Goal: Task Accomplishment & Management: Manage account settings

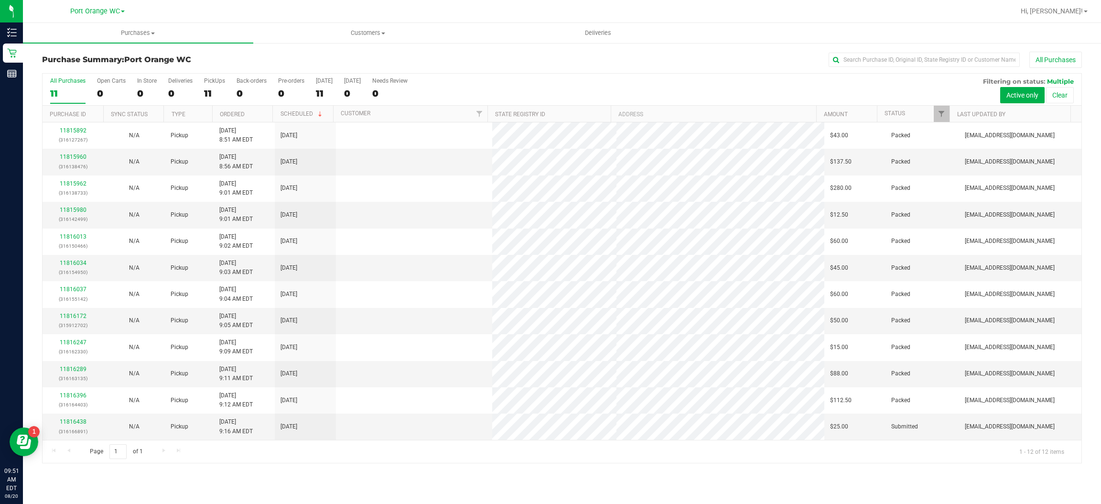
scroll to position [0, 0]
click at [78, 423] on link "11816438" at bounding box center [73, 421] width 27 height 7
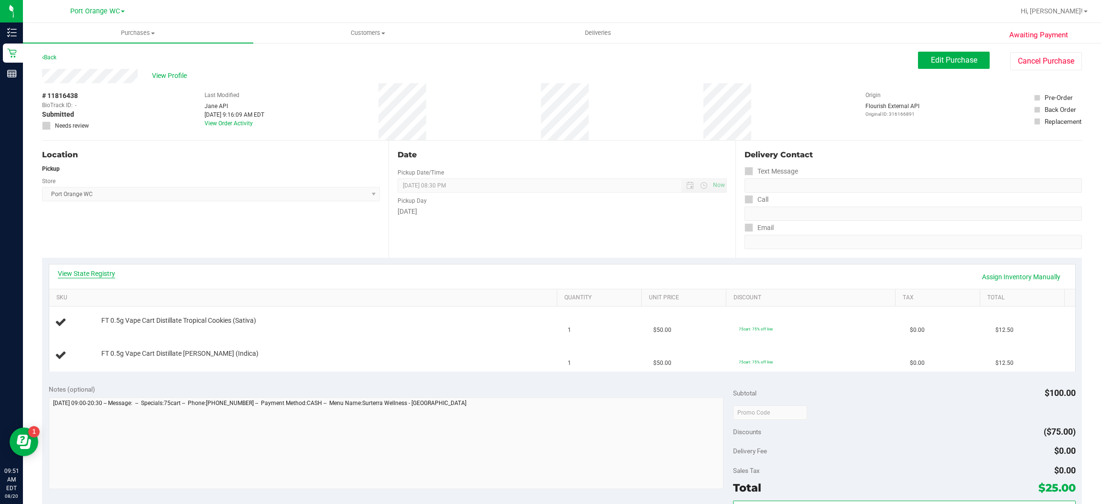
click at [104, 269] on link "View State Registry" at bounding box center [86, 274] width 57 height 10
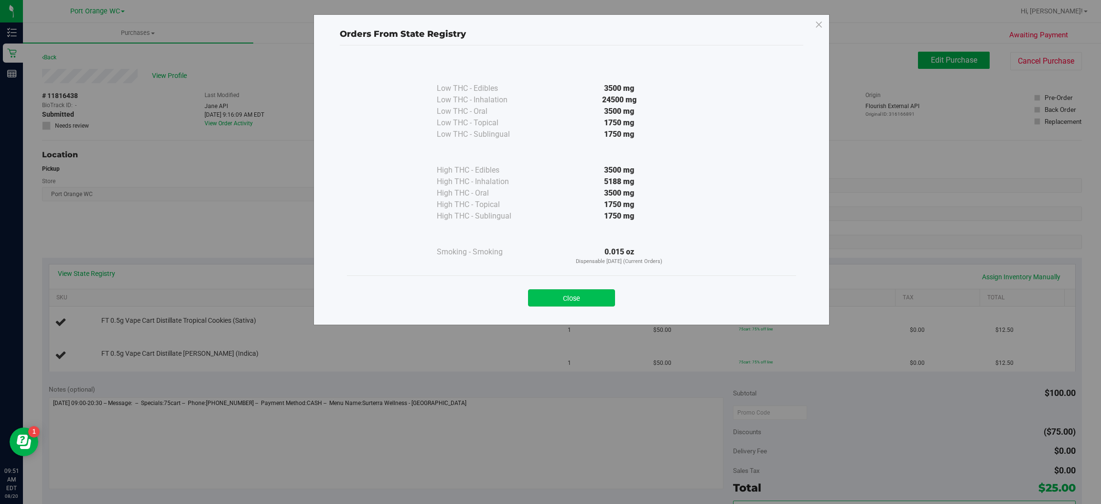
click at [597, 289] on button "Close" at bounding box center [571, 297] width 87 height 17
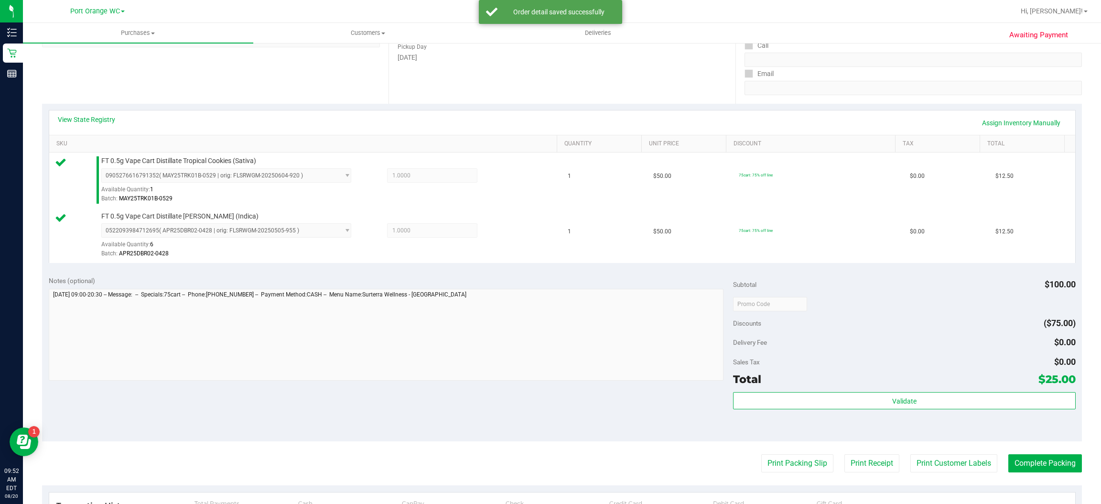
scroll to position [162, 0]
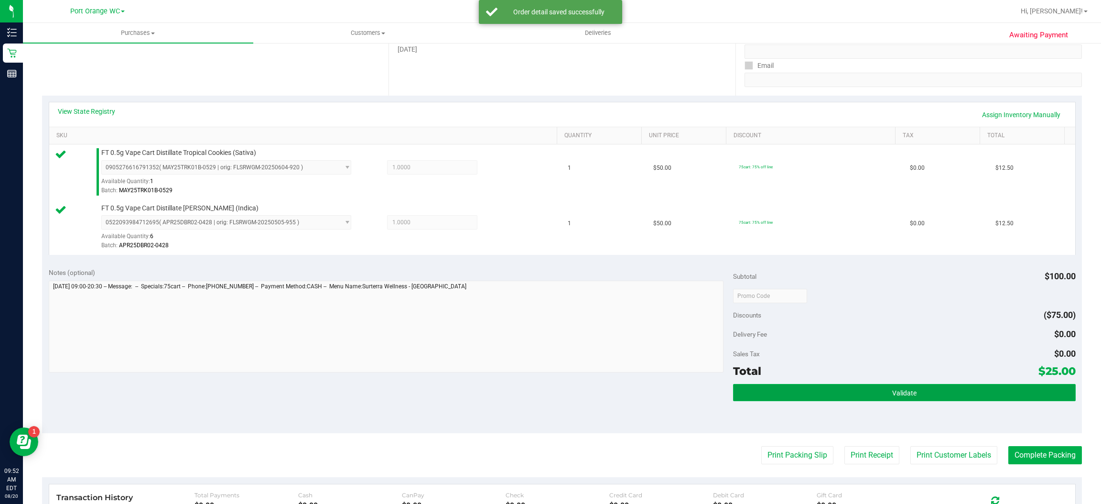
click at [902, 397] on span "Validate" at bounding box center [904, 393] width 24 height 8
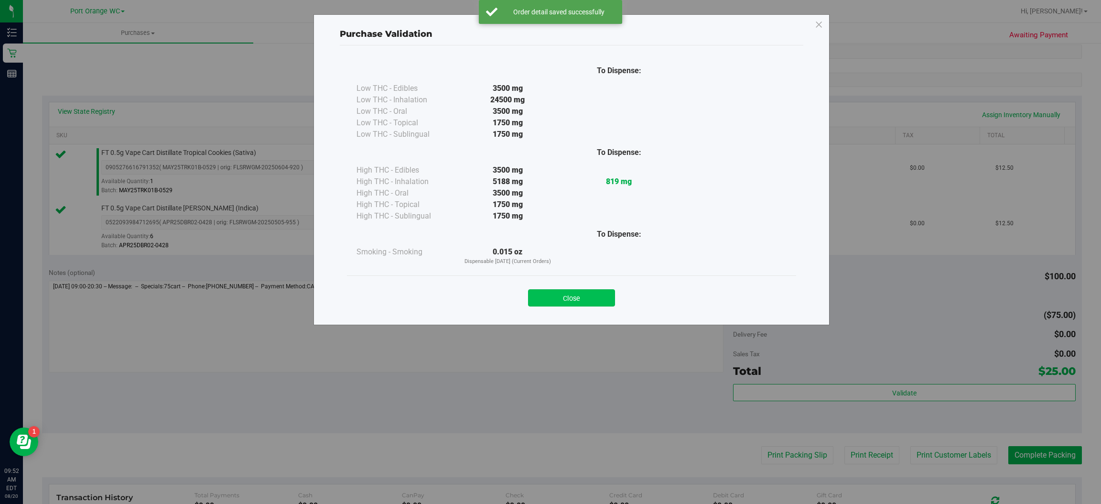
click at [596, 294] on button "Close" at bounding box center [571, 297] width 87 height 17
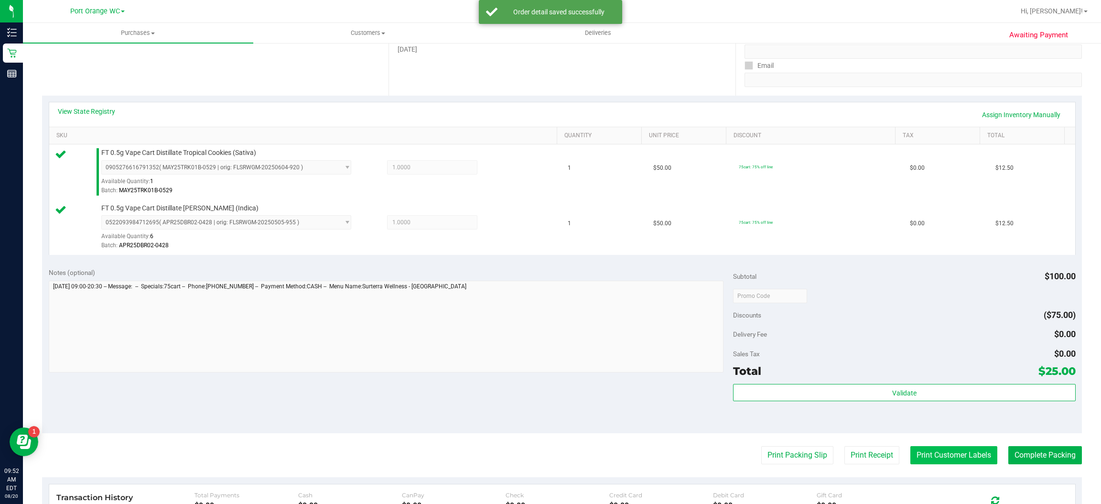
click at [961, 455] on button "Print Customer Labels" at bounding box center [953, 455] width 87 height 18
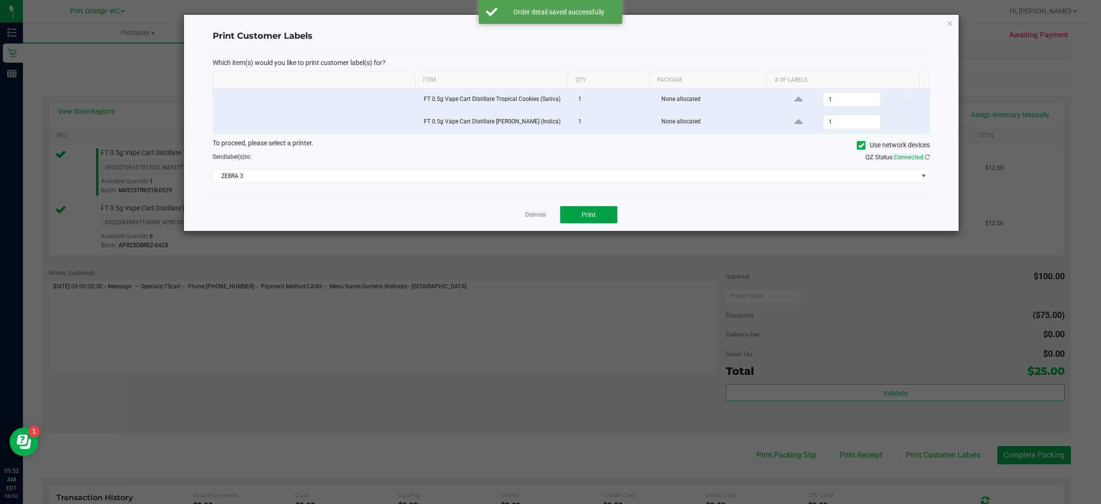
click at [588, 216] on span "Print" at bounding box center [589, 215] width 14 height 8
click at [949, 22] on icon "button" at bounding box center [950, 22] width 7 height 11
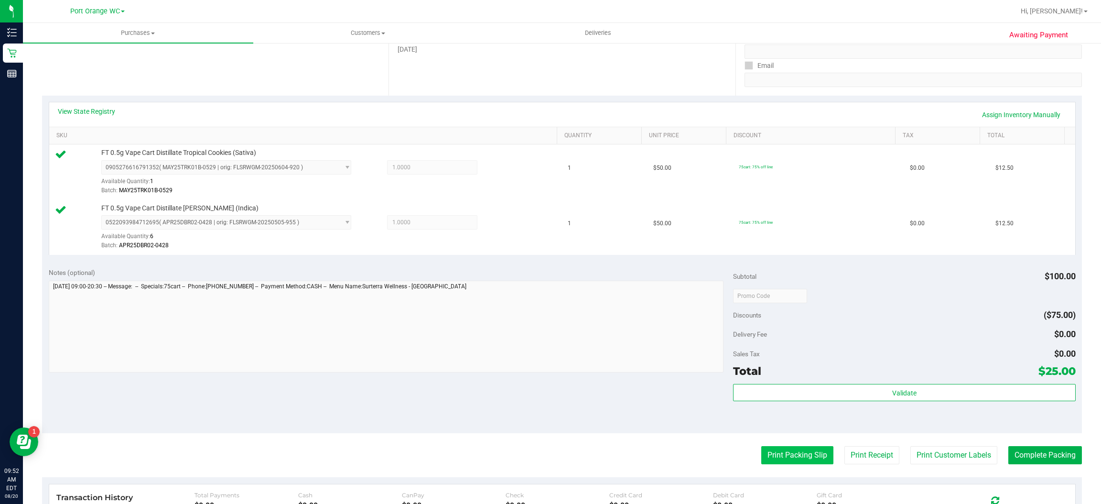
click at [799, 455] on button "Print Packing Slip" at bounding box center [797, 455] width 72 height 18
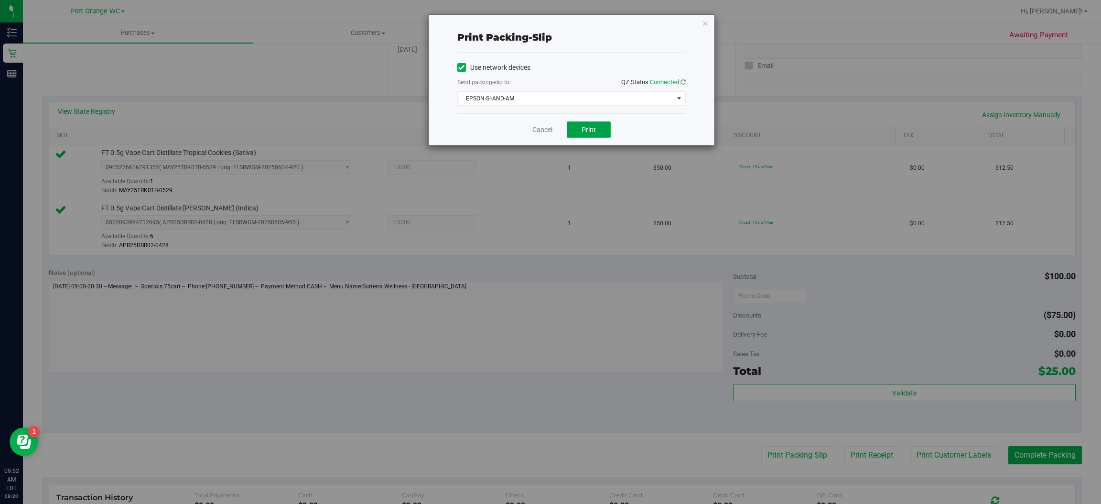
click at [588, 129] on span "Print" at bounding box center [589, 130] width 14 height 8
click at [704, 22] on icon "button" at bounding box center [705, 22] width 7 height 11
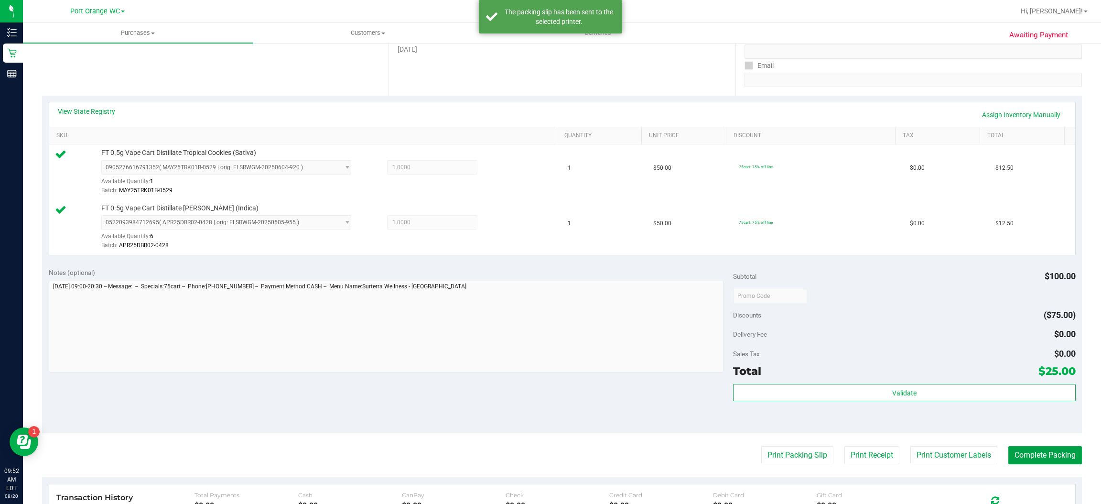
click at [1050, 459] on button "Complete Packing" at bounding box center [1045, 455] width 74 height 18
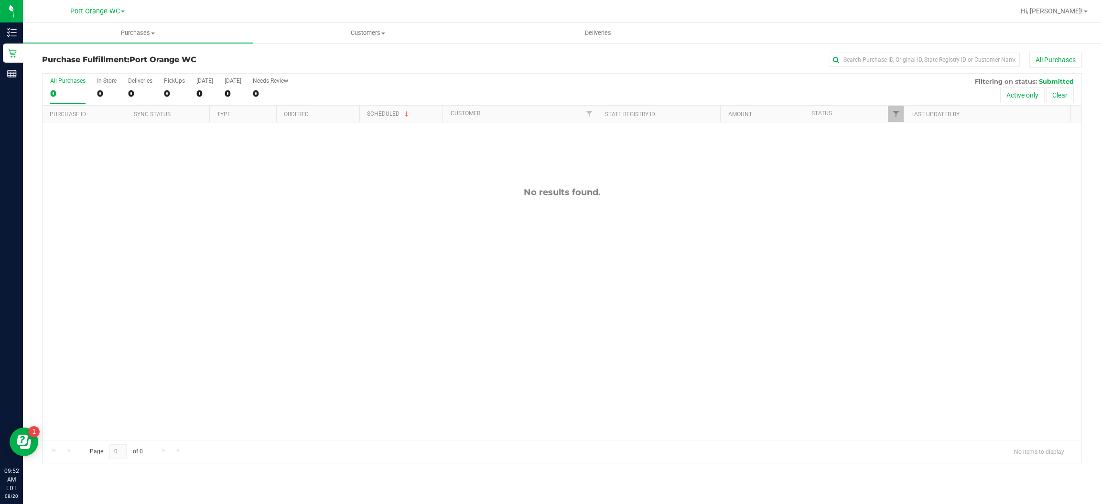
click at [11, 53] on icon at bounding box center [12, 53] width 10 height 10
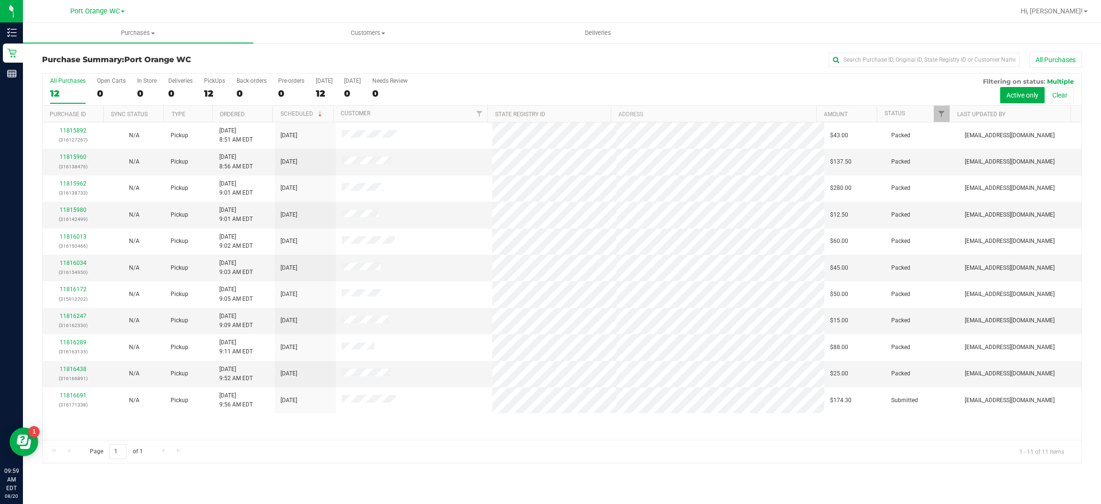
click at [362, 444] on div "Page 1 of 1 1 - 11 of 11 items" at bounding box center [562, 451] width 1039 height 23
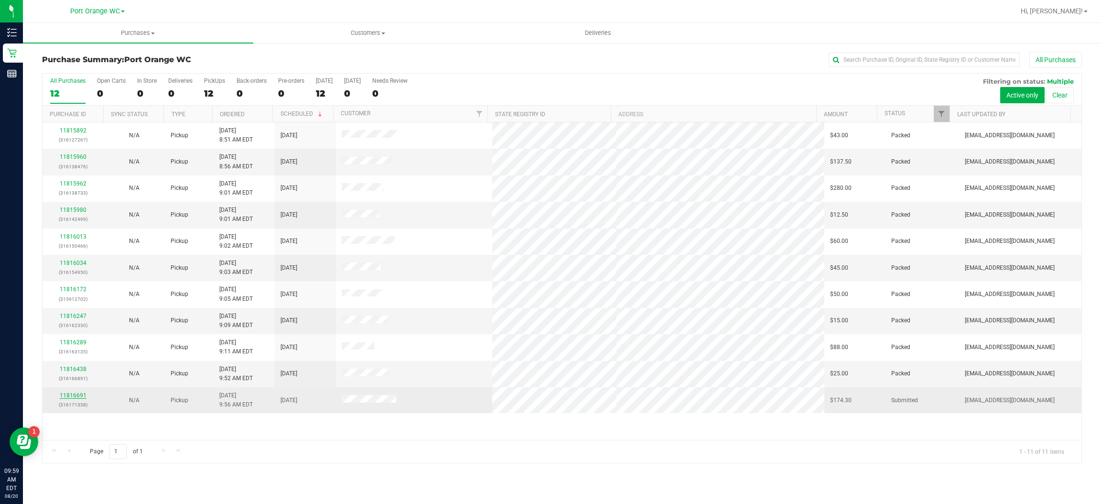
click at [68, 397] on link "11816691" at bounding box center [73, 395] width 27 height 7
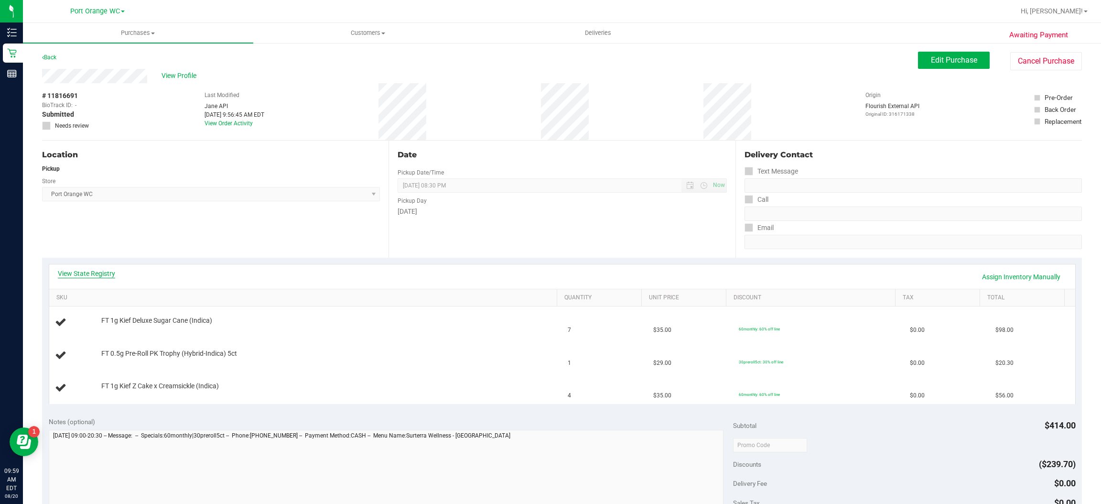
click at [85, 273] on link "View State Registry" at bounding box center [86, 274] width 57 height 10
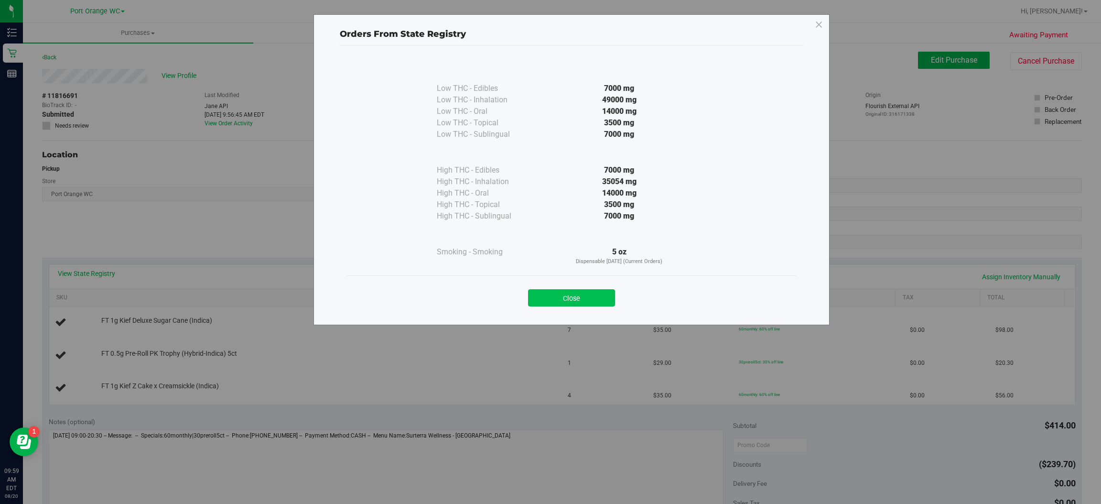
click at [601, 305] on button "Close" at bounding box center [571, 297] width 87 height 17
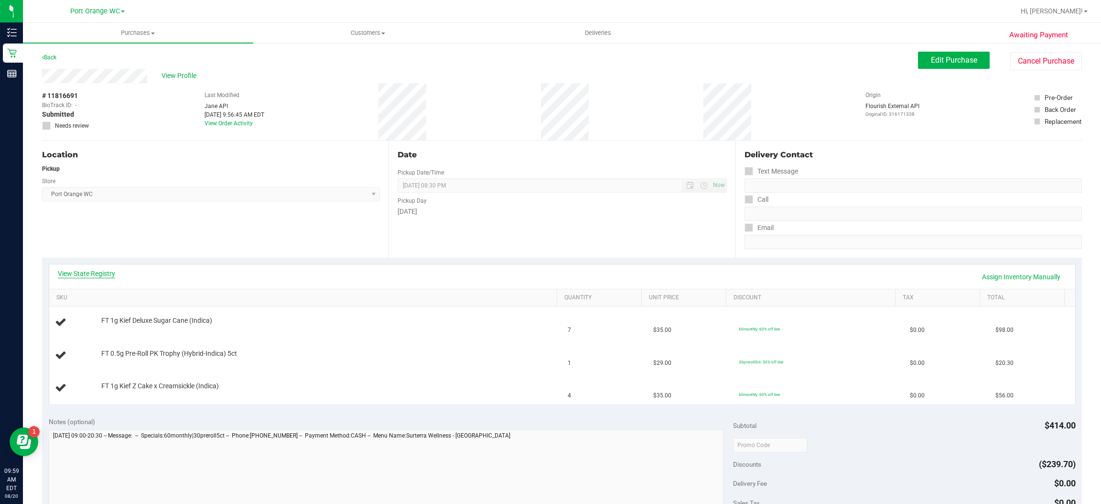
click at [107, 276] on link "View State Registry" at bounding box center [86, 274] width 57 height 10
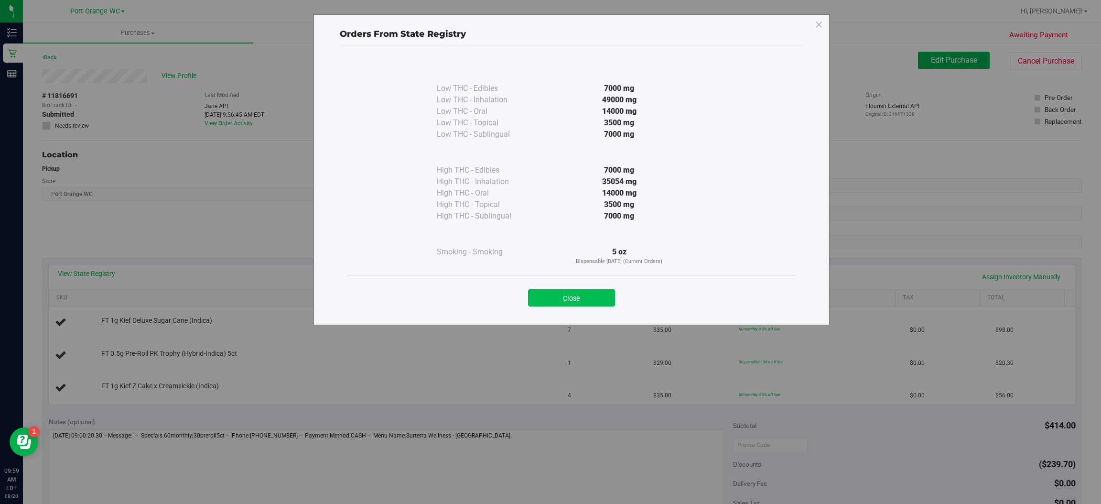
click at [595, 290] on button "Close" at bounding box center [571, 297] width 87 height 17
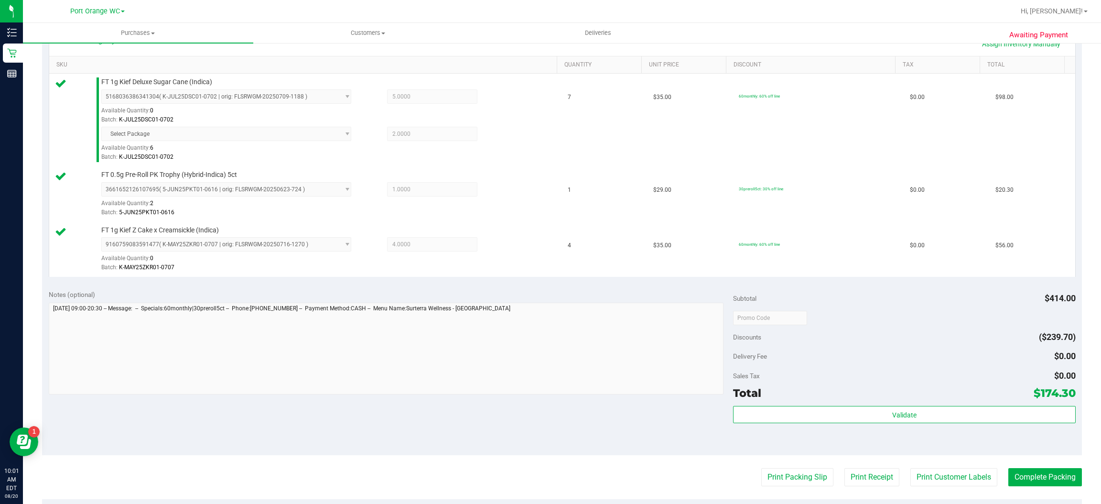
scroll to position [234, 0]
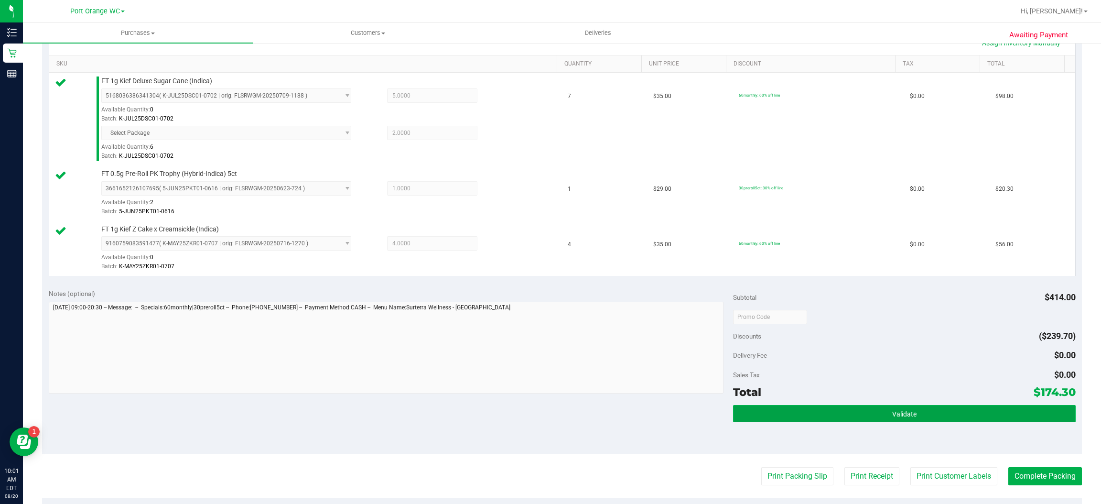
click at [902, 410] on span "Validate" at bounding box center [904, 414] width 24 height 8
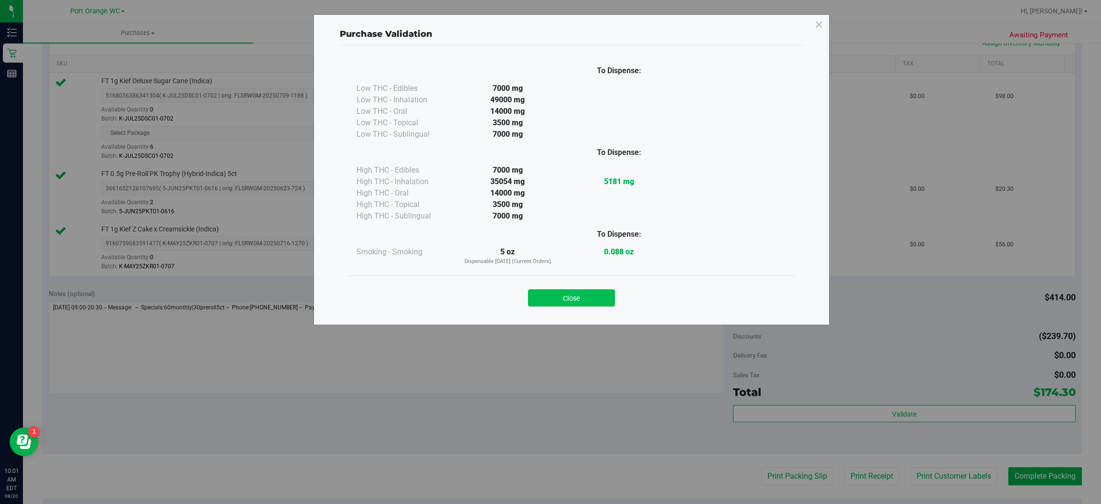
click at [585, 295] on button "Close" at bounding box center [571, 297] width 87 height 17
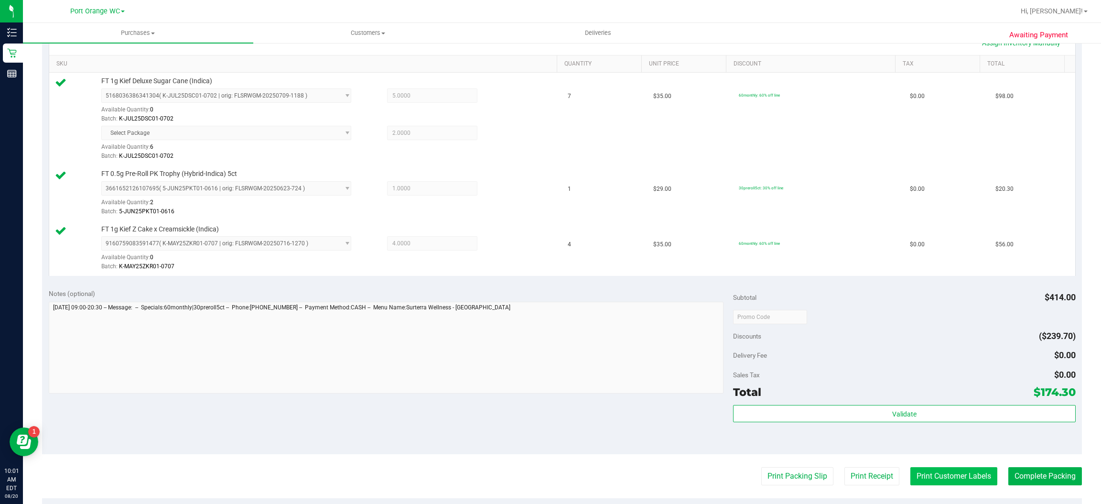
click at [941, 476] on button "Print Customer Labels" at bounding box center [953, 476] width 87 height 18
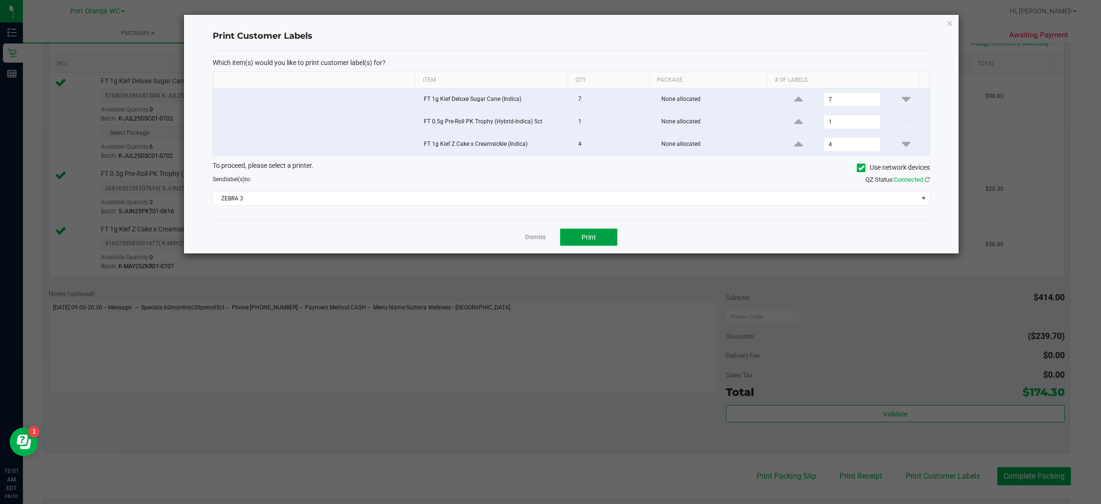
click at [600, 234] on button "Print" at bounding box center [588, 236] width 57 height 17
click at [951, 22] on icon "button" at bounding box center [950, 22] width 7 height 11
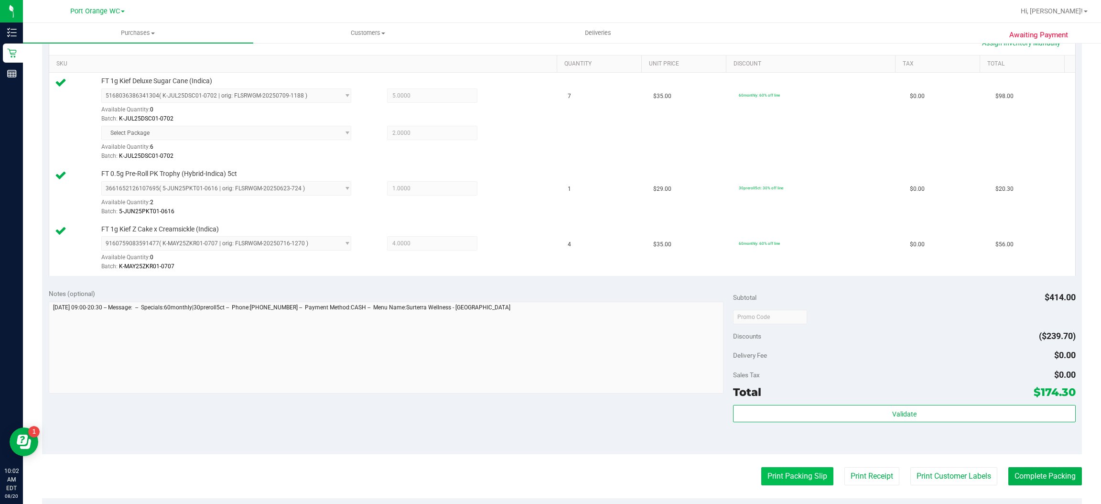
click at [784, 476] on button "Print Packing Slip" at bounding box center [797, 476] width 72 height 18
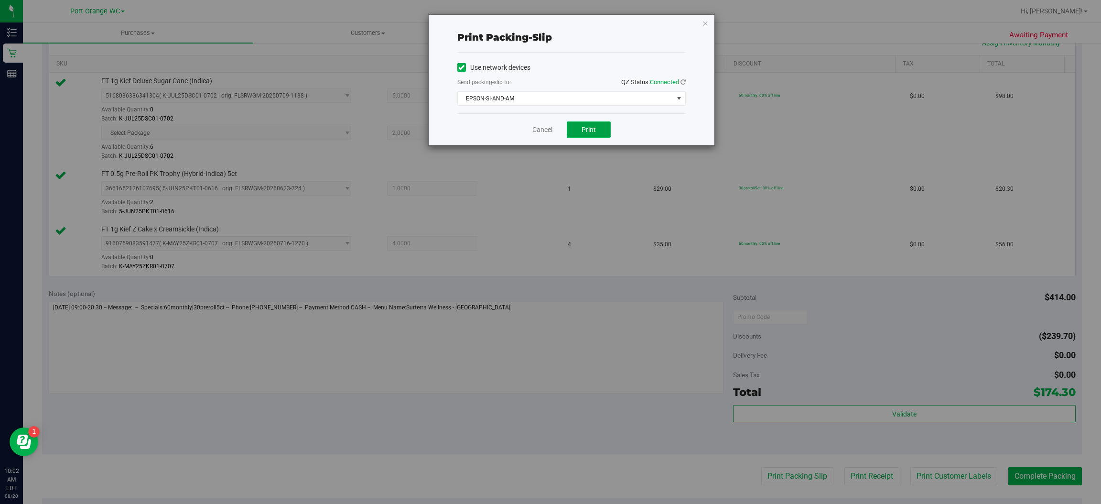
click at [588, 133] on span "Print" at bounding box center [589, 130] width 14 height 8
click at [706, 22] on icon "button" at bounding box center [705, 22] width 7 height 11
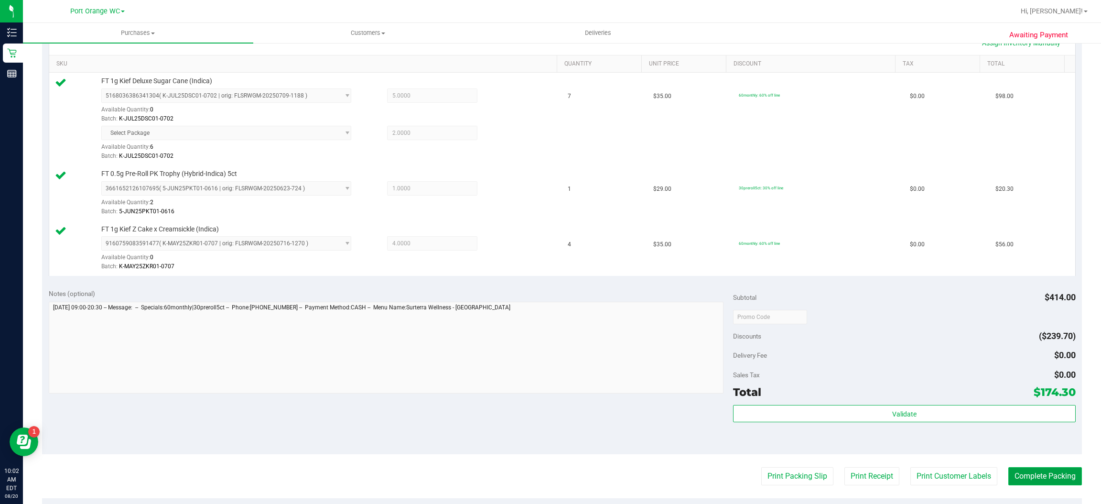
click at [1043, 476] on button "Complete Packing" at bounding box center [1045, 476] width 74 height 18
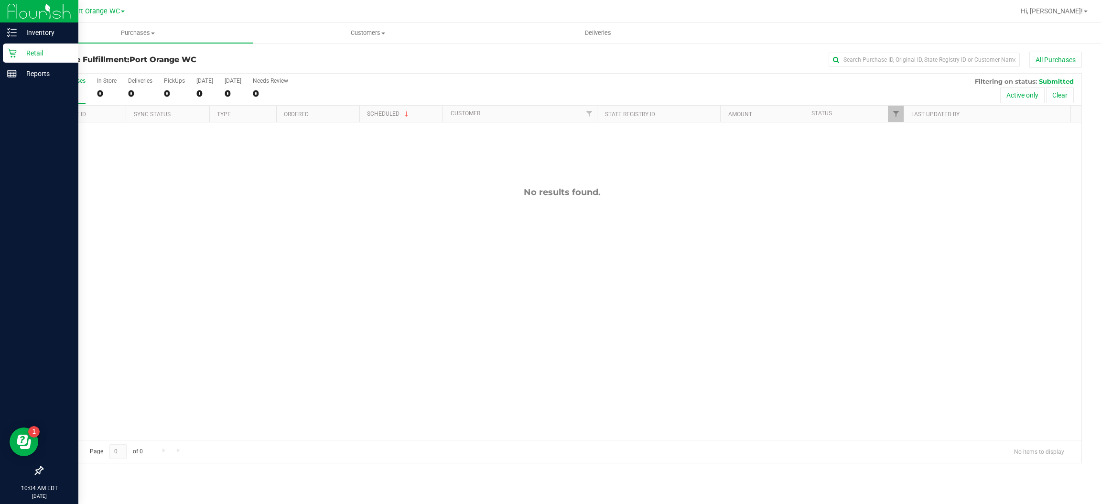
click at [10, 53] on icon at bounding box center [11, 53] width 9 height 9
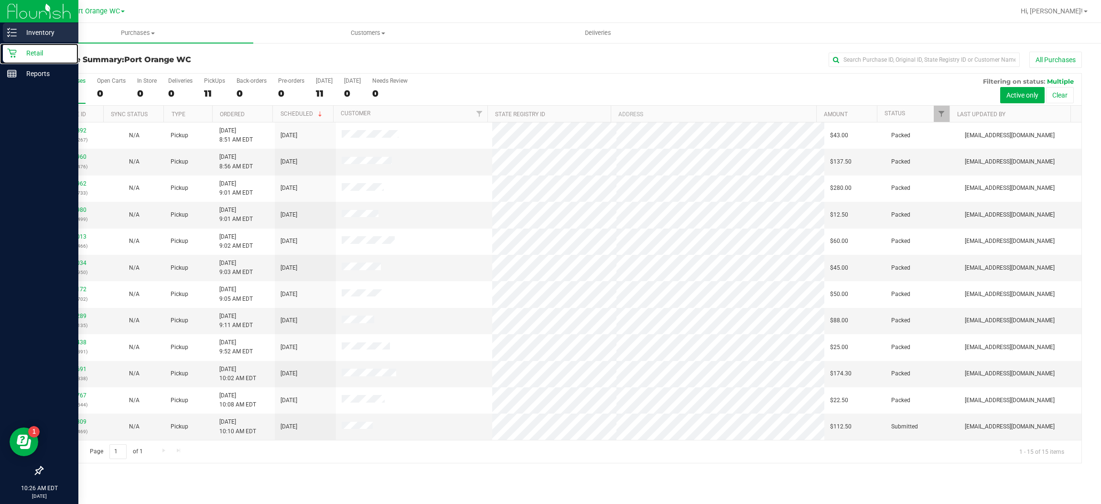
click at [59, 34] on p "Inventory" at bounding box center [45, 32] width 57 height 11
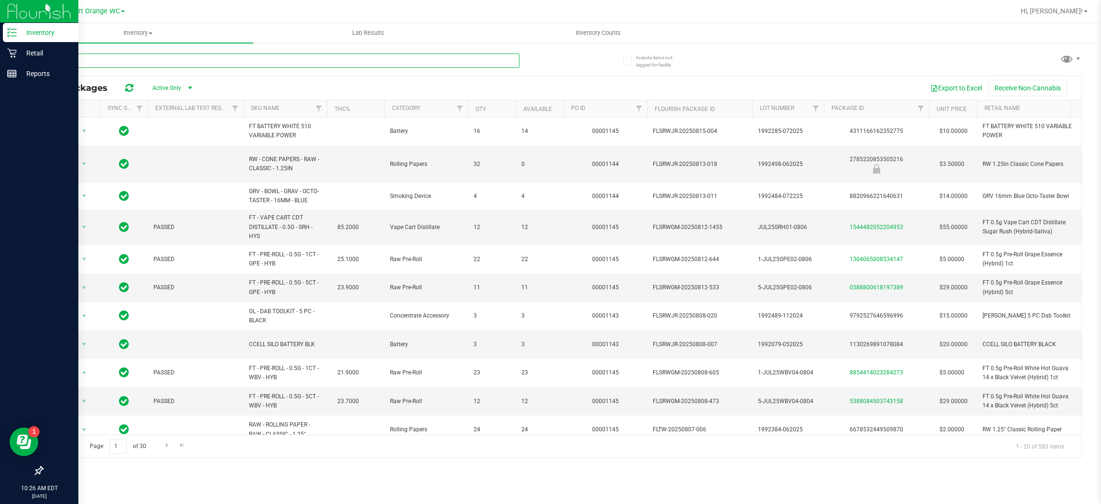
click at [280, 61] on input "text" at bounding box center [280, 61] width 477 height 14
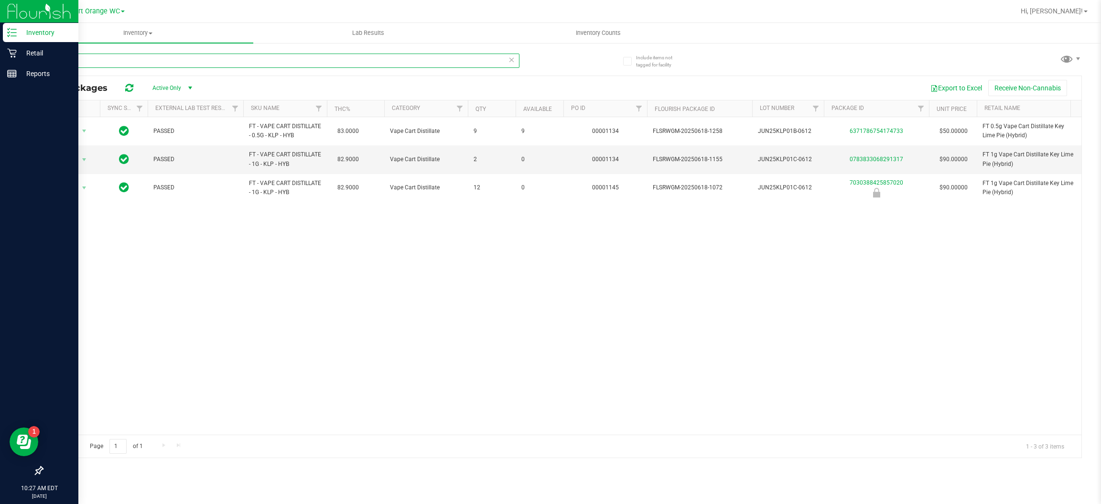
type input "klp"
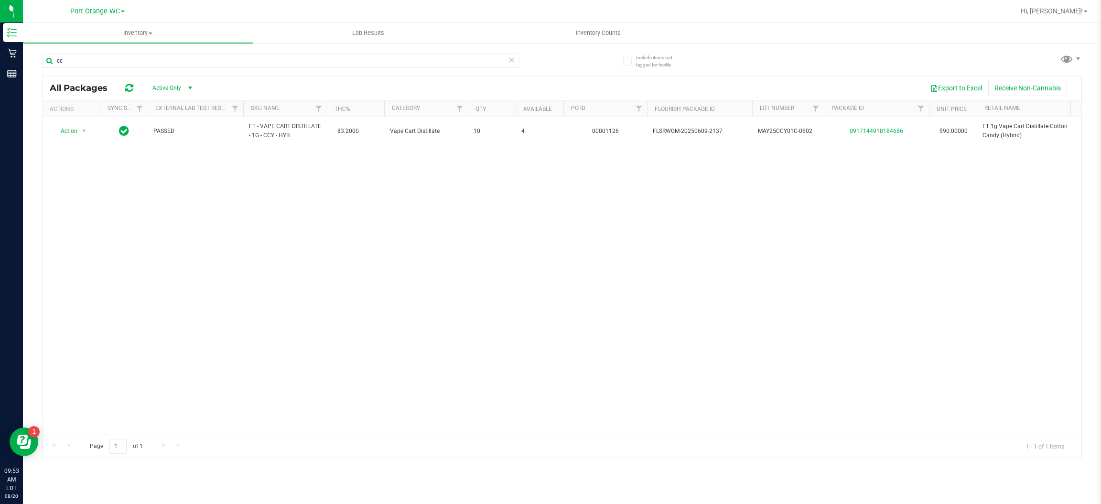
type input "c"
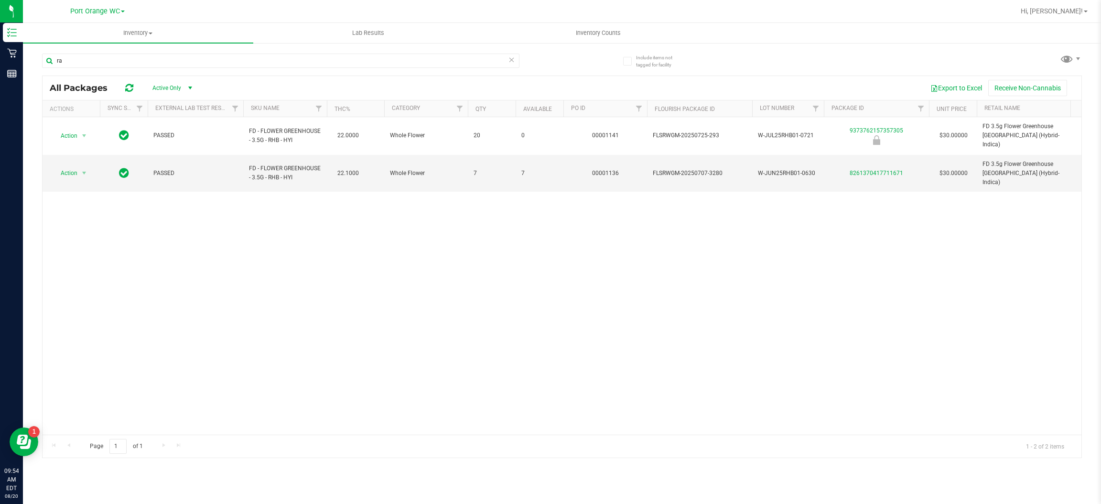
type input "r"
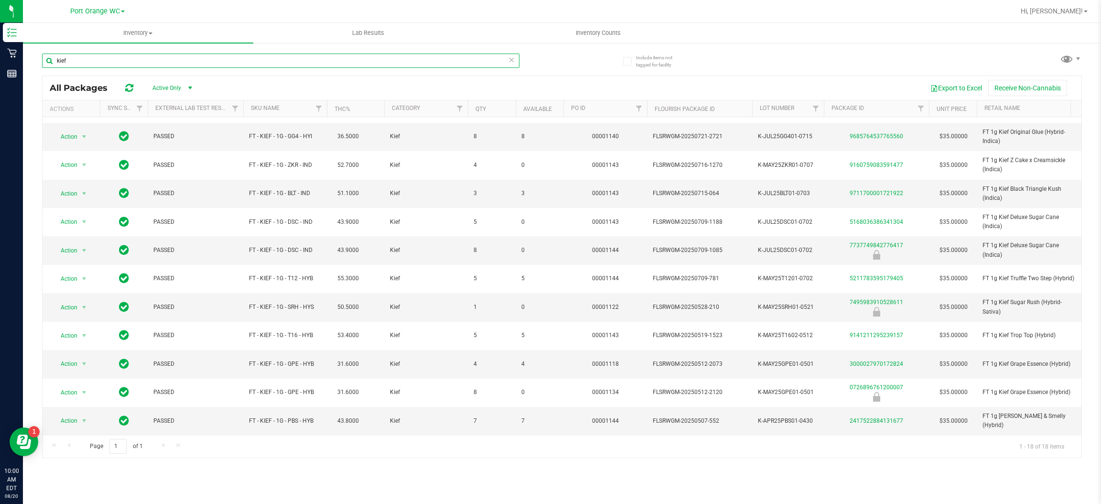
scroll to position [205, 0]
type input "kief"
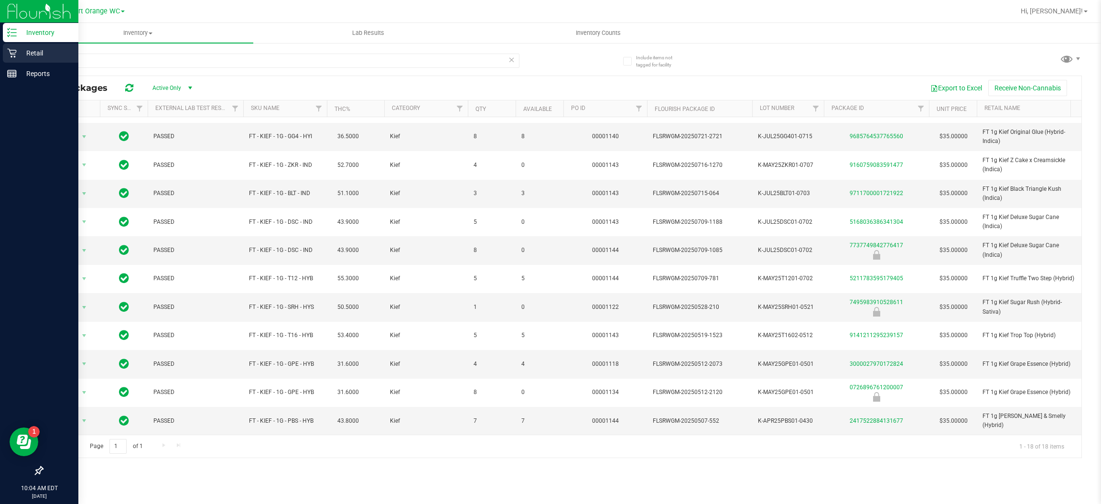
click at [14, 55] on icon at bounding box center [12, 53] width 10 height 10
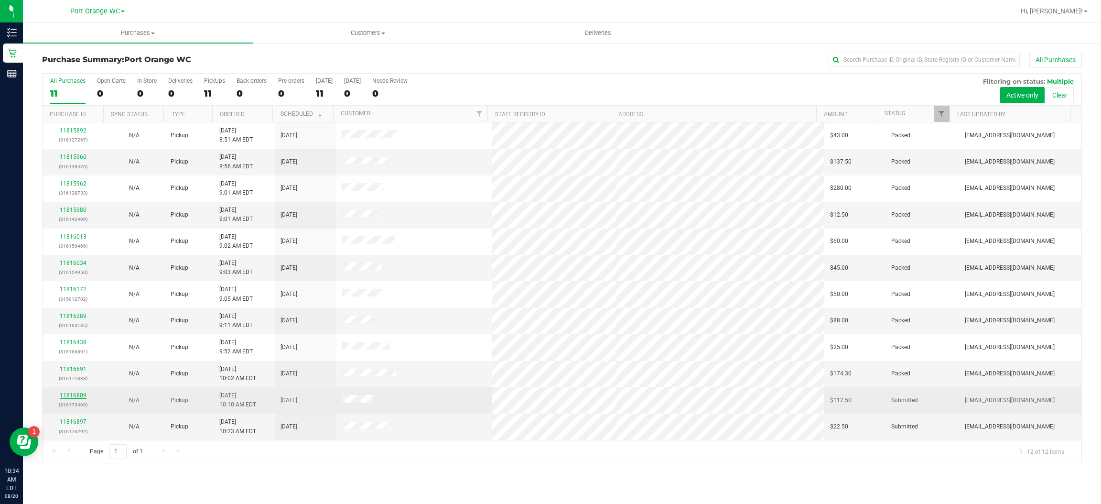
click at [76, 397] on link "11816809" at bounding box center [73, 395] width 27 height 7
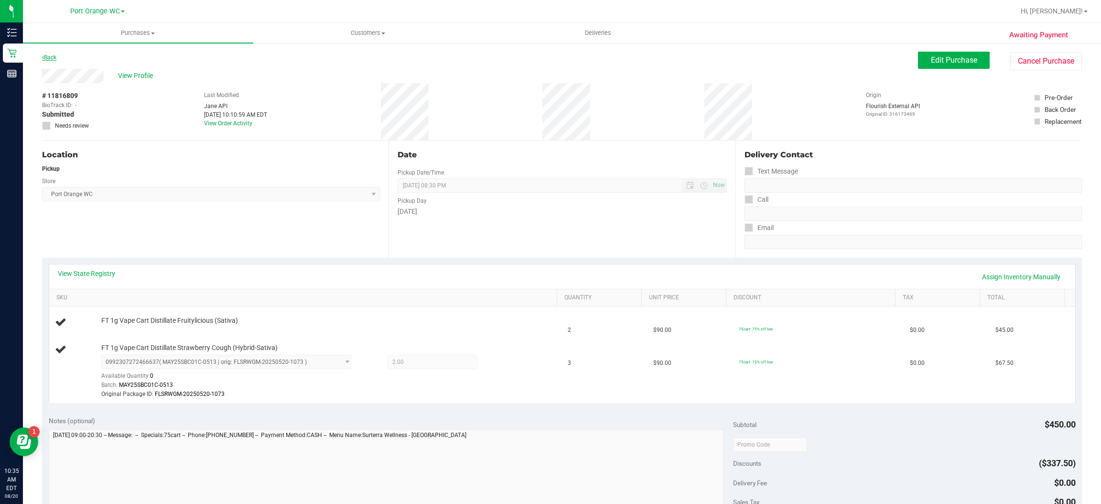
click at [48, 58] on link "Back" at bounding box center [49, 57] width 14 height 7
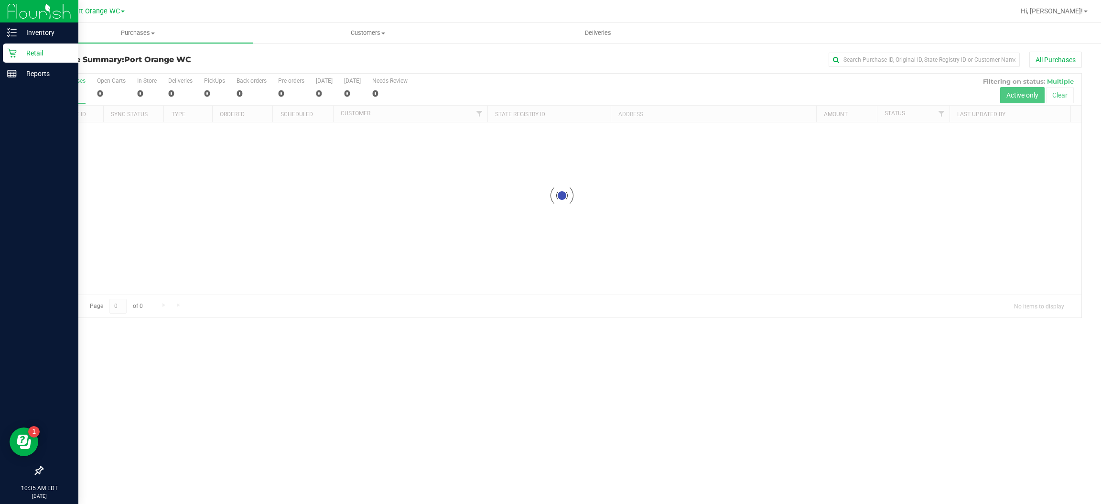
click at [11, 53] on icon at bounding box center [11, 53] width 9 height 9
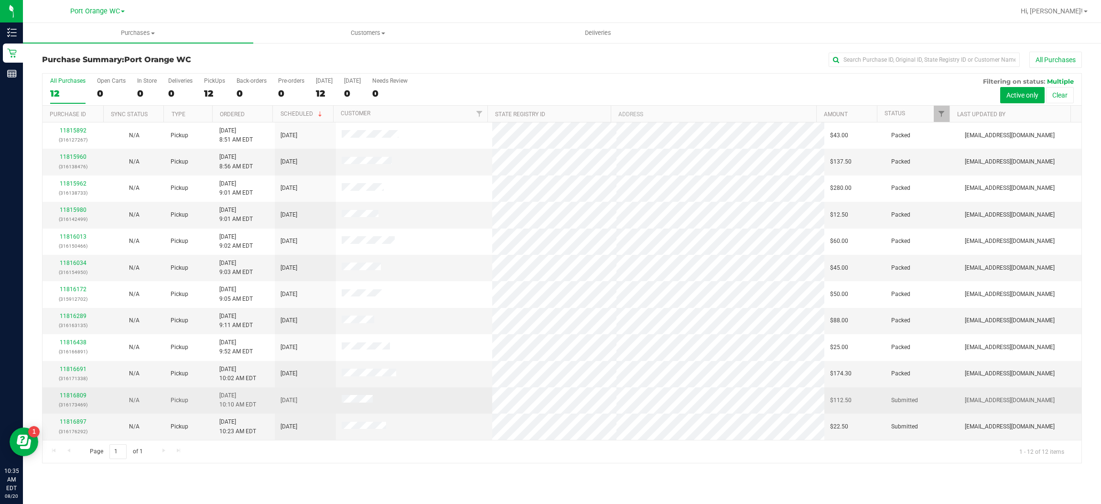
click at [442, 402] on td at bounding box center [414, 400] width 156 height 26
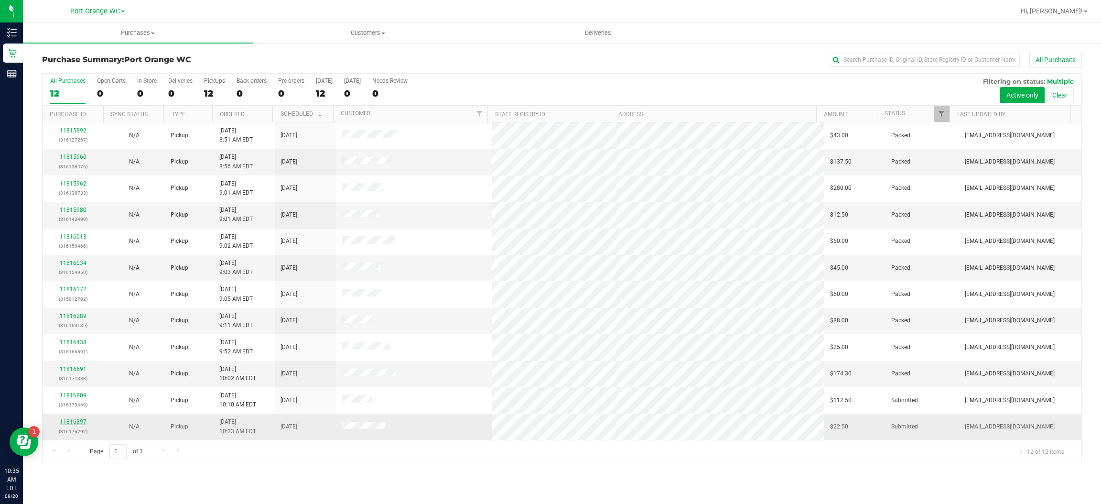
click at [74, 425] on link "11816897" at bounding box center [73, 421] width 27 height 7
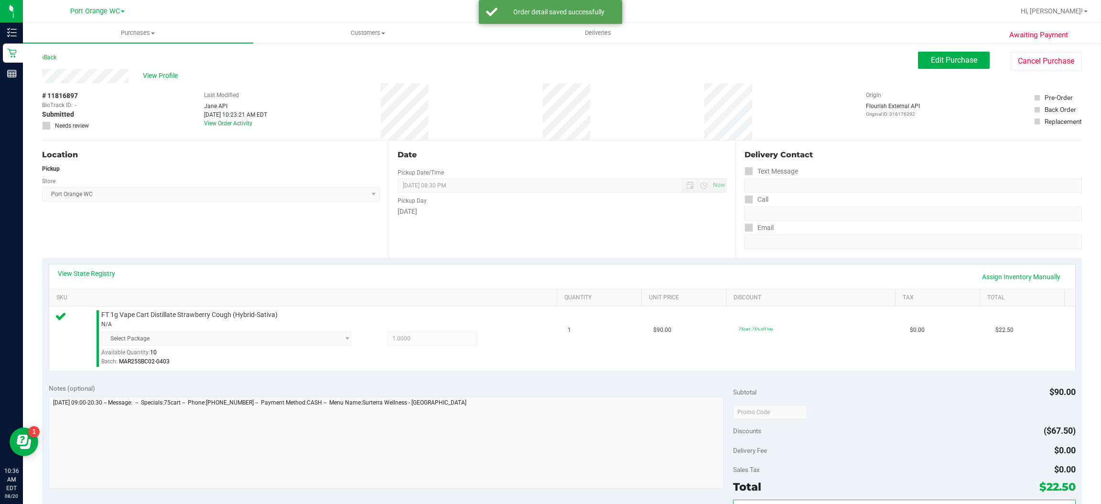
scroll to position [148, 0]
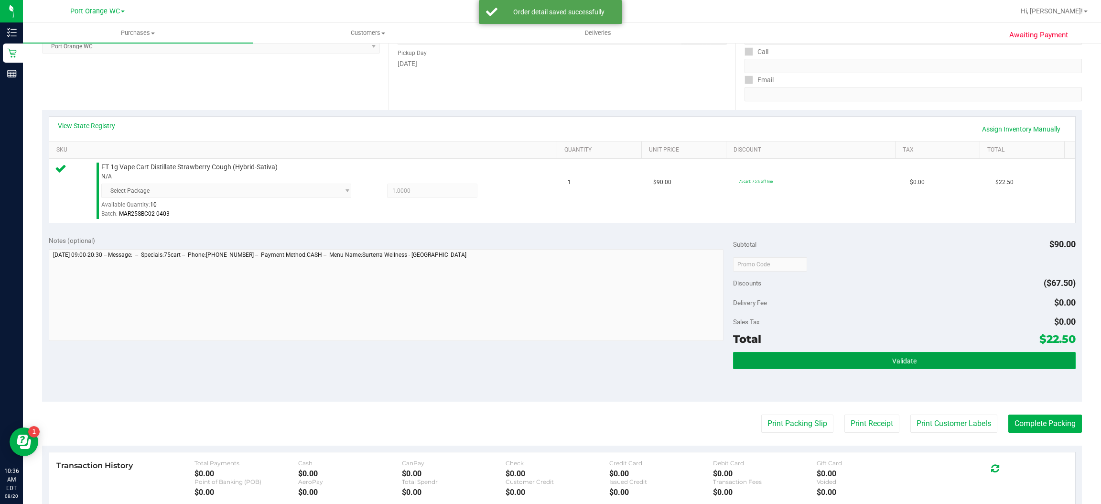
click at [911, 356] on button "Validate" at bounding box center [904, 360] width 342 height 17
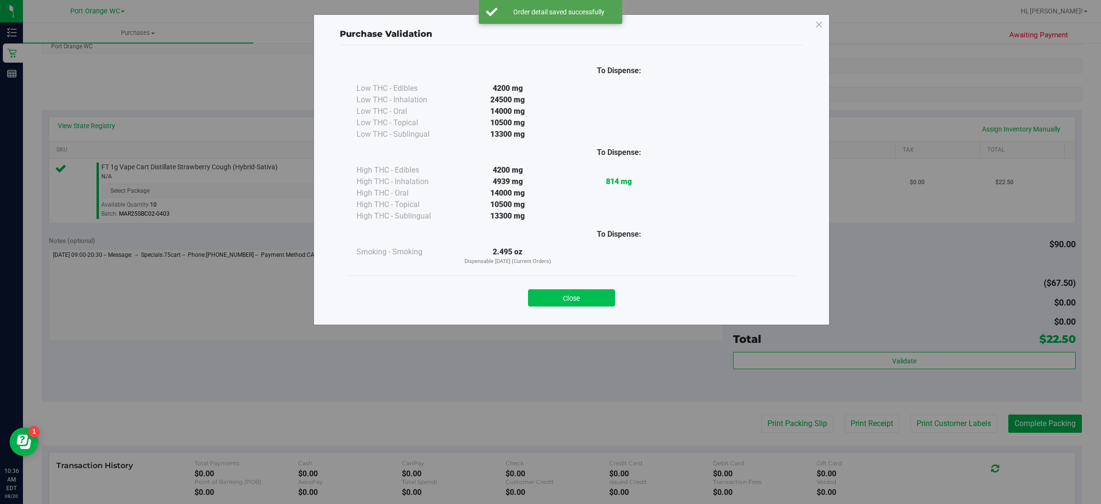
click at [589, 301] on button "Close" at bounding box center [571, 297] width 87 height 17
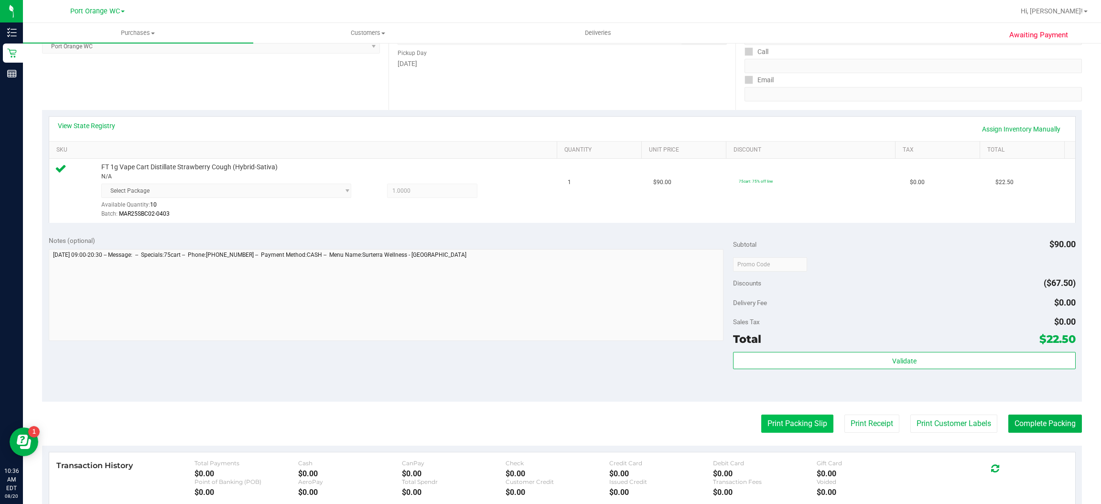
click at [801, 428] on button "Print Packing Slip" at bounding box center [797, 423] width 72 height 18
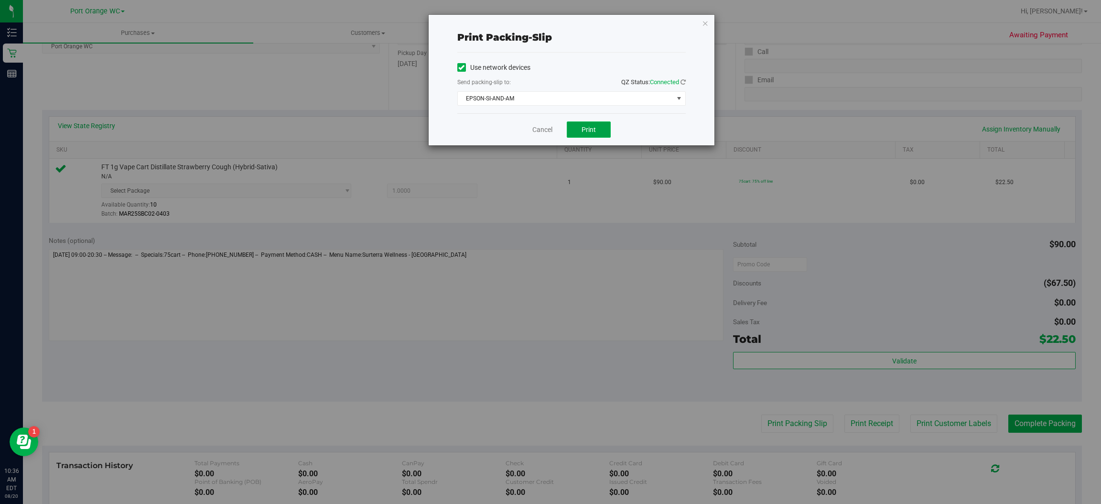
click at [593, 131] on span "Print" at bounding box center [589, 130] width 14 height 8
click at [705, 27] on icon "button" at bounding box center [705, 22] width 7 height 11
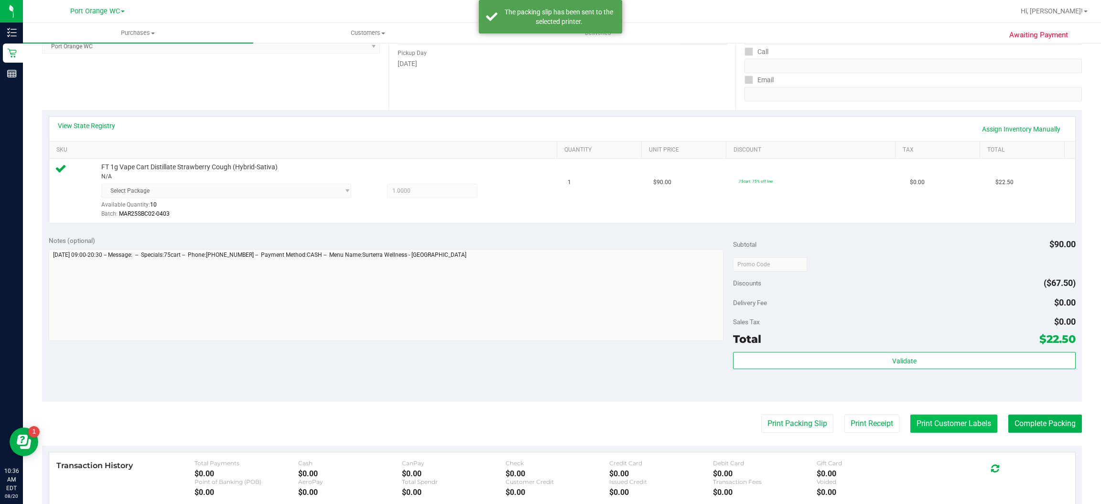
click at [955, 424] on button "Print Customer Labels" at bounding box center [953, 423] width 87 height 18
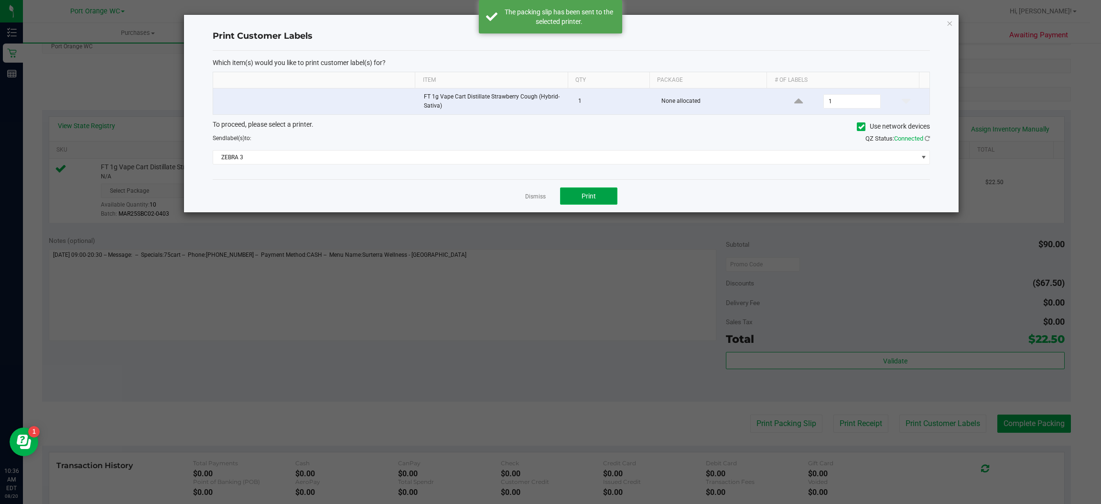
click at [600, 192] on button "Print" at bounding box center [588, 195] width 57 height 17
click at [950, 22] on icon "button" at bounding box center [950, 22] width 7 height 11
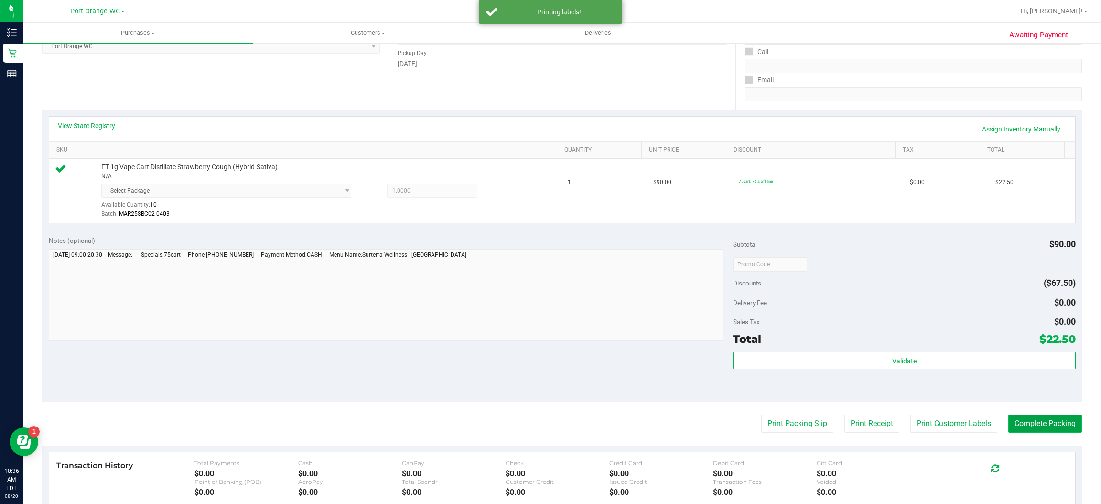
click at [1053, 427] on button "Complete Packing" at bounding box center [1045, 423] width 74 height 18
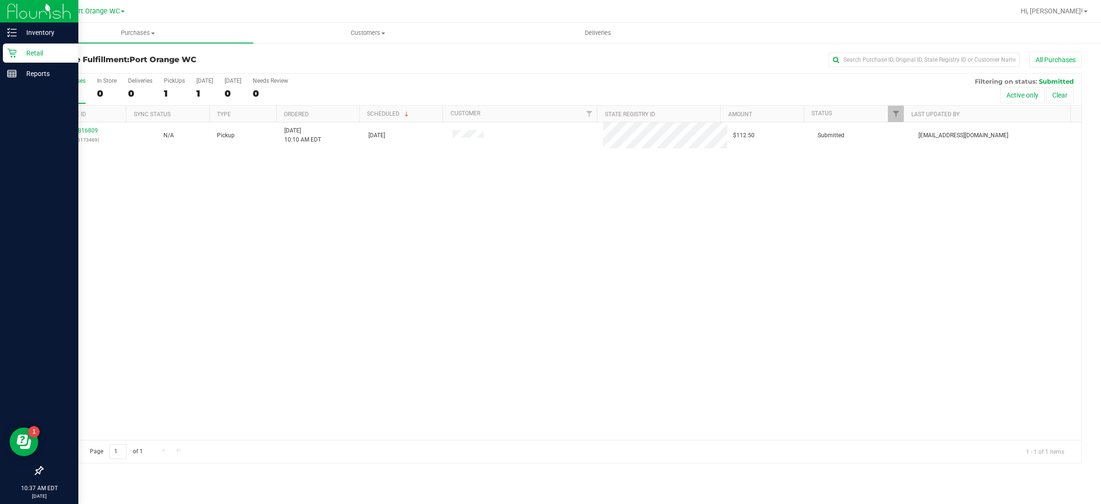
click at [12, 53] on icon at bounding box center [12, 53] width 10 height 10
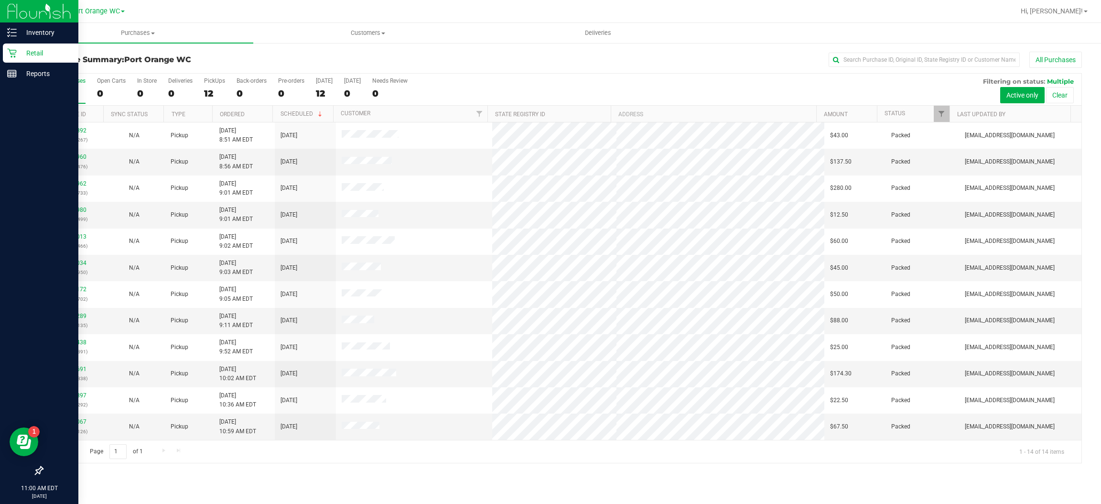
scroll to position [53, 0]
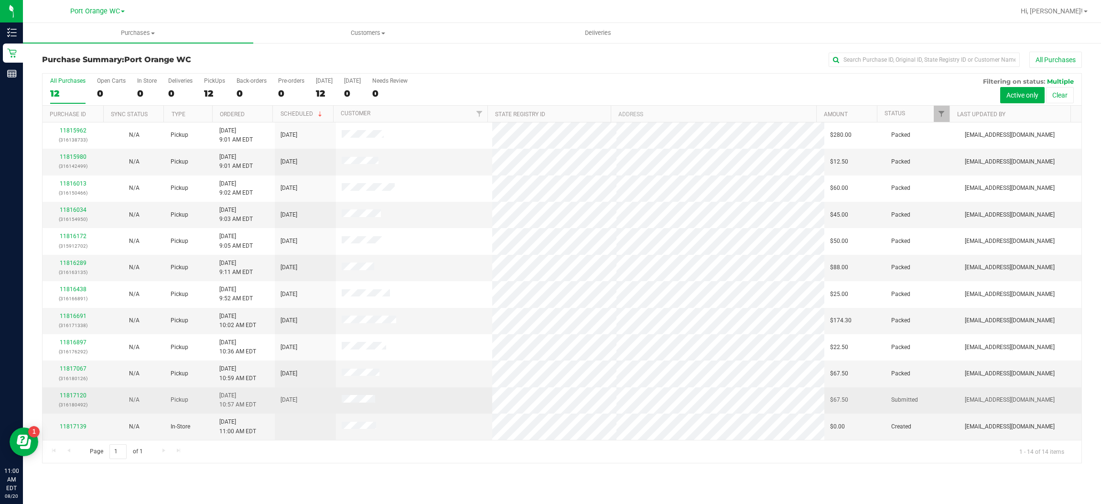
click at [454, 403] on td at bounding box center [414, 400] width 156 height 26
click at [80, 397] on link "11817120" at bounding box center [73, 395] width 27 height 7
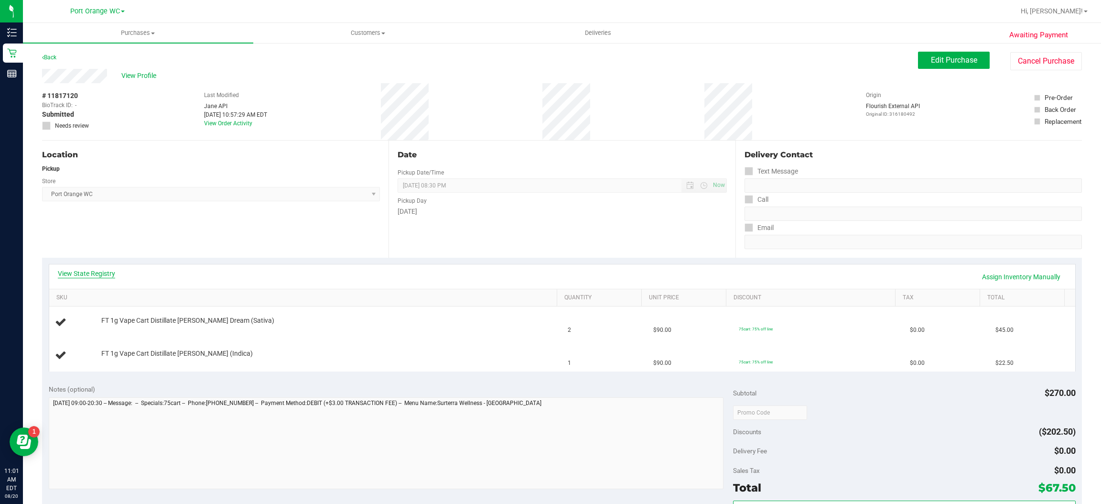
click at [86, 269] on link "View State Registry" at bounding box center [86, 274] width 57 height 10
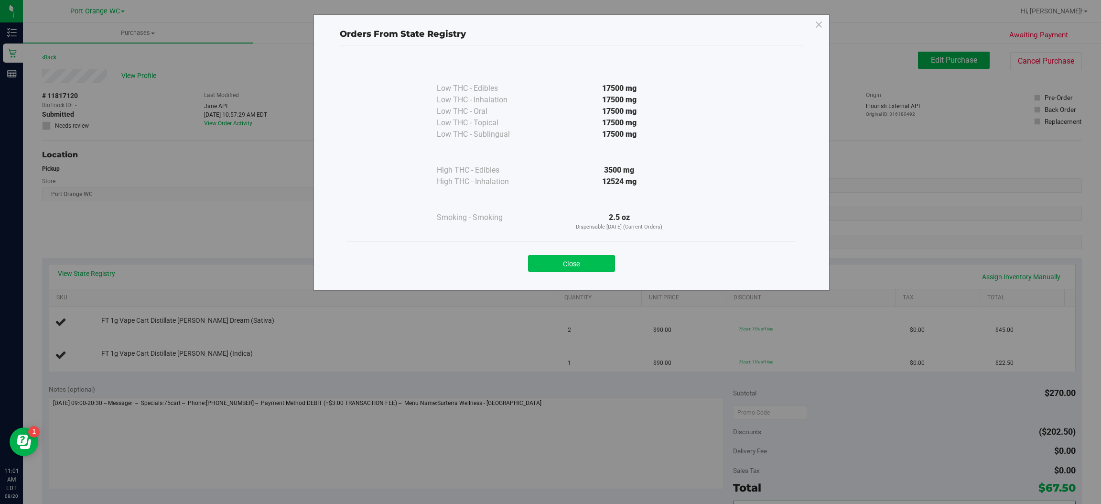
click at [576, 259] on button "Close" at bounding box center [571, 263] width 87 height 17
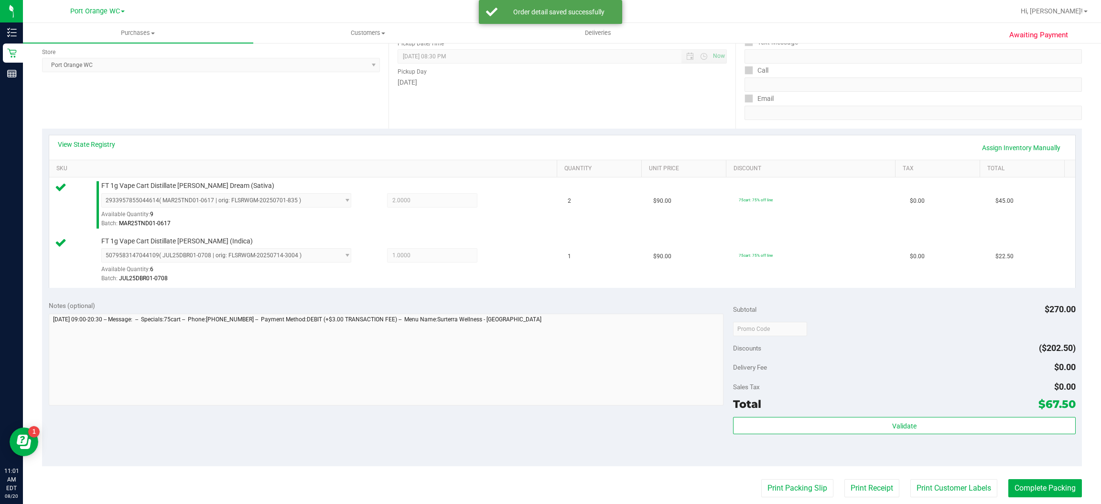
scroll to position [152, 0]
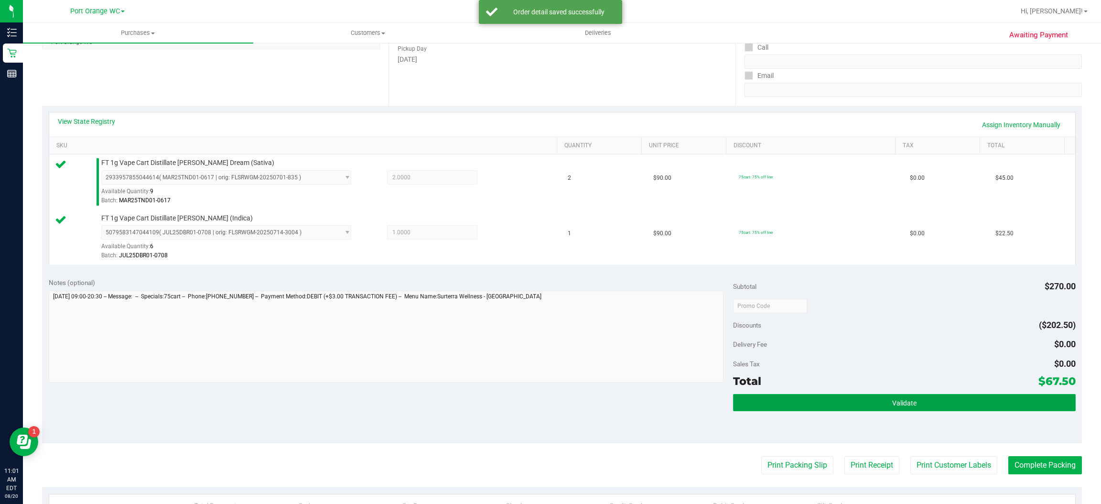
click at [906, 402] on span "Validate" at bounding box center [904, 403] width 24 height 8
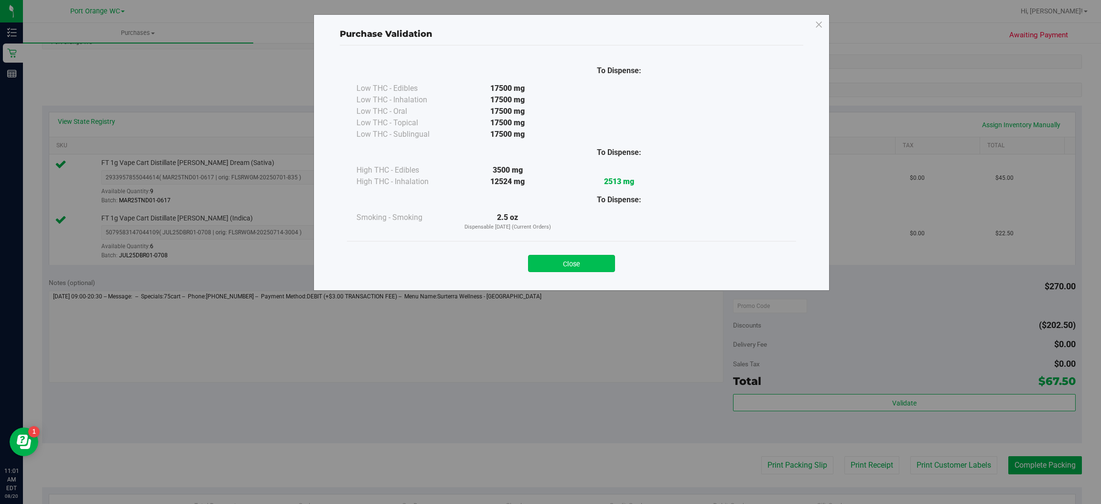
click at [603, 259] on button "Close" at bounding box center [571, 263] width 87 height 17
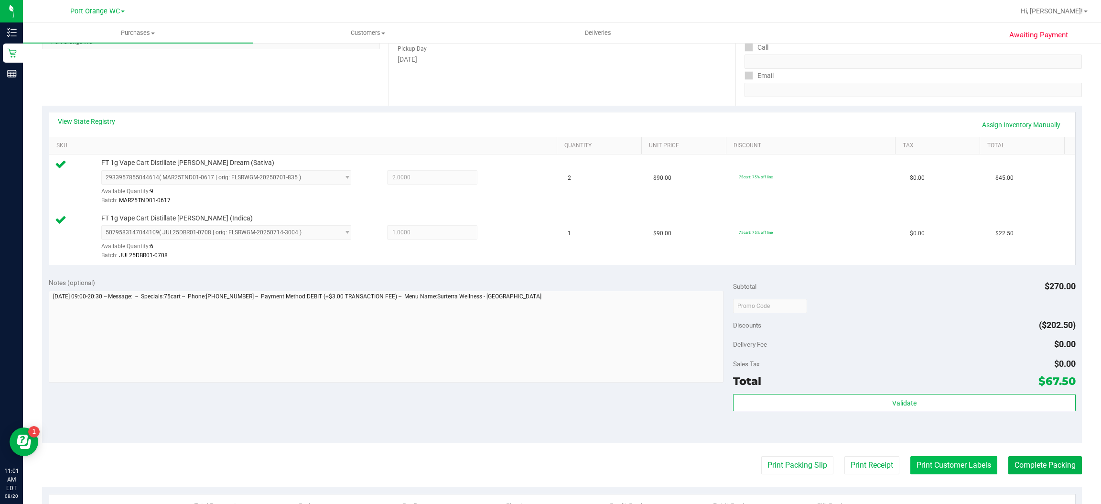
click at [949, 467] on button "Print Customer Labels" at bounding box center [953, 465] width 87 height 18
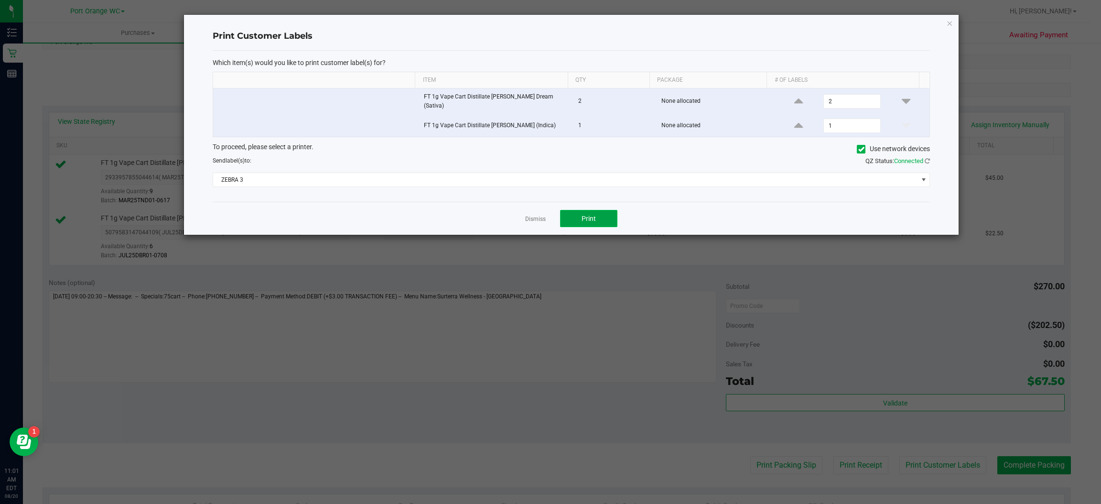
click at [604, 216] on button "Print" at bounding box center [588, 218] width 57 height 17
click at [949, 22] on icon "button" at bounding box center [950, 22] width 7 height 11
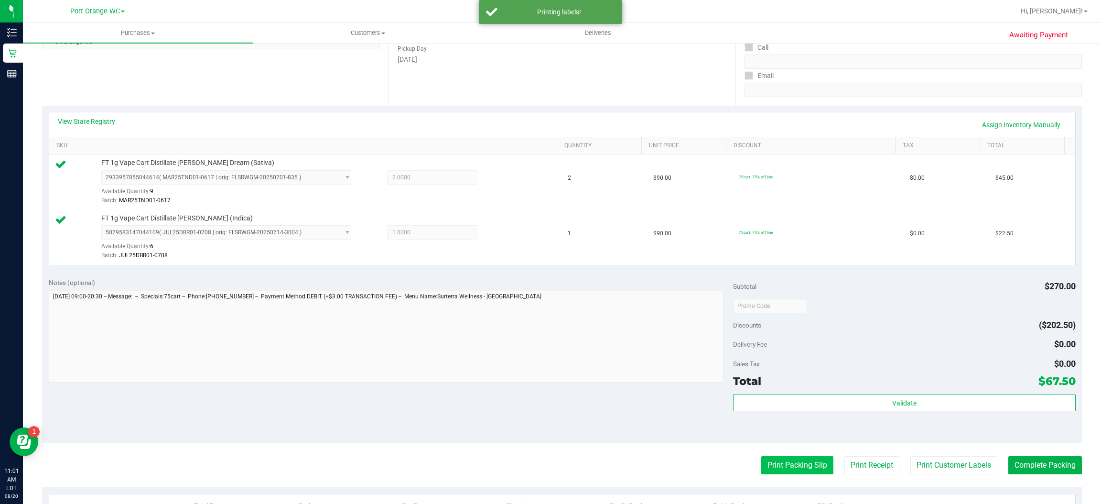
click at [798, 470] on button "Print Packing Slip" at bounding box center [797, 465] width 72 height 18
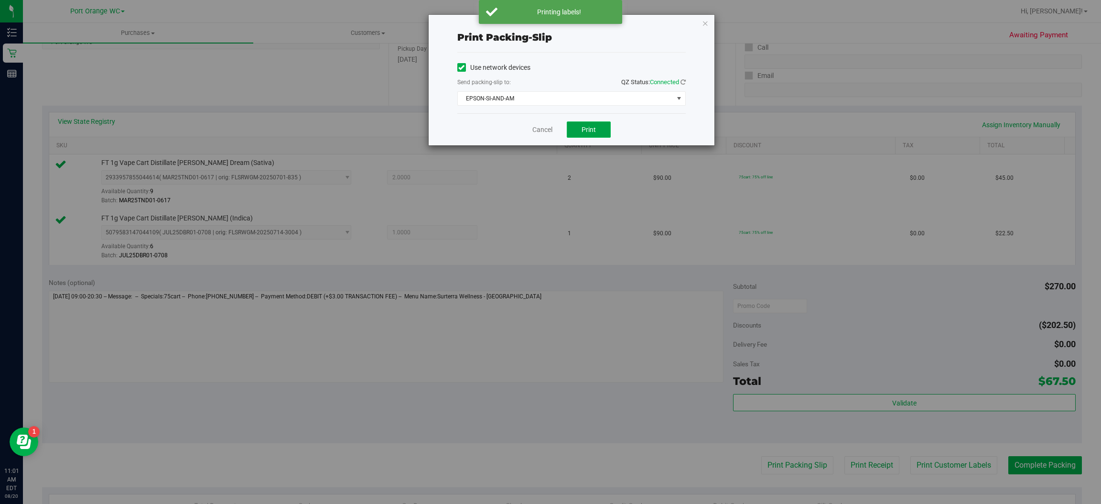
click at [592, 126] on span "Print" at bounding box center [589, 130] width 14 height 8
click at [704, 22] on icon "button" at bounding box center [705, 22] width 7 height 11
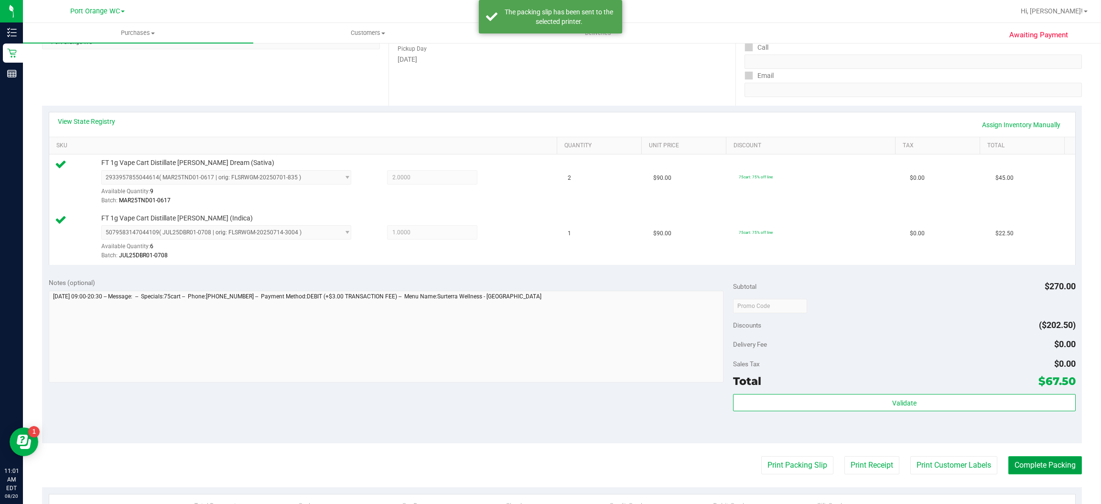
click at [1056, 468] on button "Complete Packing" at bounding box center [1045, 465] width 74 height 18
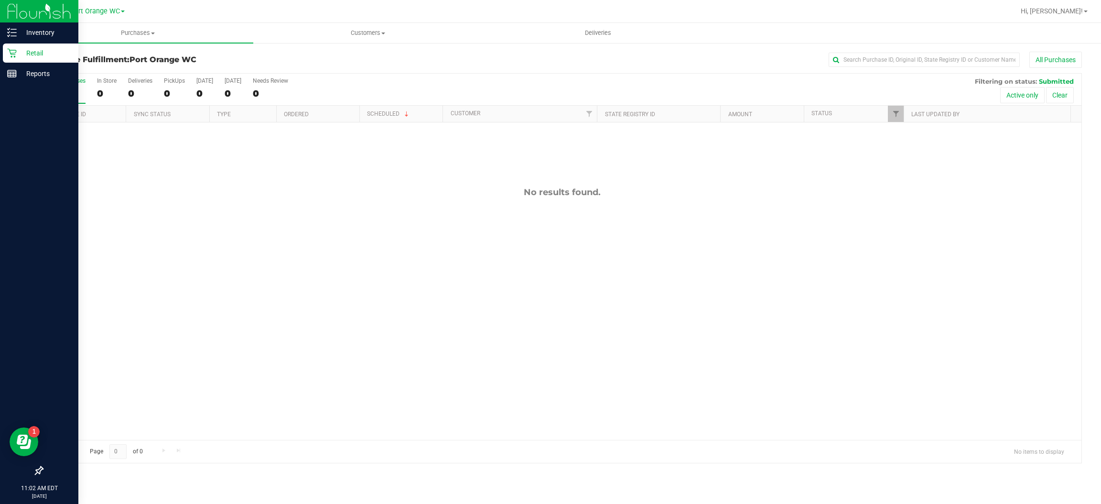
click at [11, 53] on icon at bounding box center [12, 53] width 10 height 10
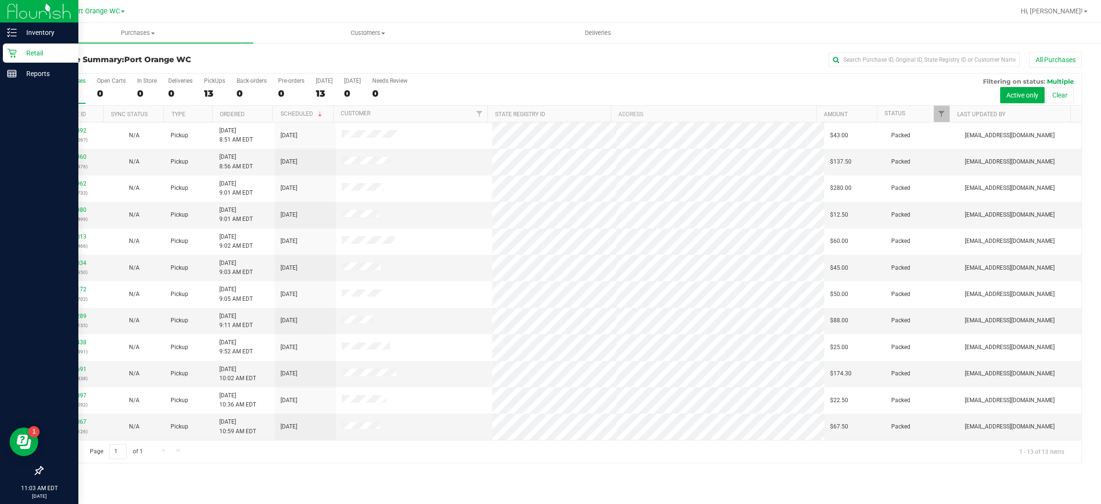
click at [12, 53] on icon at bounding box center [12, 53] width 10 height 10
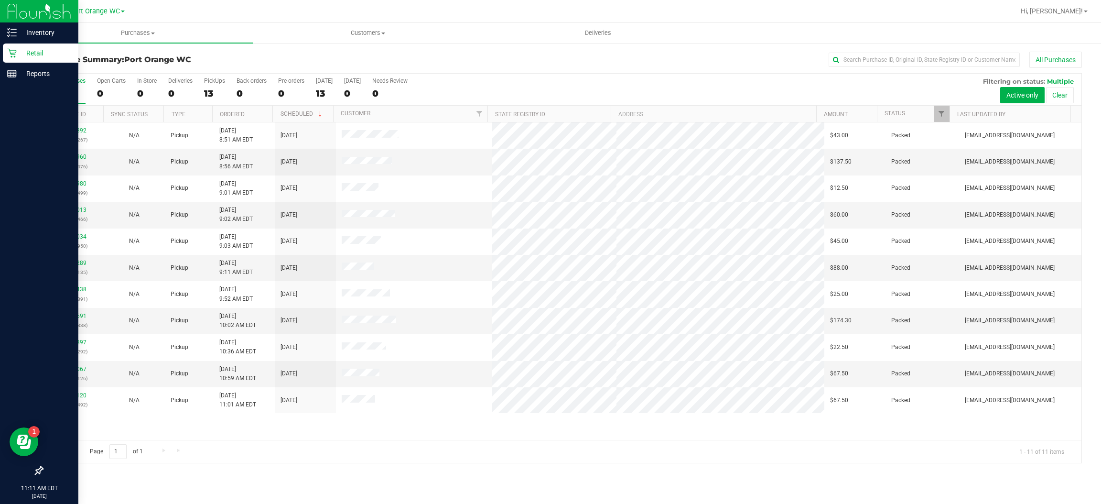
click at [15, 51] on icon at bounding box center [12, 53] width 10 height 10
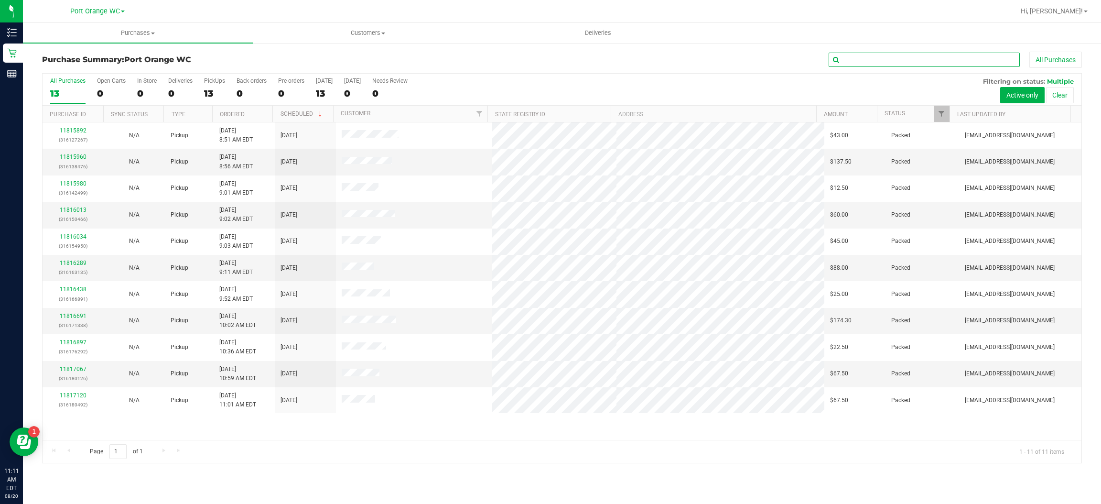
click at [897, 56] on input "text" at bounding box center [924, 60] width 191 height 14
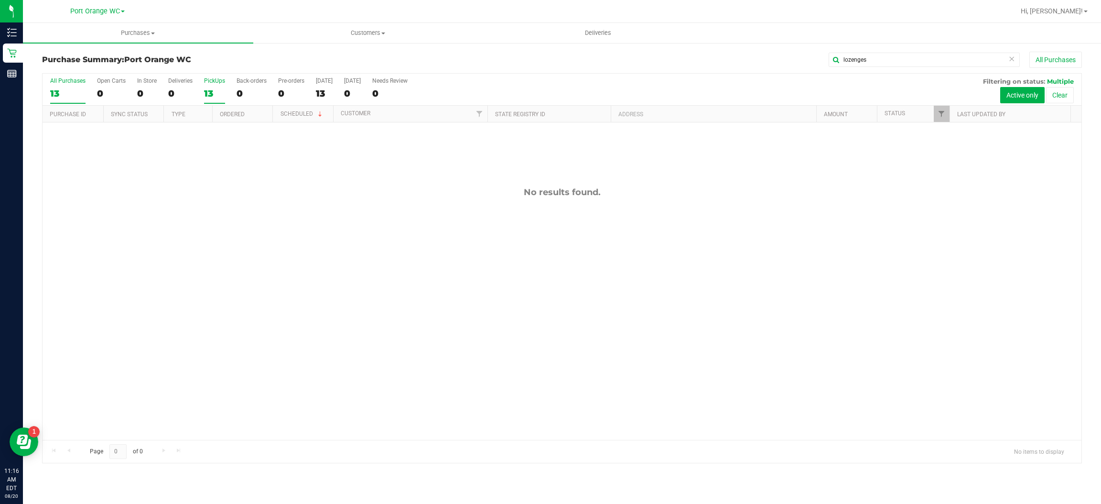
click at [214, 82] on div "PickUps" at bounding box center [214, 80] width 21 height 7
click at [0, 0] on input "PickUps 13" at bounding box center [0, 0] width 0 height 0
click at [205, 97] on div "13" at bounding box center [214, 93] width 21 height 11
click at [0, 0] on input "PickUps 13" at bounding box center [0, 0] width 0 height 0
click at [904, 59] on input "lozenges" at bounding box center [924, 60] width 191 height 14
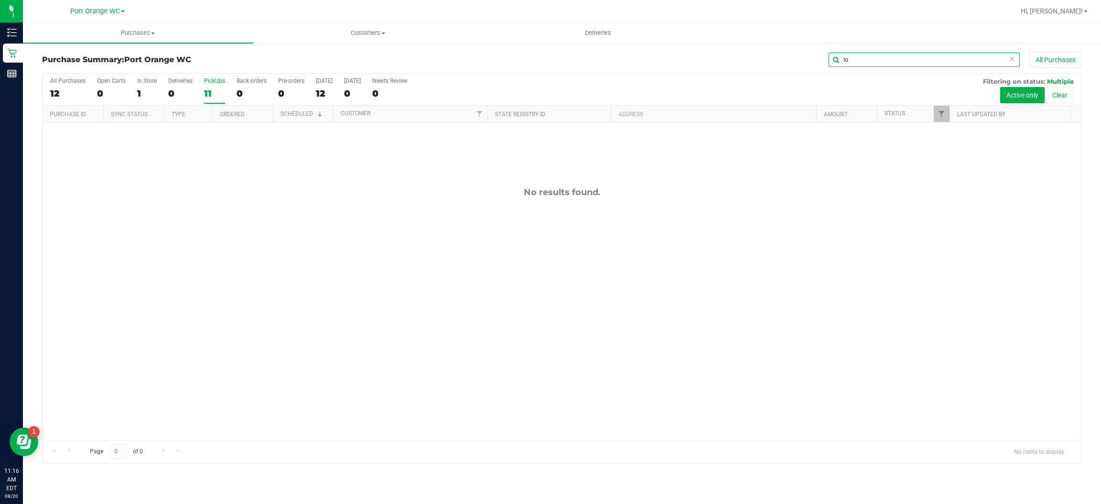
type input "l"
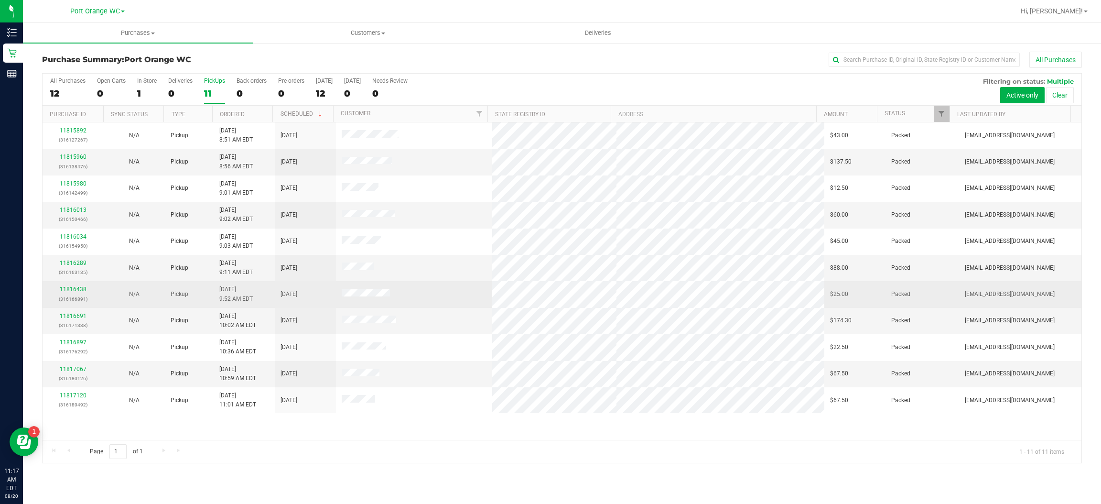
click at [450, 292] on td at bounding box center [414, 294] width 156 height 26
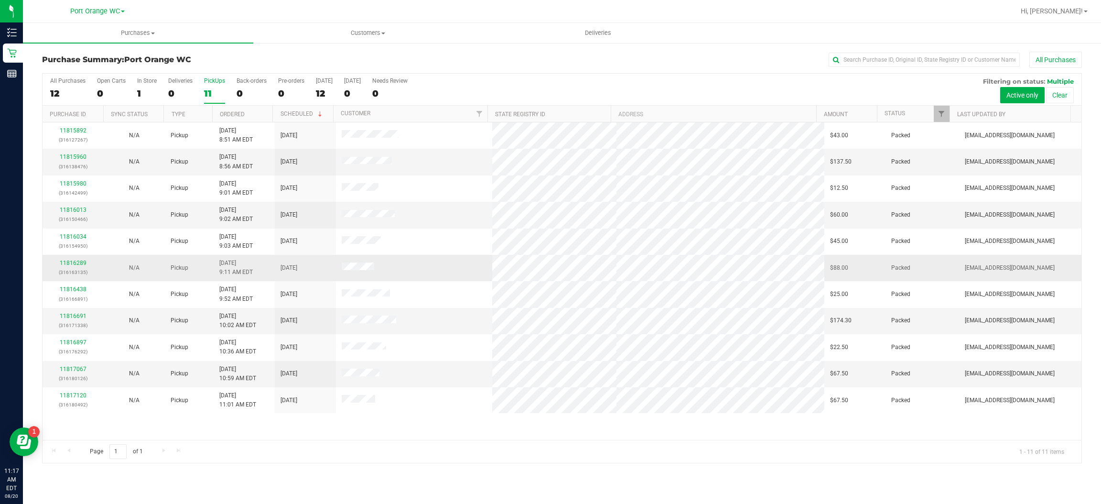
click at [90, 279] on td "11816289 (316163135)" at bounding box center [73, 268] width 61 height 26
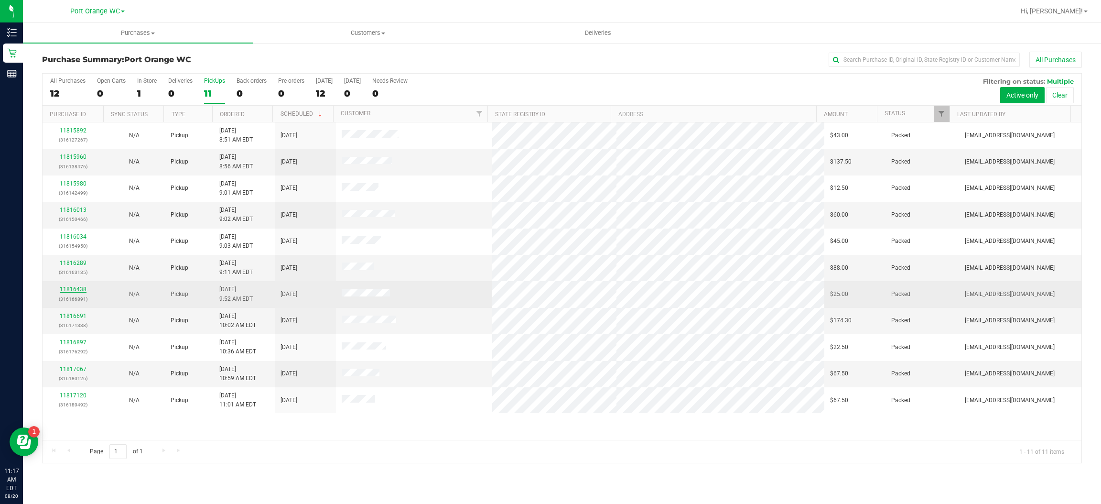
click at [80, 291] on link "11816438" at bounding box center [73, 289] width 27 height 7
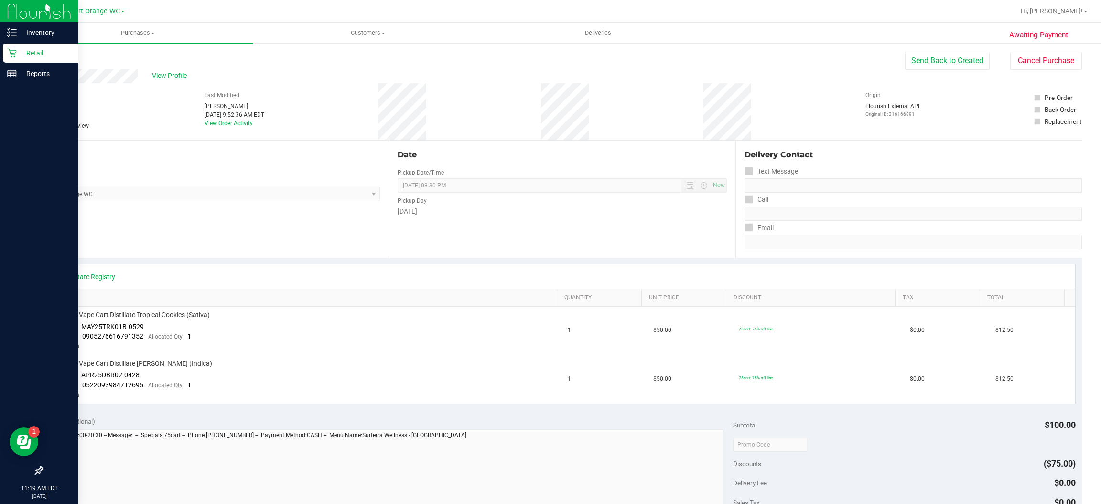
click at [12, 57] on icon at bounding box center [12, 53] width 10 height 10
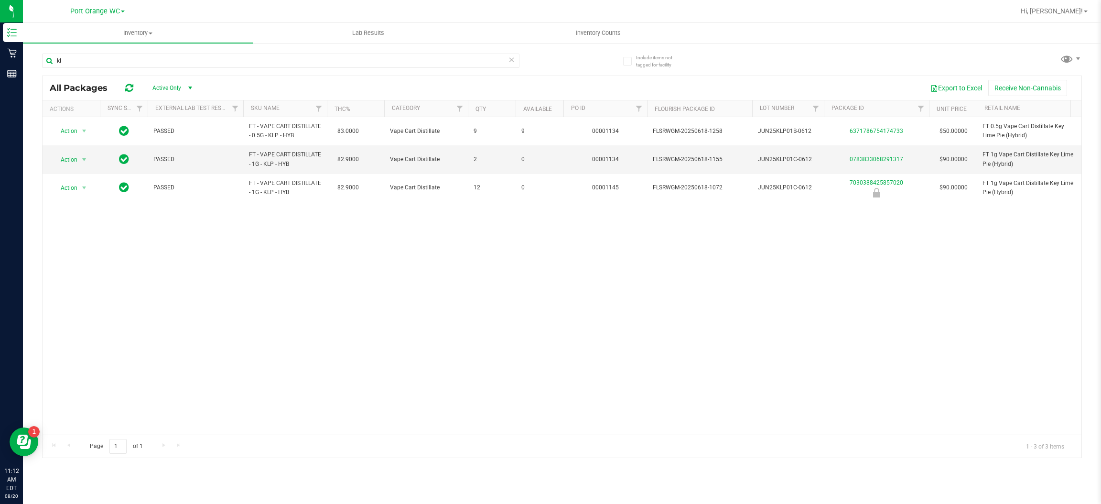
type input "k"
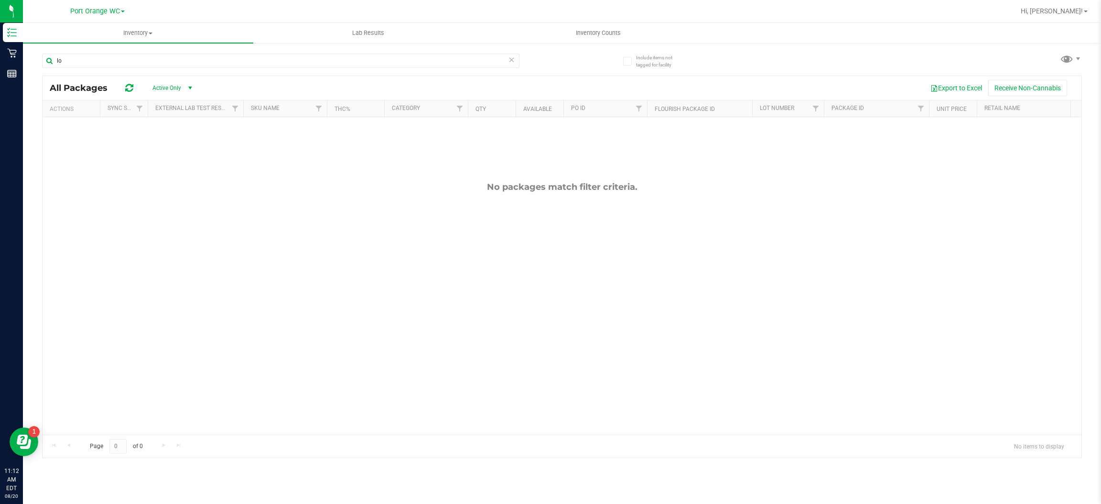
type input "l"
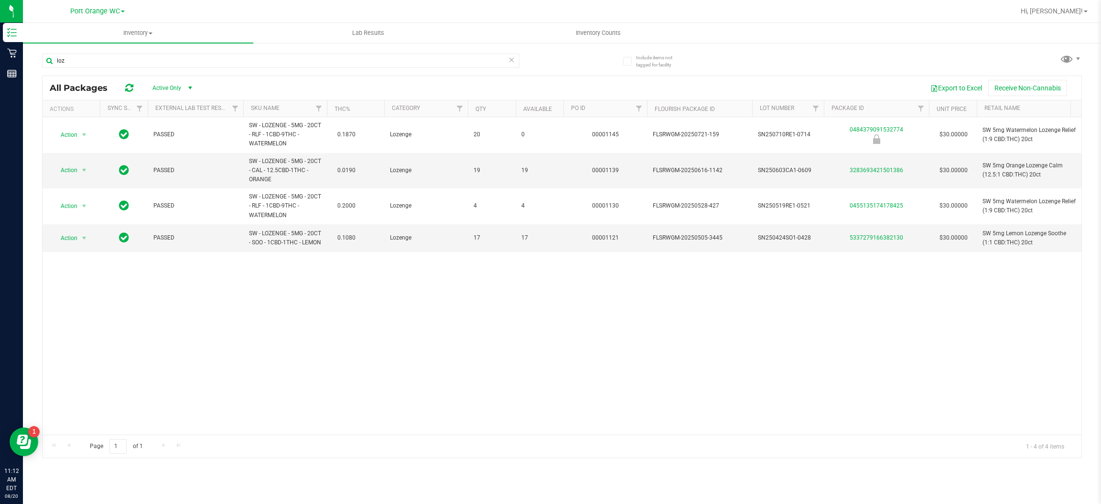
type input "loz"
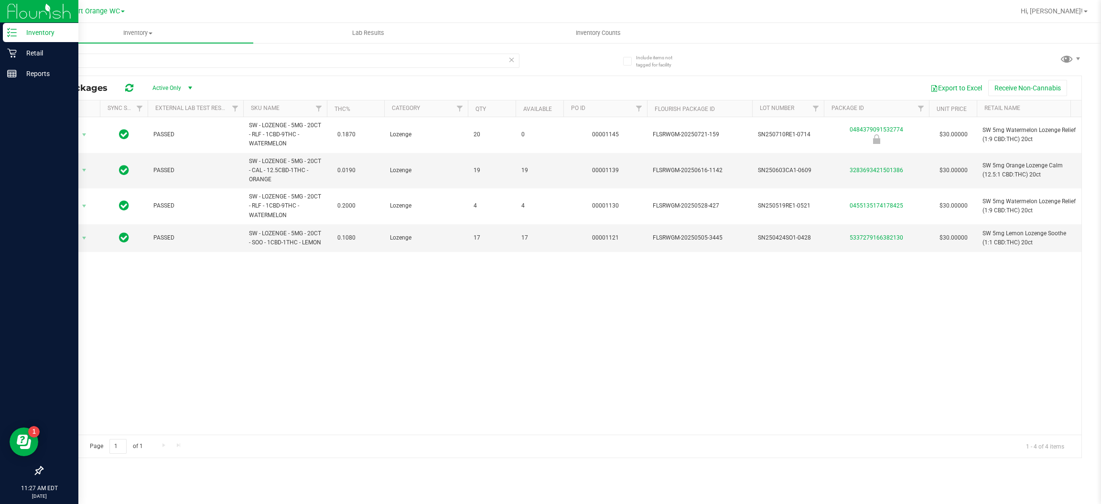
click at [12, 32] on line at bounding box center [13, 32] width 5 height 0
click at [12, 53] on icon at bounding box center [12, 53] width 10 height 10
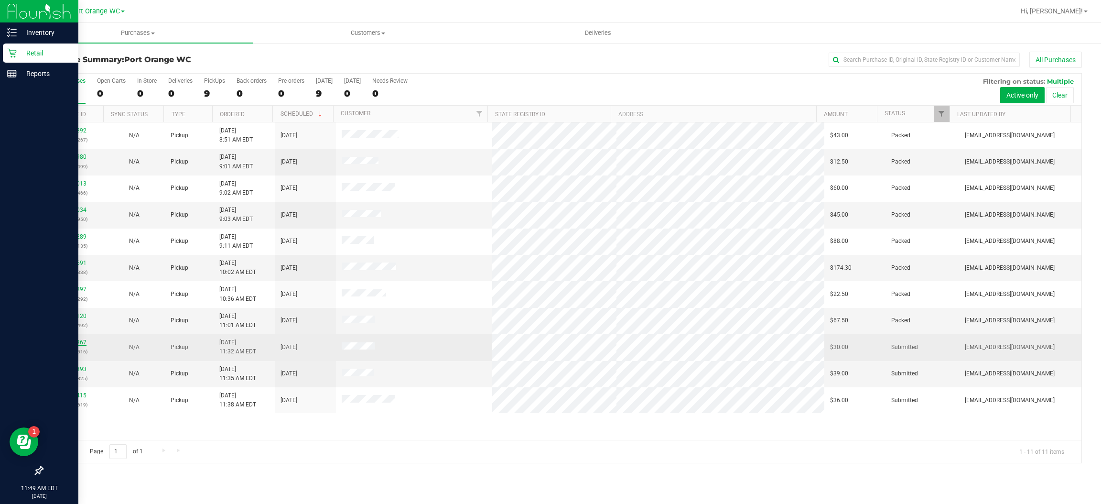
click at [84, 342] on link "11817367" at bounding box center [73, 342] width 27 height 7
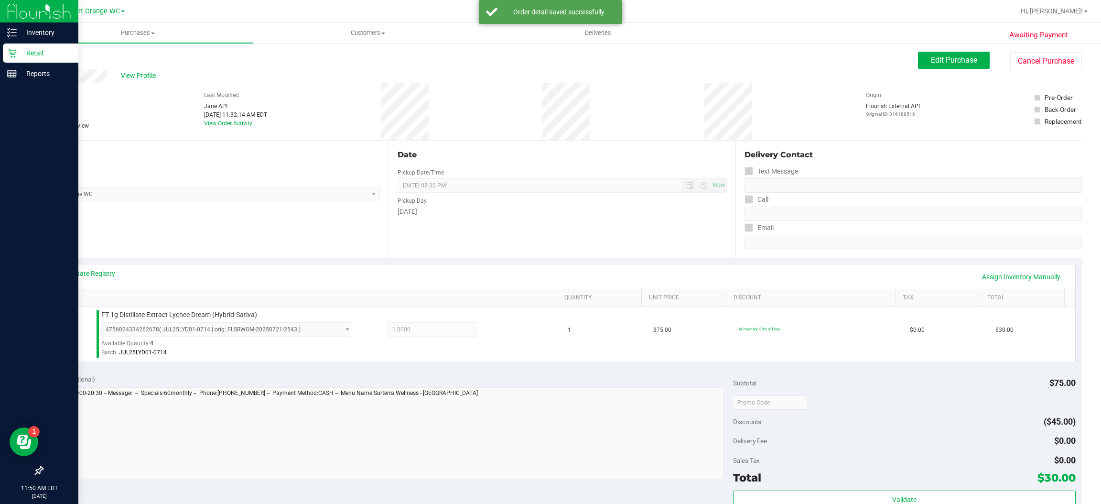
scroll to position [180, 0]
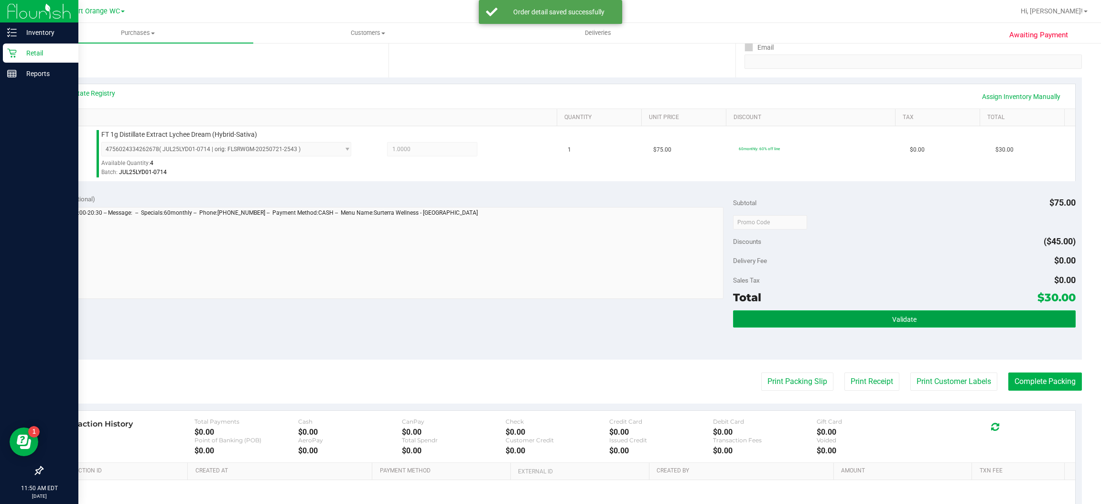
click at [892, 321] on span "Validate" at bounding box center [904, 319] width 24 height 8
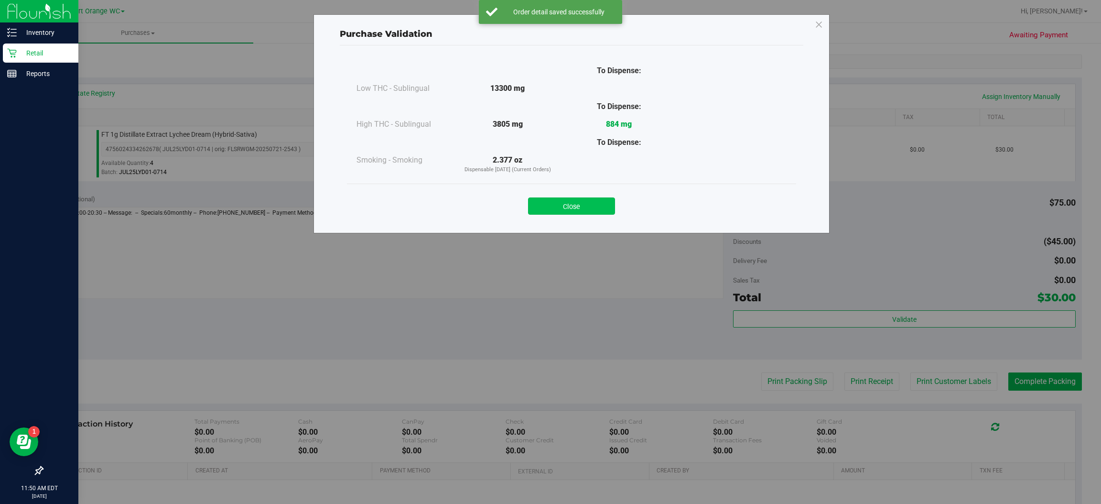
click at [578, 207] on button "Close" at bounding box center [571, 205] width 87 height 17
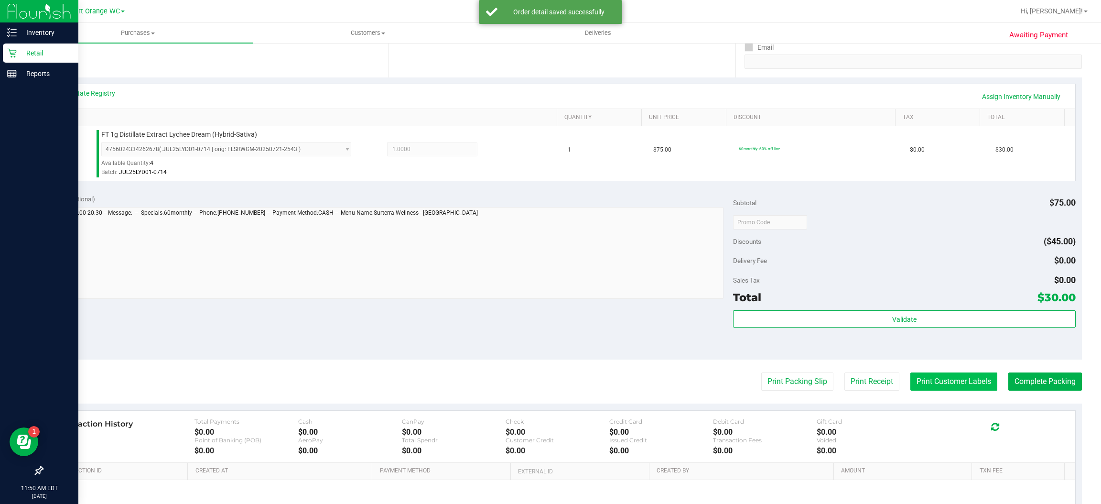
click at [959, 385] on button "Print Customer Labels" at bounding box center [953, 381] width 87 height 18
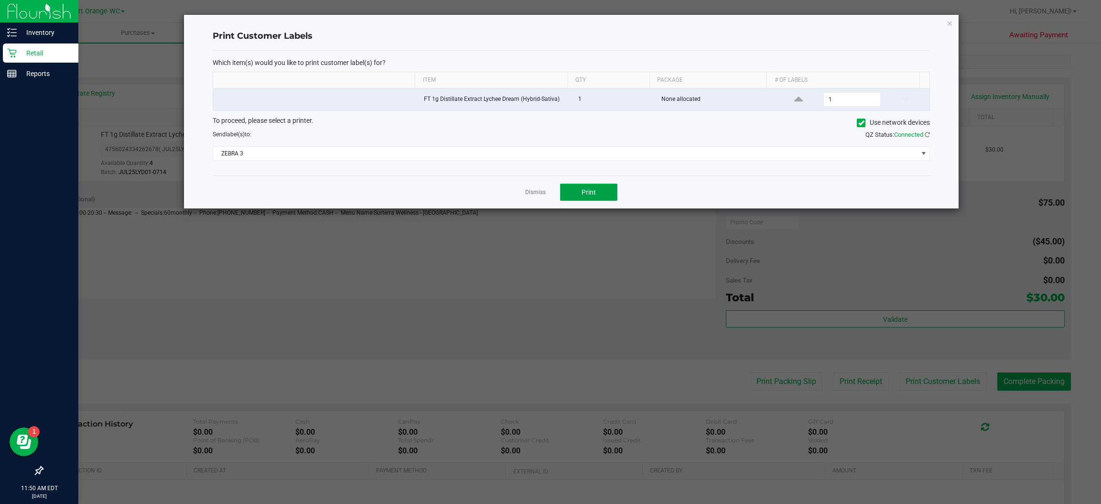
click at [595, 196] on span "Print" at bounding box center [589, 192] width 14 height 8
click at [949, 23] on icon "button" at bounding box center [950, 22] width 7 height 11
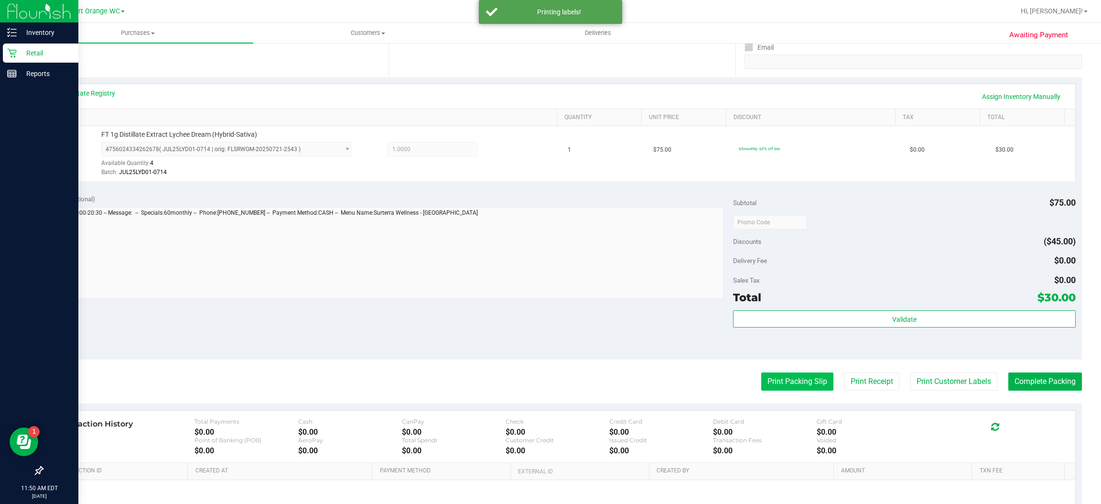
click at [801, 381] on button "Print Packing Slip" at bounding box center [797, 381] width 72 height 18
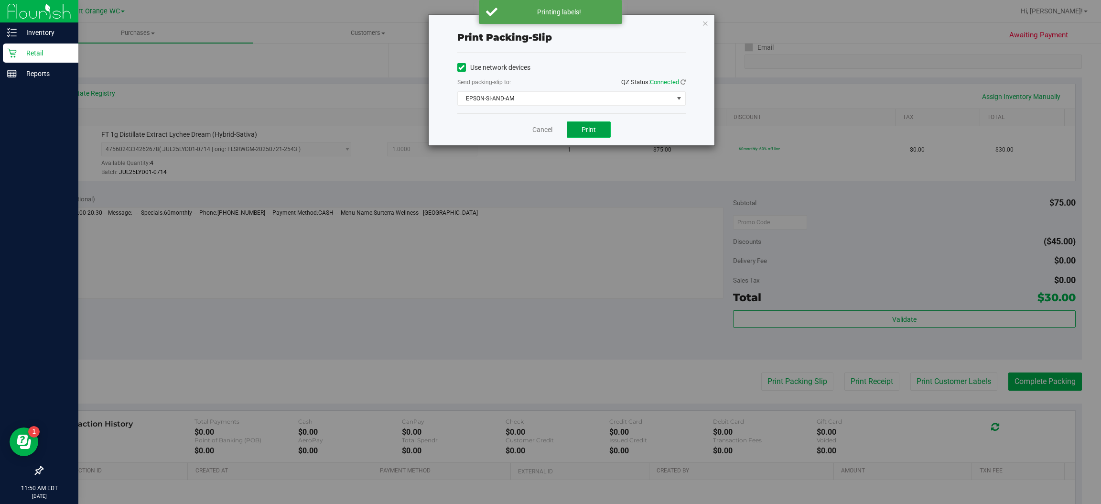
click at [600, 132] on button "Print" at bounding box center [589, 129] width 44 height 16
click at [707, 22] on icon "button" at bounding box center [705, 22] width 7 height 11
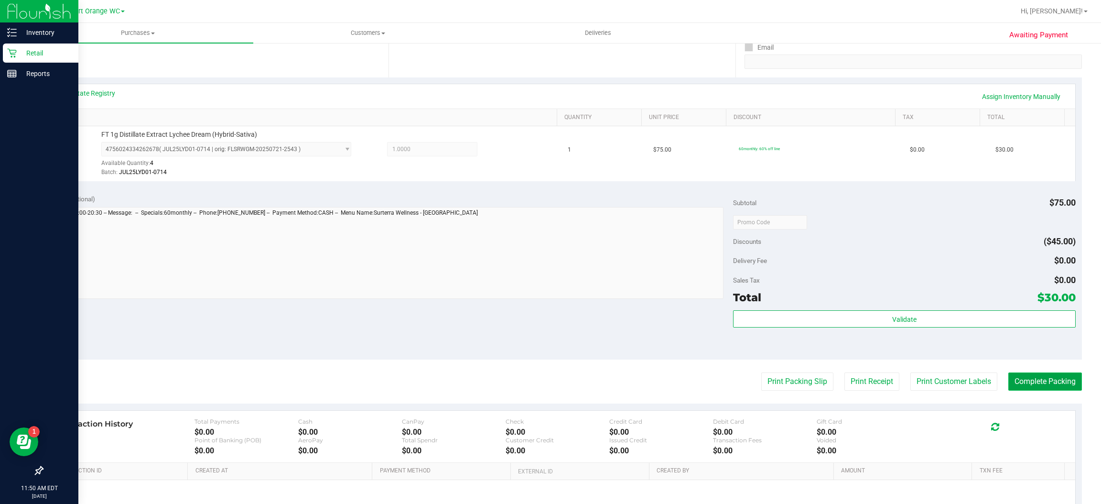
click at [1045, 381] on button "Complete Packing" at bounding box center [1045, 381] width 74 height 18
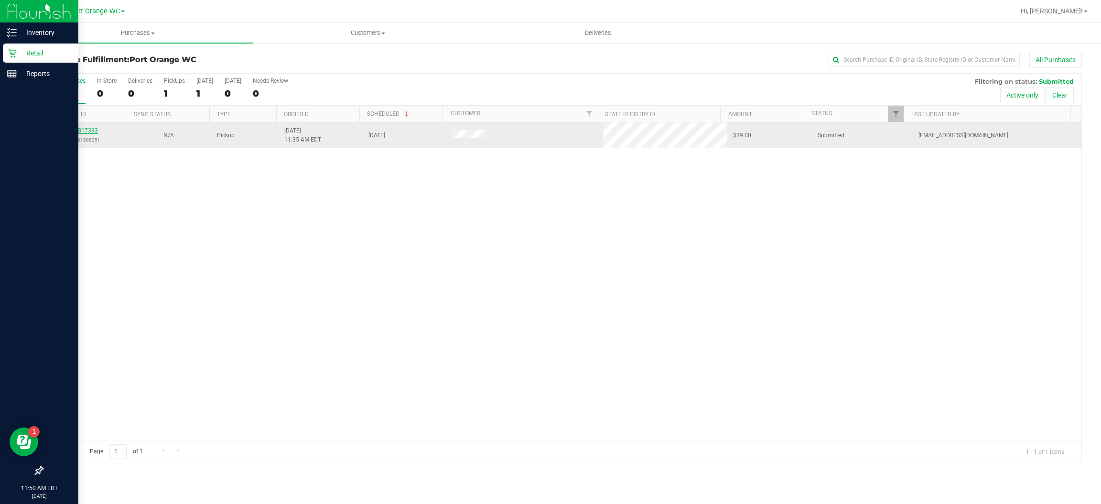
click at [82, 131] on link "11817393" at bounding box center [84, 130] width 27 height 7
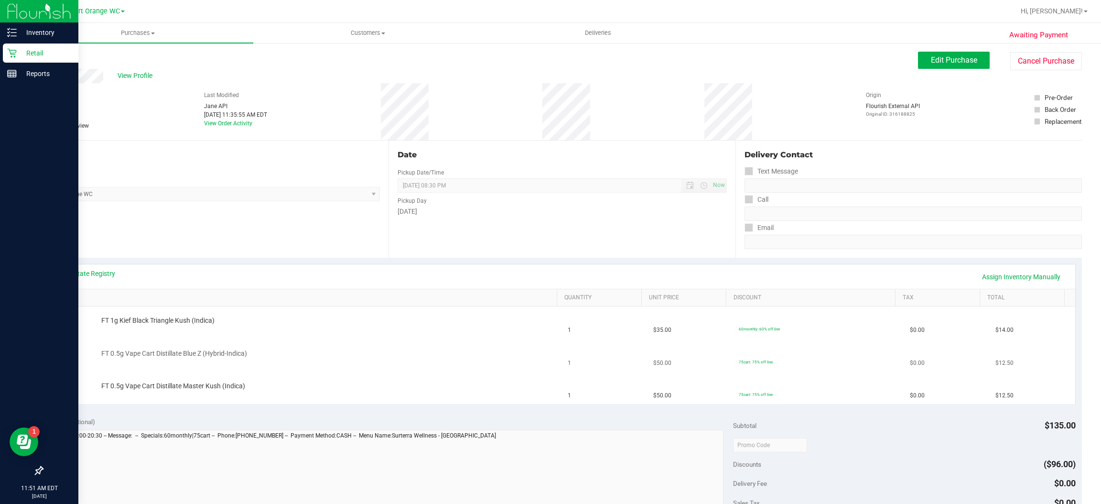
click at [529, 358] on div at bounding box center [327, 358] width 452 height 0
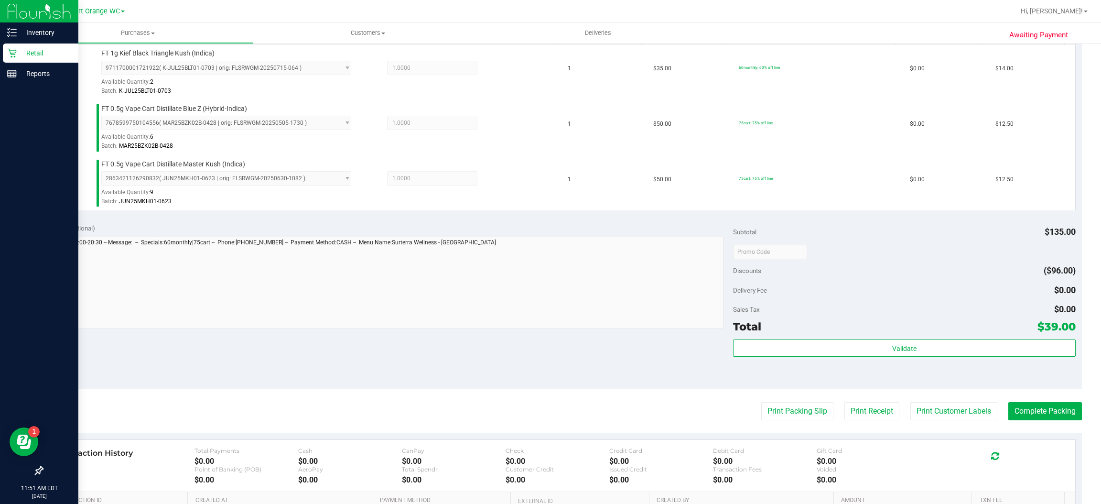
scroll to position [262, 0]
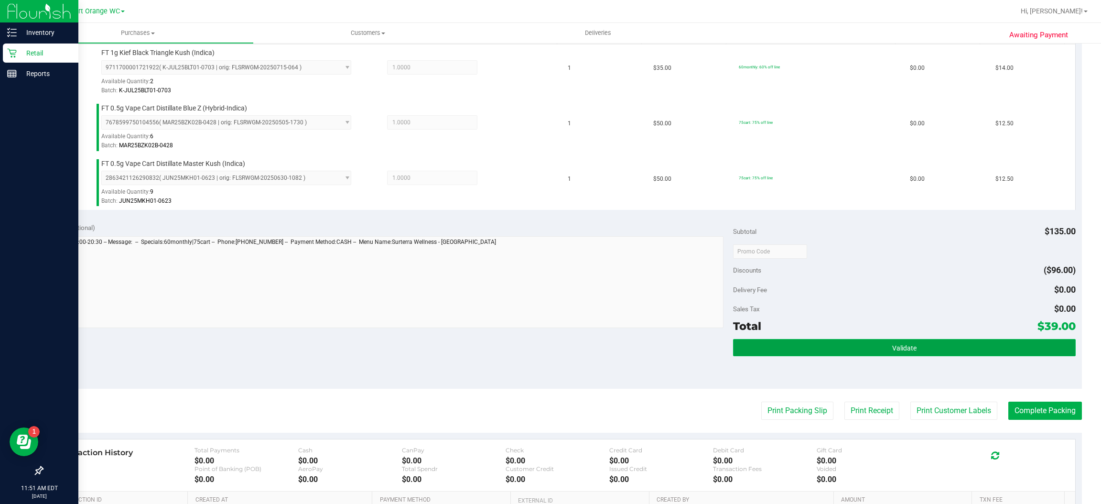
click at [918, 345] on button "Validate" at bounding box center [904, 347] width 342 height 17
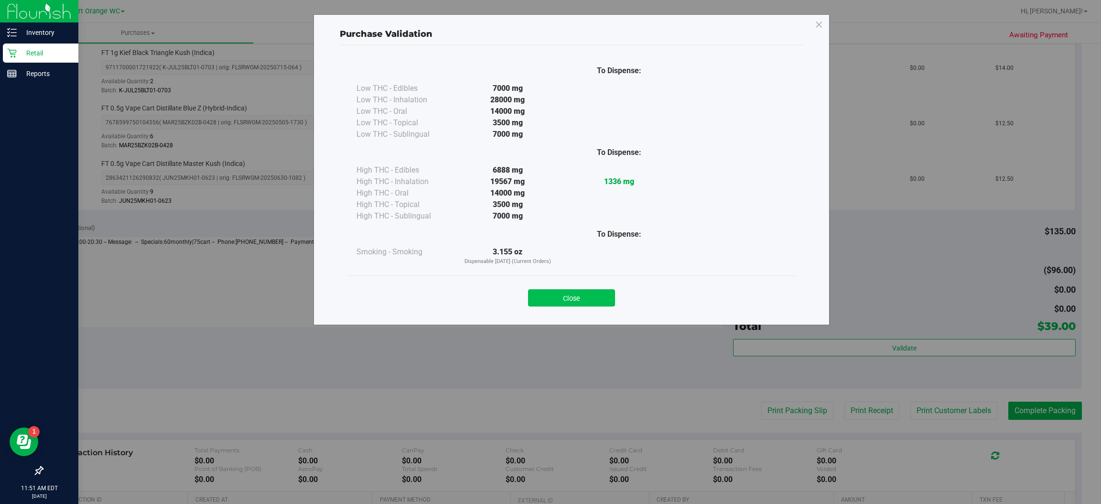
click at [586, 297] on button "Close" at bounding box center [571, 297] width 87 height 17
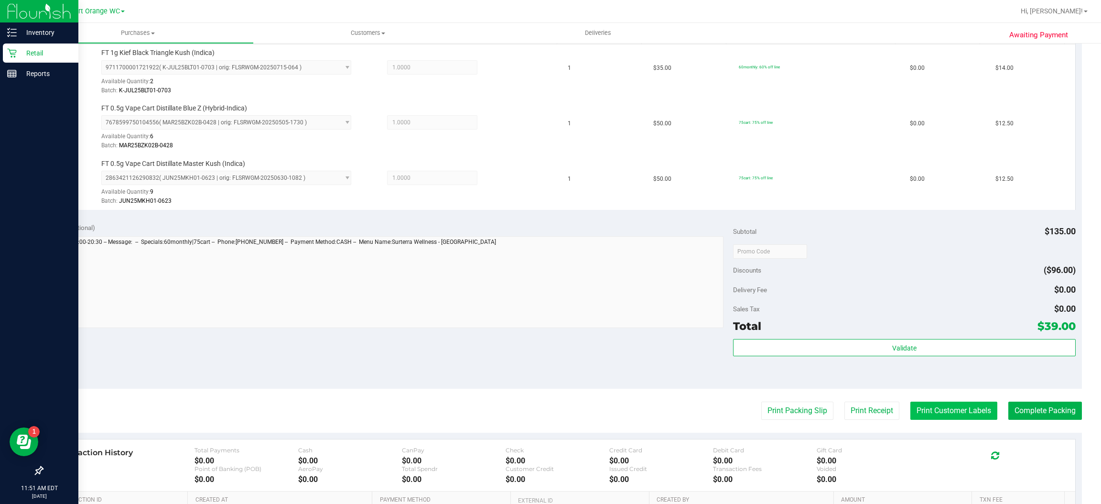
click at [961, 411] on button "Print Customer Labels" at bounding box center [953, 410] width 87 height 18
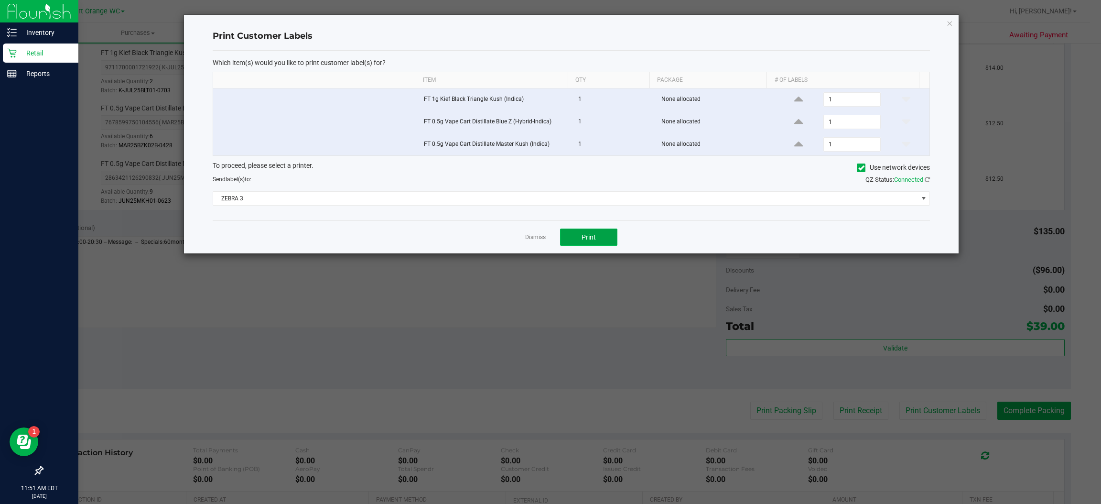
click at [600, 239] on button "Print" at bounding box center [588, 236] width 57 height 17
click at [950, 23] on icon "button" at bounding box center [950, 22] width 7 height 11
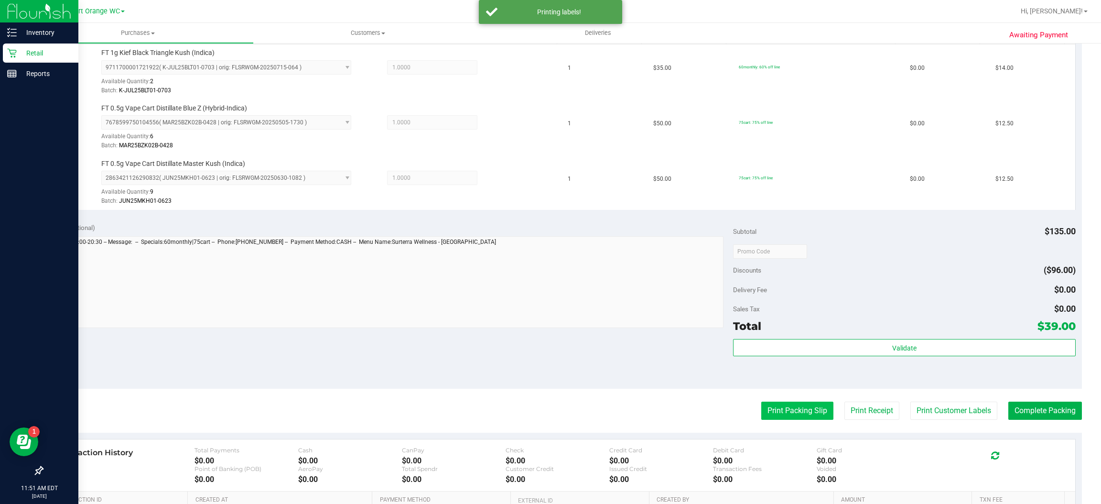
click at [792, 417] on button "Print Packing Slip" at bounding box center [797, 410] width 72 height 18
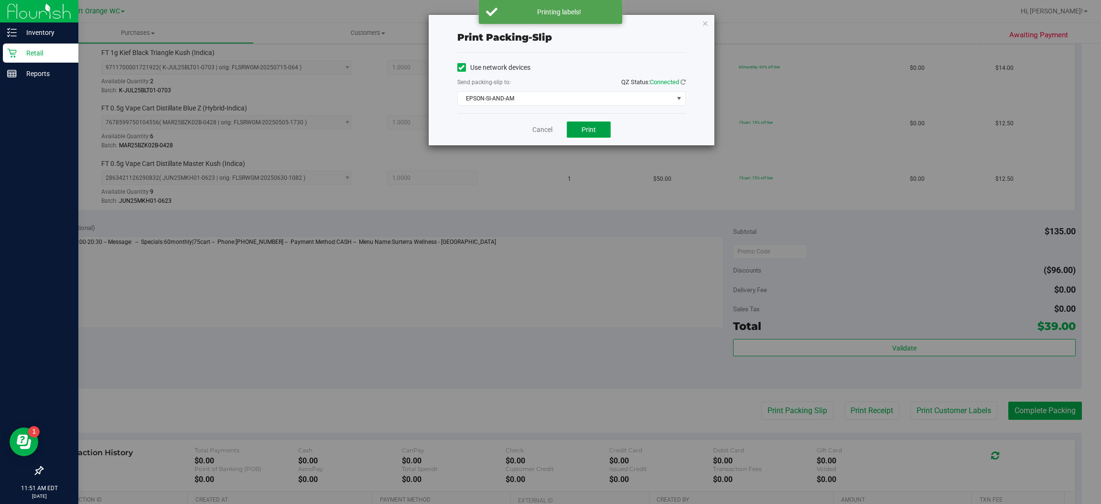
click at [599, 135] on button "Print" at bounding box center [589, 129] width 44 height 16
click at [707, 19] on icon "button" at bounding box center [705, 22] width 7 height 11
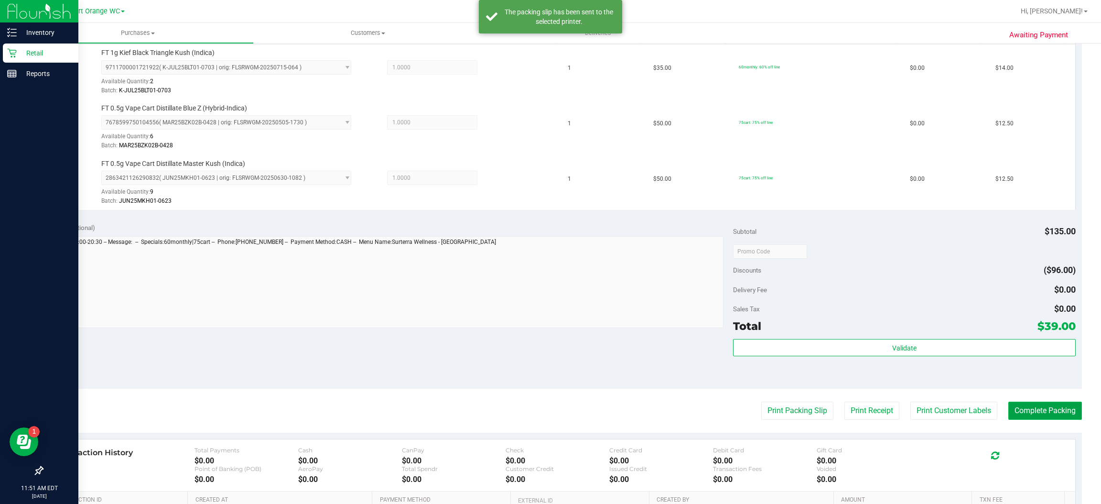
click at [1049, 407] on button "Complete Packing" at bounding box center [1045, 410] width 74 height 18
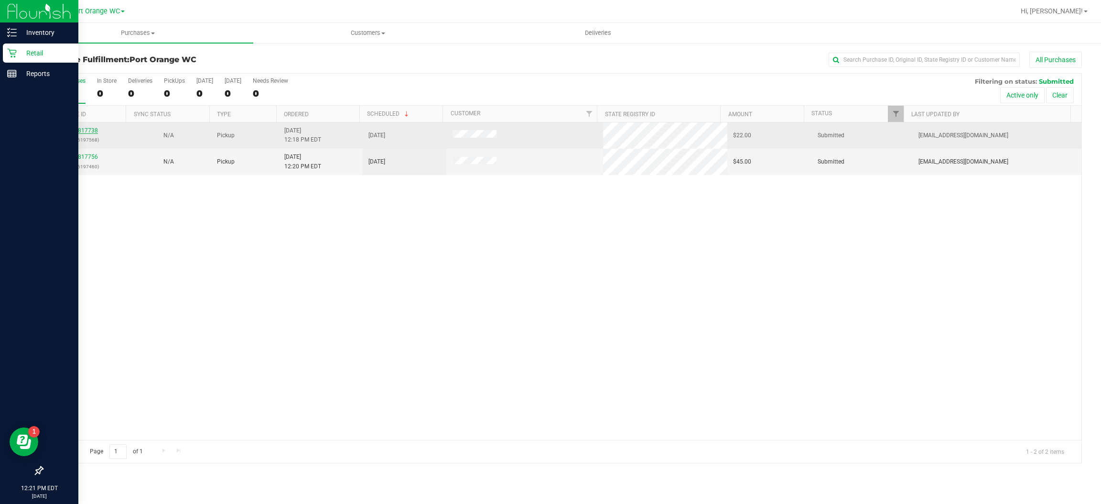
click at [93, 129] on link "11817738" at bounding box center [84, 130] width 27 height 7
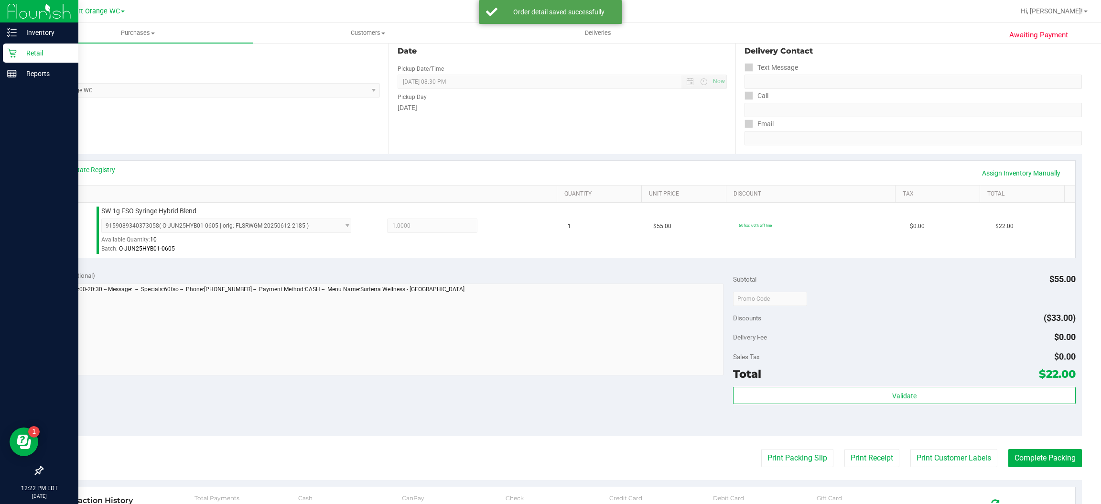
scroll to position [103, 0]
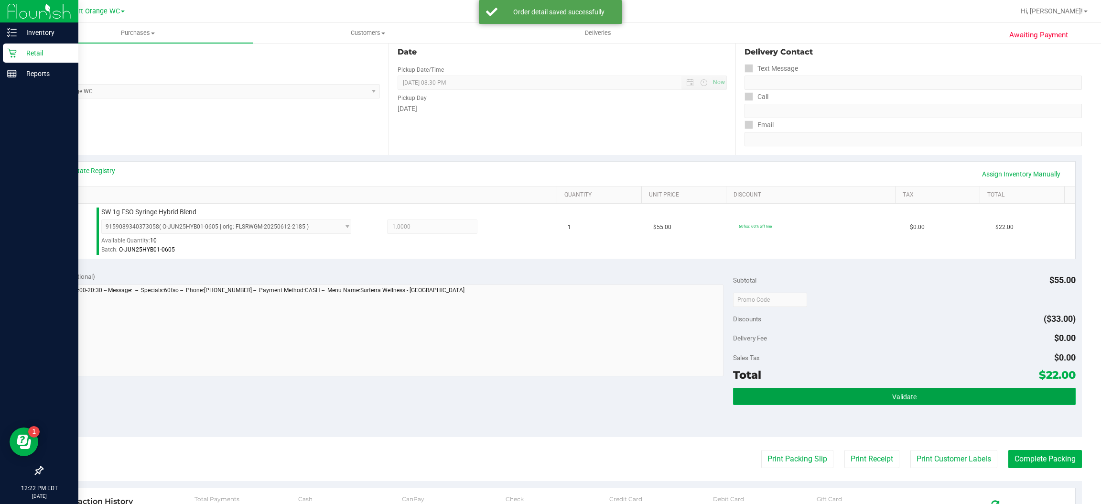
click at [905, 399] on span "Validate" at bounding box center [904, 397] width 24 height 8
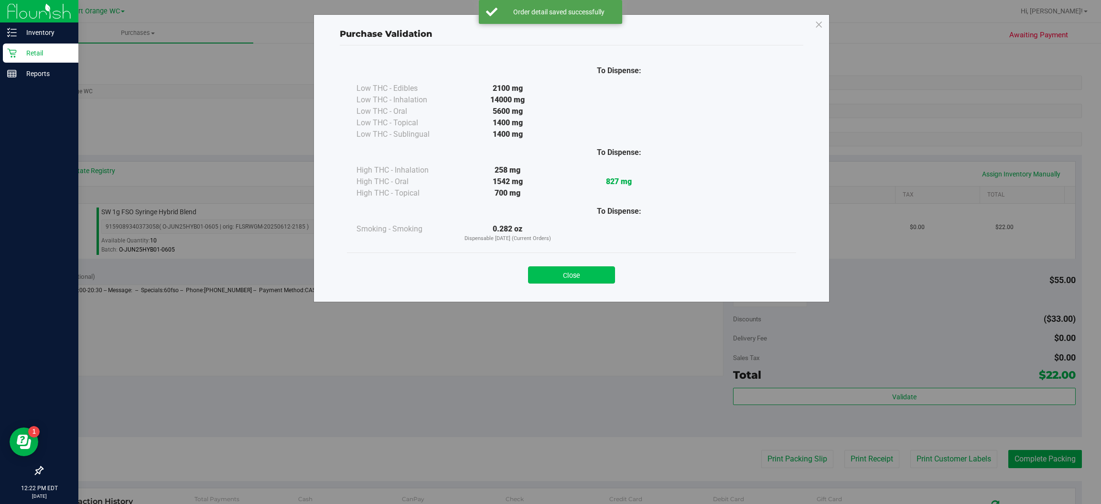
click at [595, 268] on button "Close" at bounding box center [571, 274] width 87 height 17
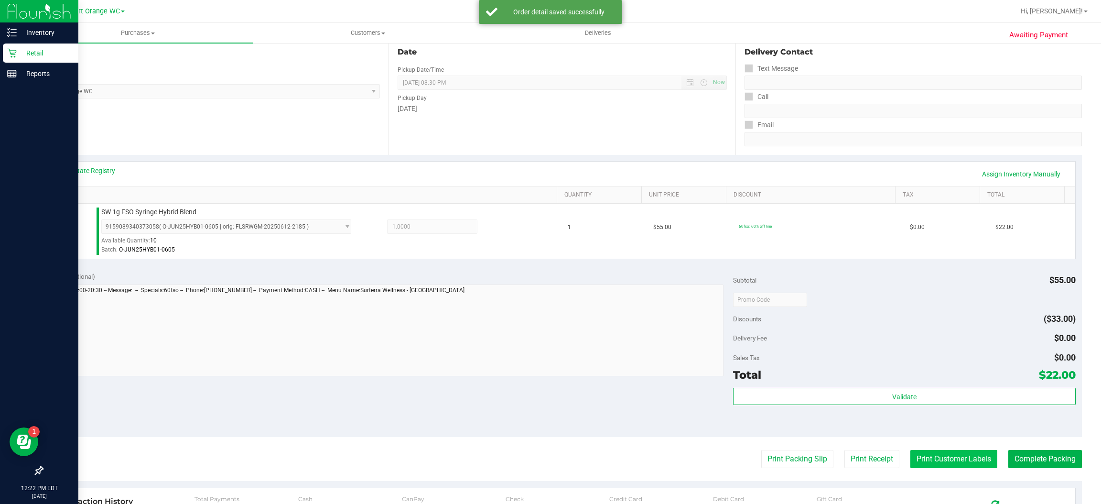
click at [944, 457] on button "Print Customer Labels" at bounding box center [953, 459] width 87 height 18
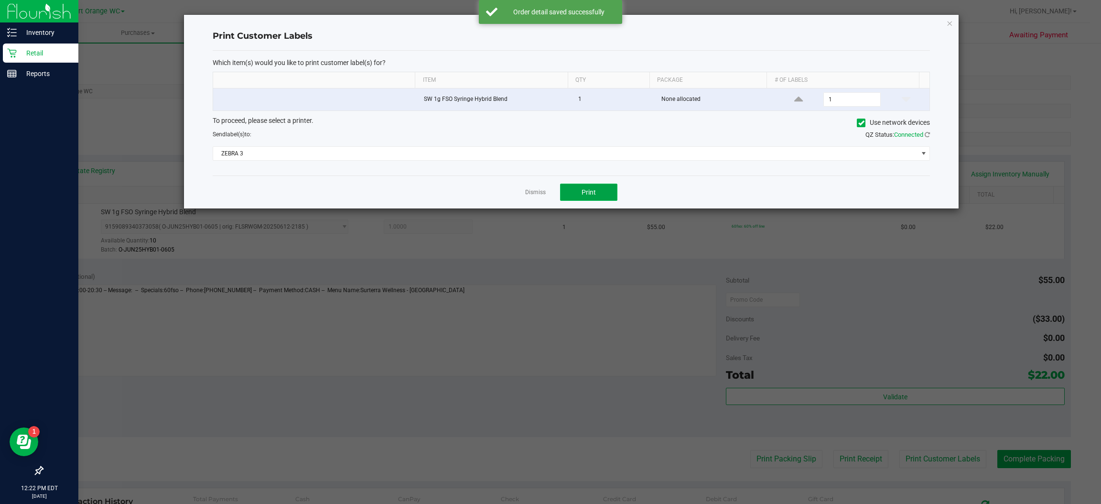
click at [593, 195] on span "Print" at bounding box center [589, 192] width 14 height 8
click at [949, 22] on icon "button" at bounding box center [950, 22] width 7 height 11
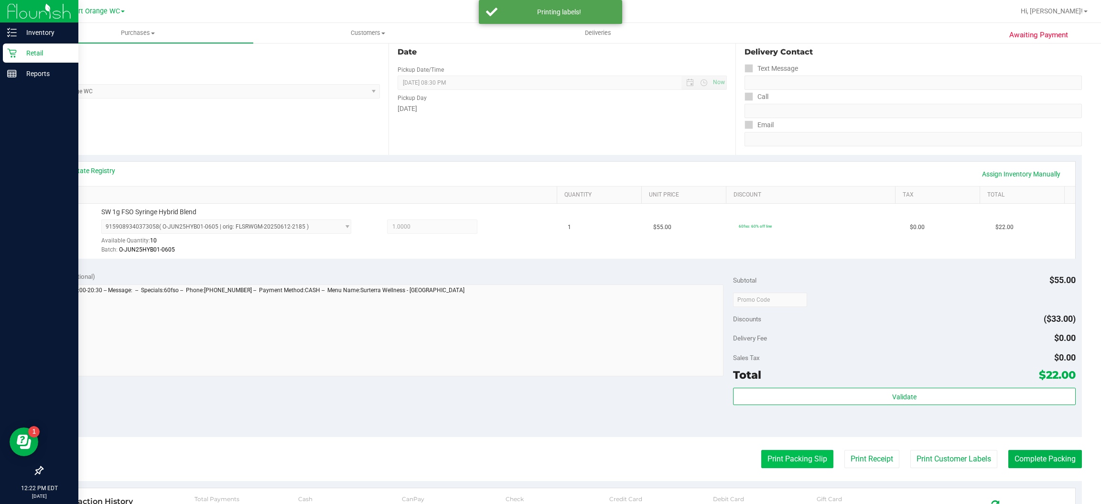
click at [802, 457] on button "Print Packing Slip" at bounding box center [797, 459] width 72 height 18
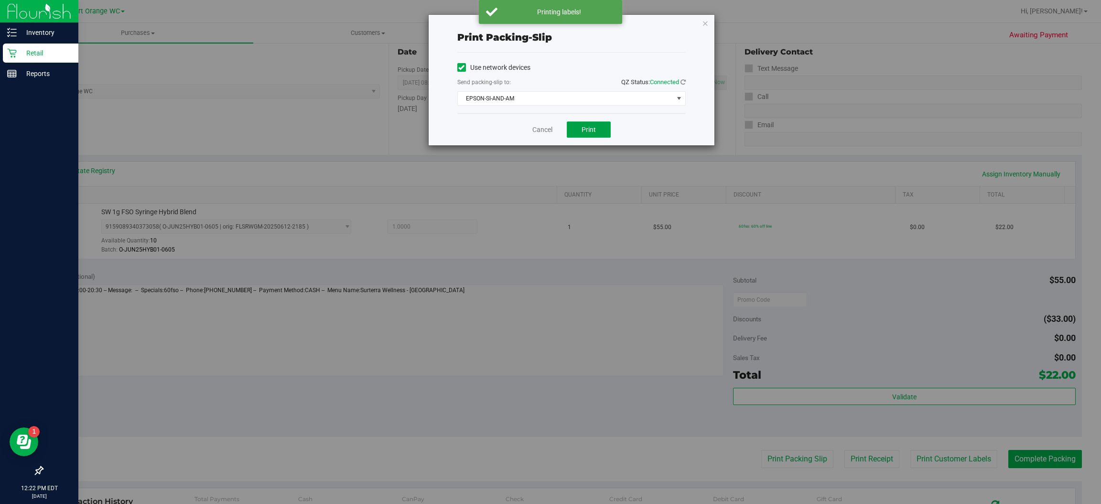
click at [593, 130] on span "Print" at bounding box center [589, 130] width 14 height 8
click at [704, 22] on icon "button" at bounding box center [705, 22] width 7 height 11
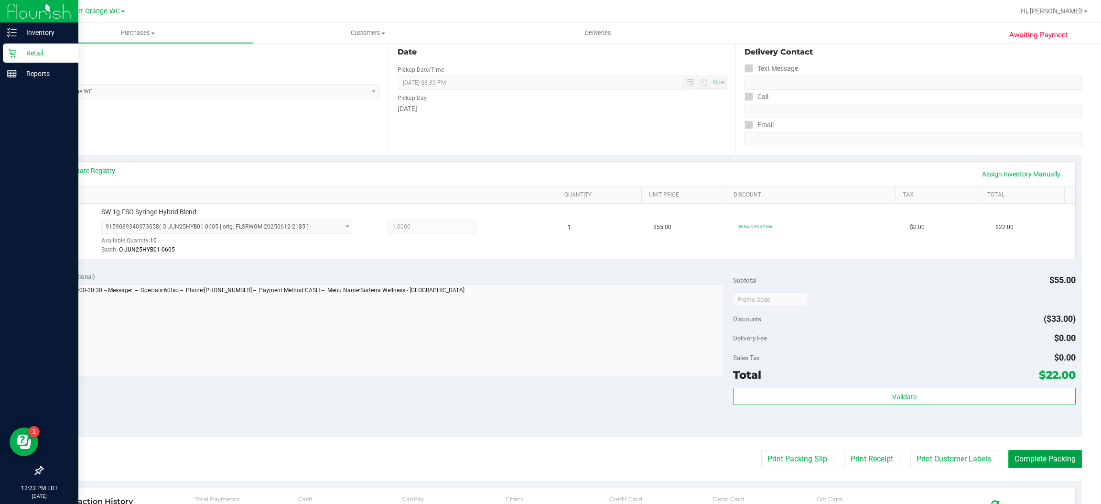
click at [1049, 461] on button "Complete Packing" at bounding box center [1045, 459] width 74 height 18
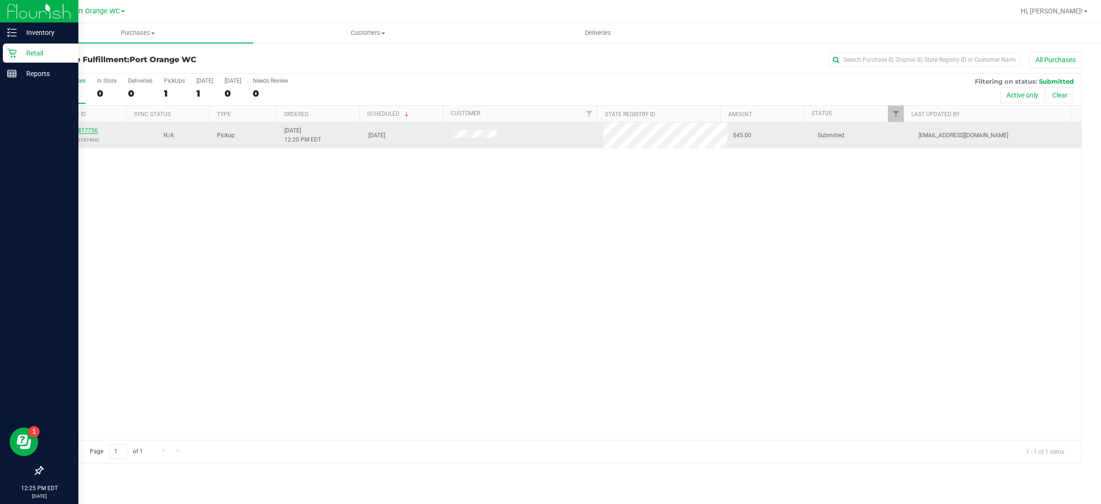
click at [85, 131] on link "11817756" at bounding box center [84, 130] width 27 height 7
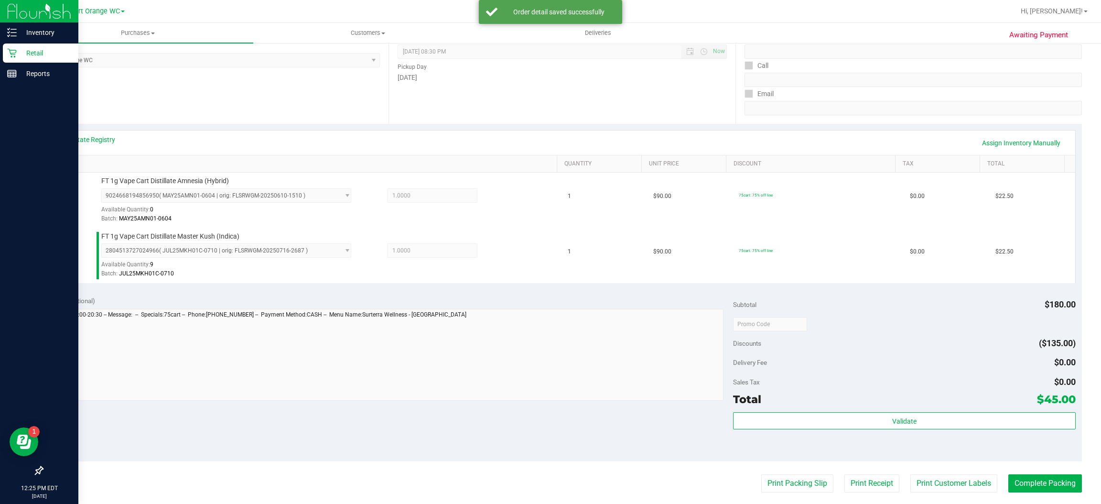
scroll to position [138, 0]
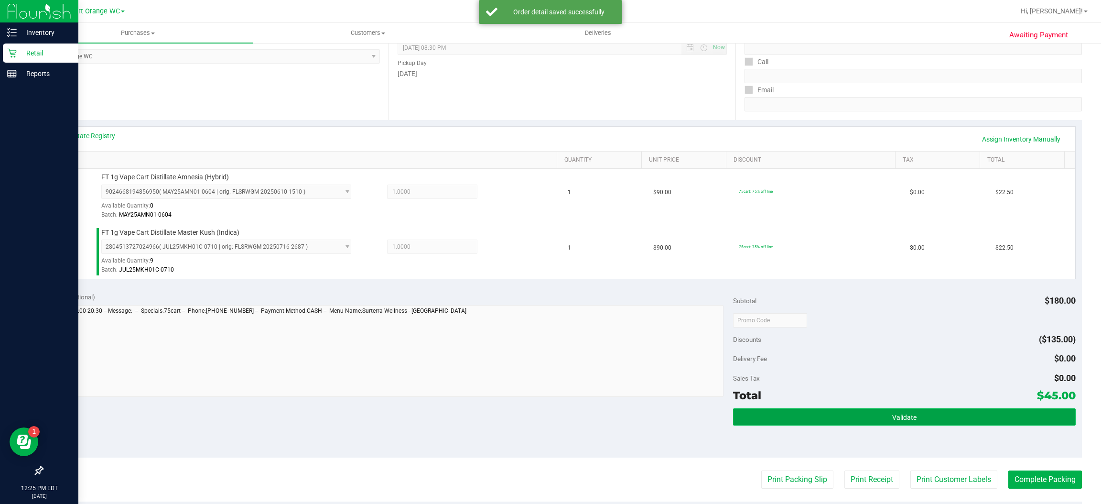
click at [907, 423] on button "Validate" at bounding box center [904, 416] width 342 height 17
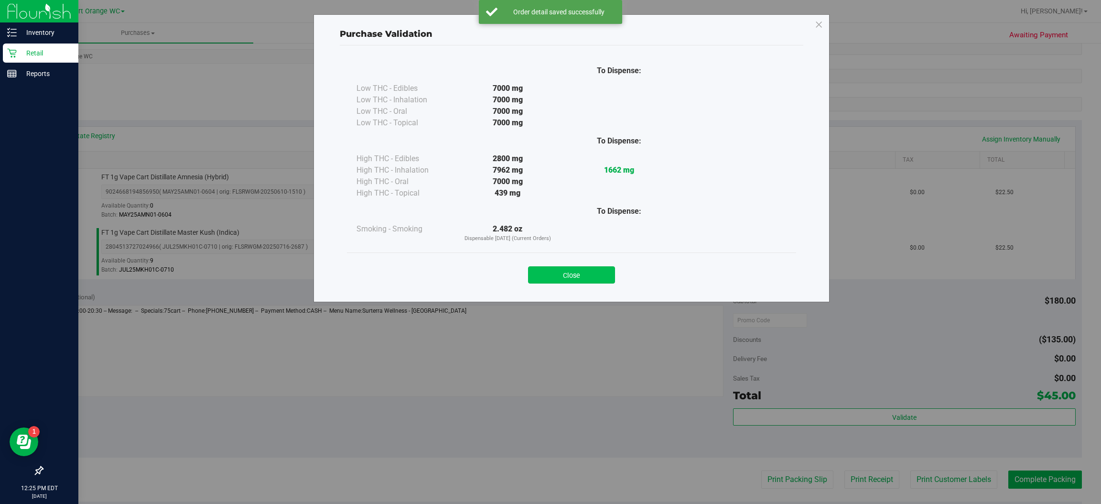
click at [600, 270] on button "Close" at bounding box center [571, 274] width 87 height 17
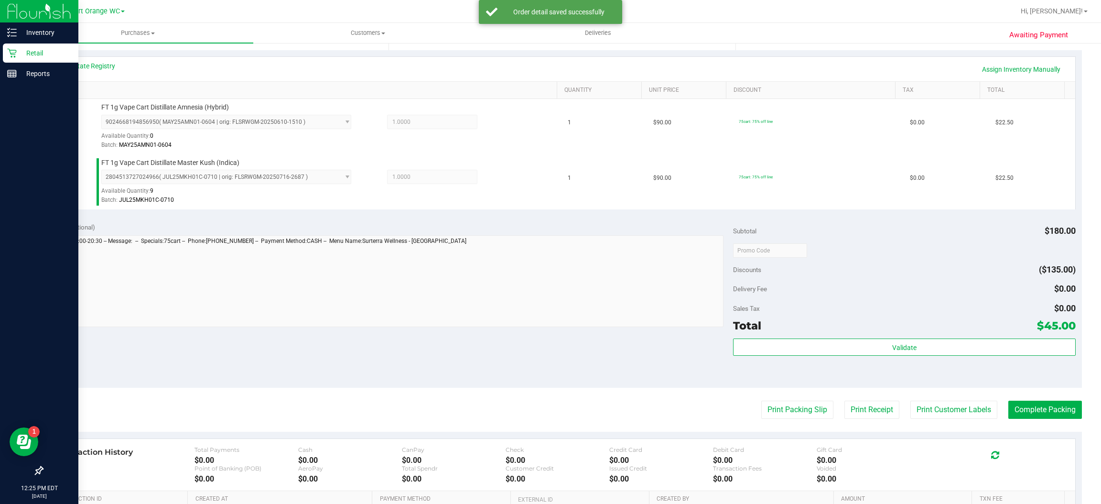
scroll to position [208, 0]
click at [954, 410] on button "Print Customer Labels" at bounding box center [953, 409] width 87 height 18
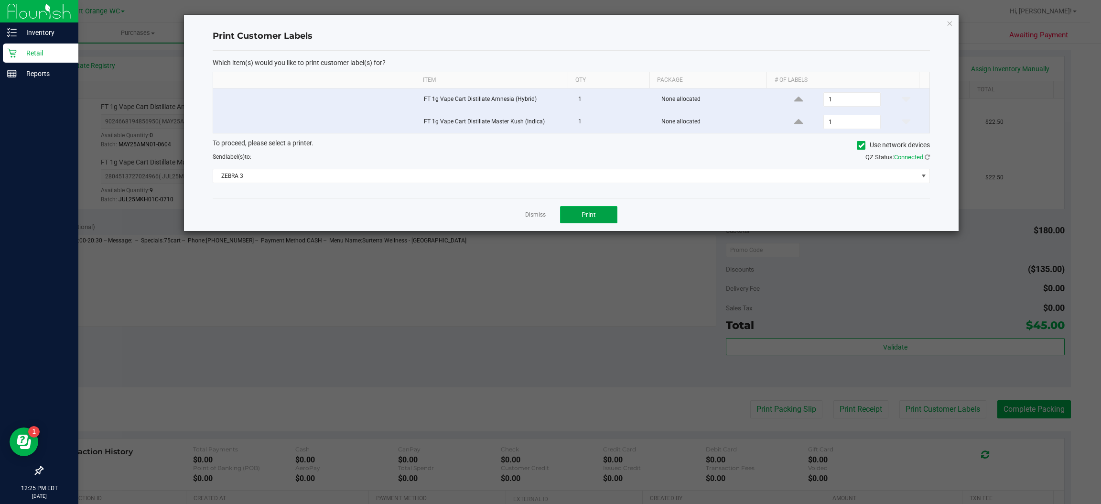
click at [600, 216] on button "Print" at bounding box center [588, 214] width 57 height 17
click at [949, 21] on icon "button" at bounding box center [950, 22] width 7 height 11
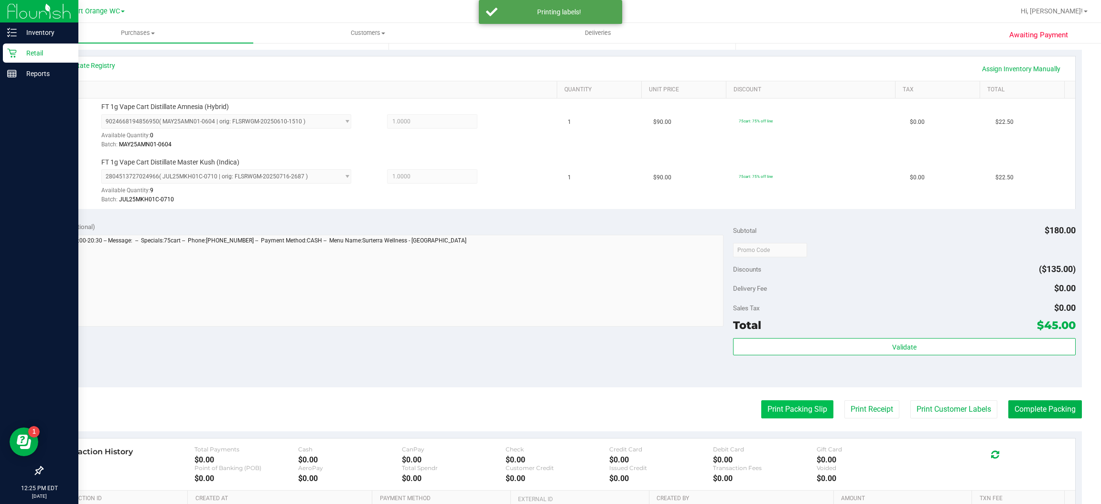
click at [800, 410] on button "Print Packing Slip" at bounding box center [797, 409] width 72 height 18
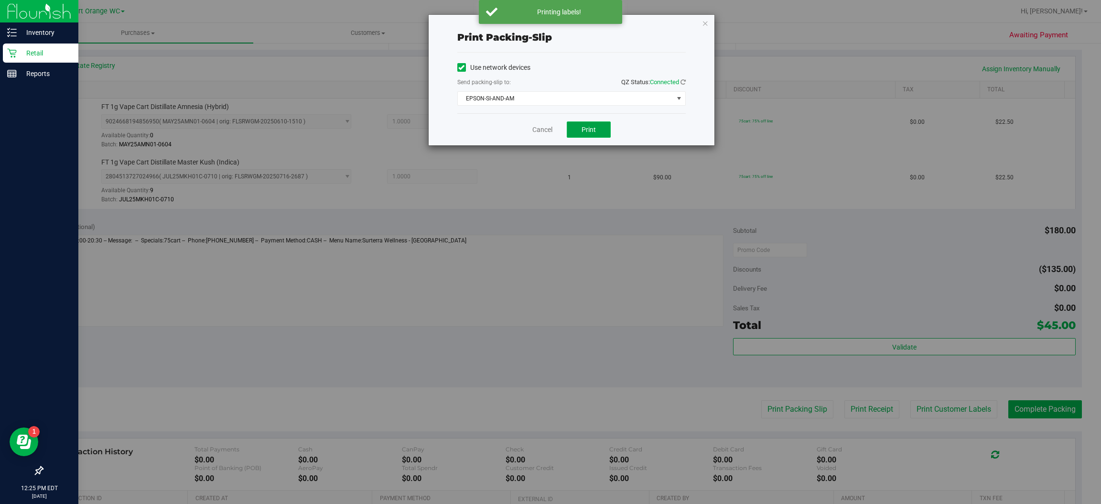
click at [591, 130] on span "Print" at bounding box center [589, 130] width 14 height 8
click at [706, 22] on icon "button" at bounding box center [705, 22] width 7 height 11
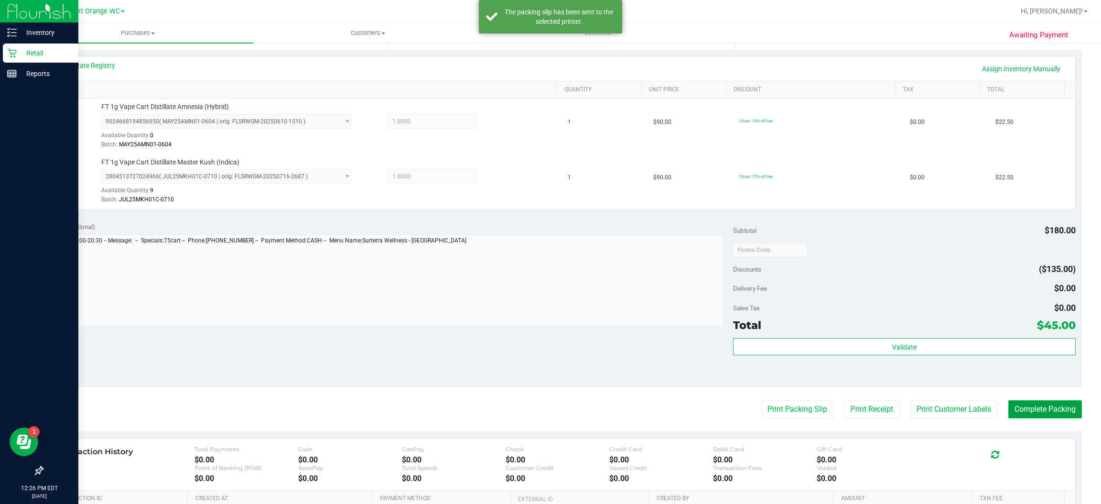
click at [1045, 409] on button "Complete Packing" at bounding box center [1045, 409] width 74 height 18
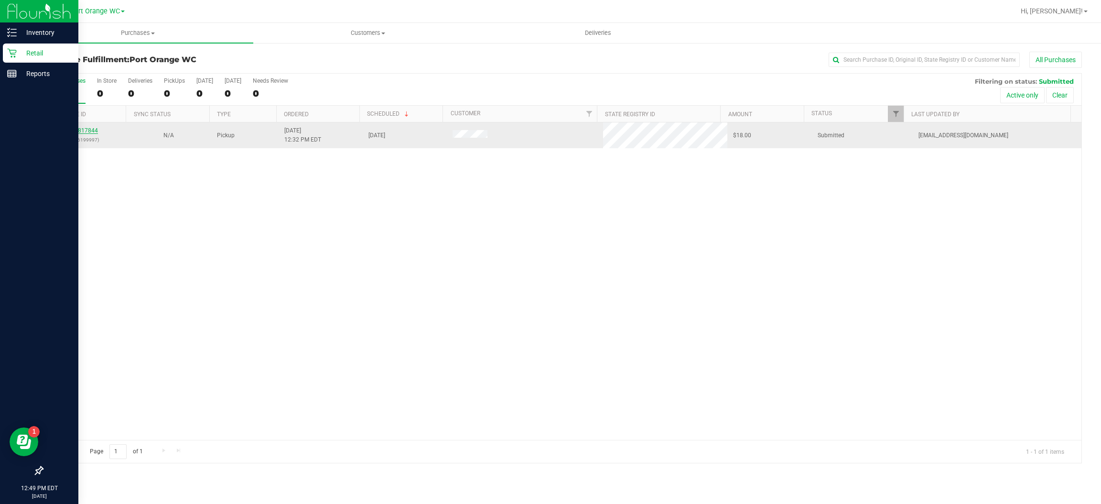
click at [91, 131] on link "11817844" at bounding box center [84, 130] width 27 height 7
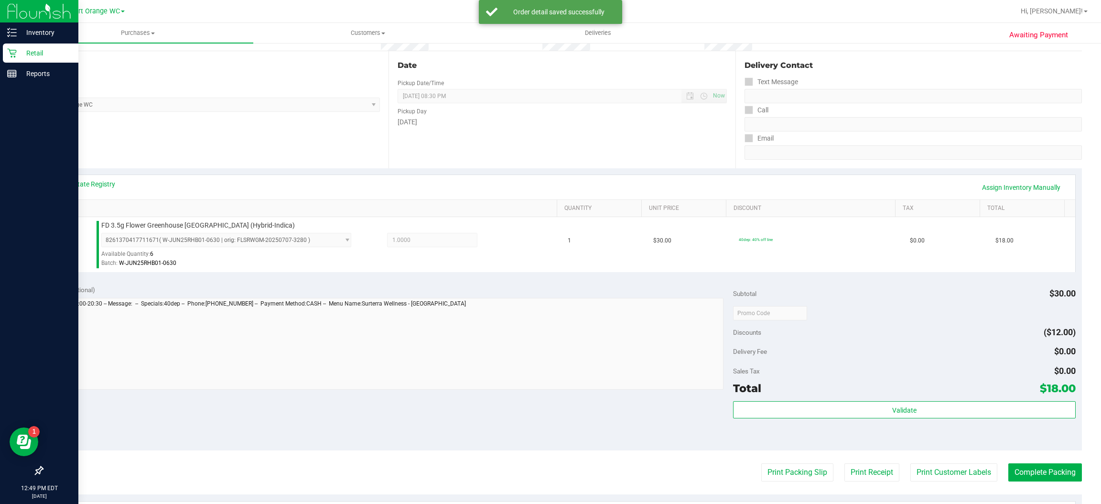
scroll to position [87, 0]
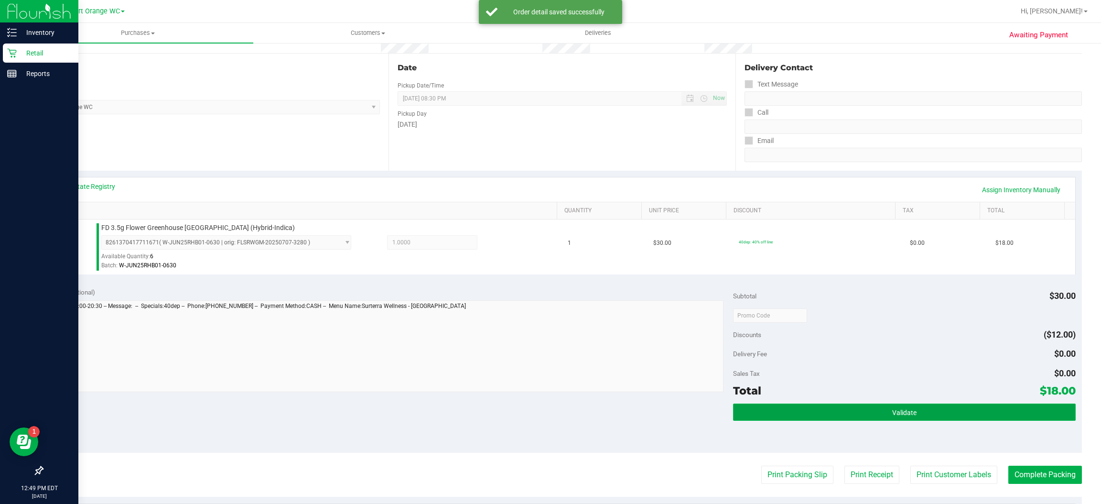
click at [925, 408] on button "Validate" at bounding box center [904, 411] width 342 height 17
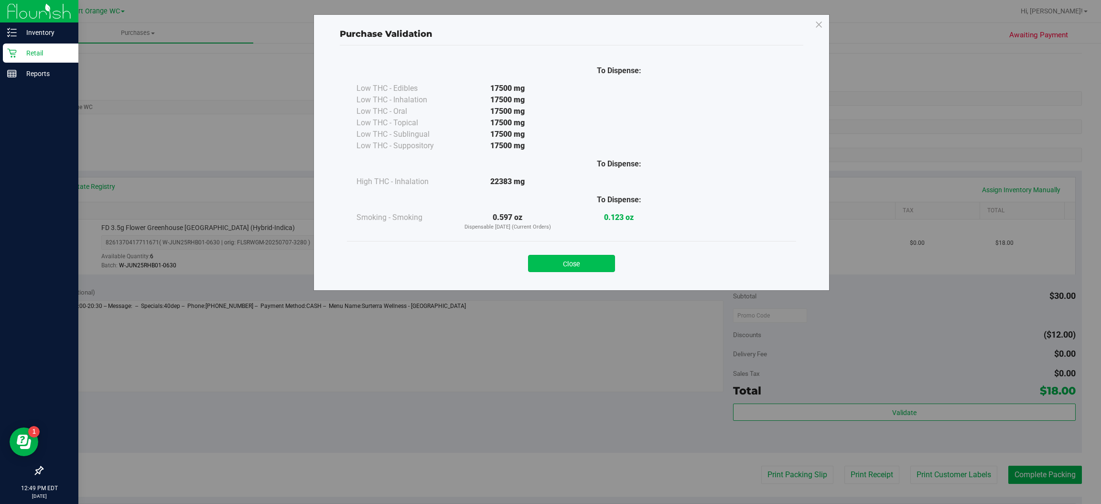
click at [585, 259] on button "Close" at bounding box center [571, 263] width 87 height 17
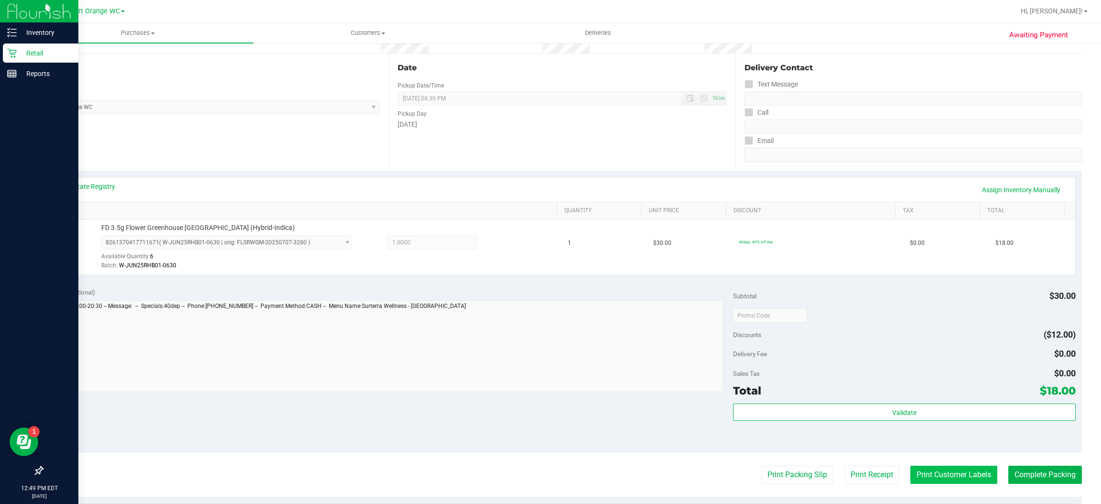
click at [962, 475] on button "Print Customer Labels" at bounding box center [953, 474] width 87 height 18
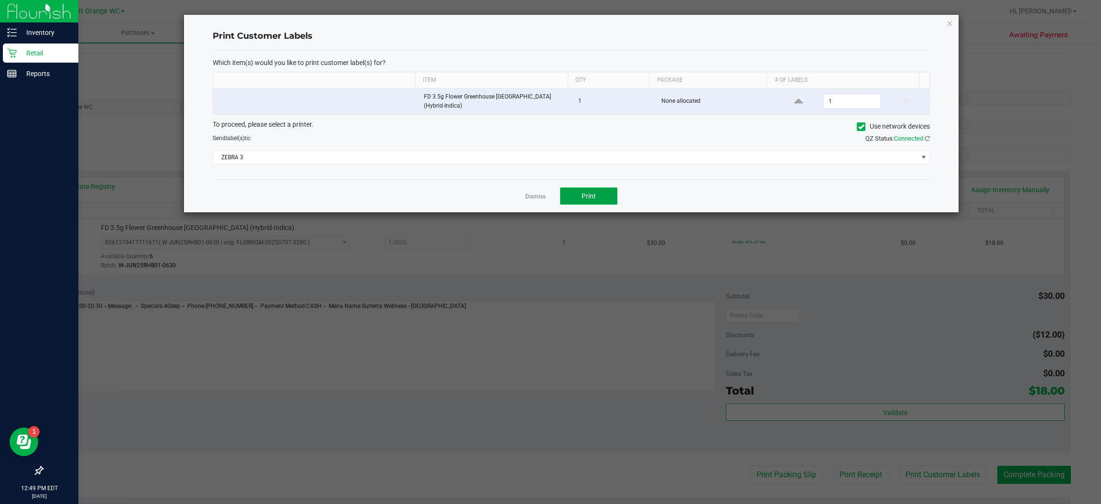
click at [598, 197] on button "Print" at bounding box center [588, 195] width 57 height 17
click at [949, 21] on icon "button" at bounding box center [950, 22] width 7 height 11
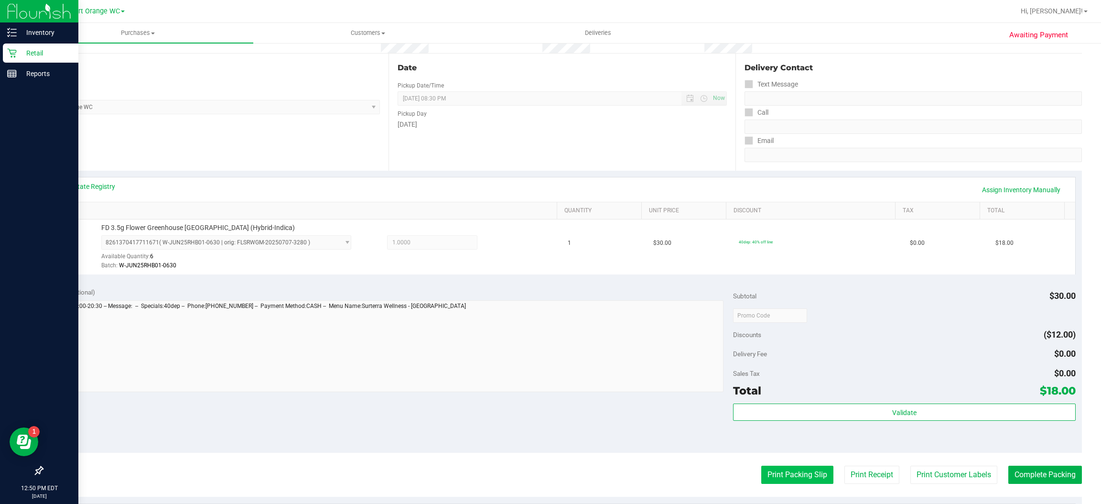
click at [803, 475] on button "Print Packing Slip" at bounding box center [797, 474] width 72 height 18
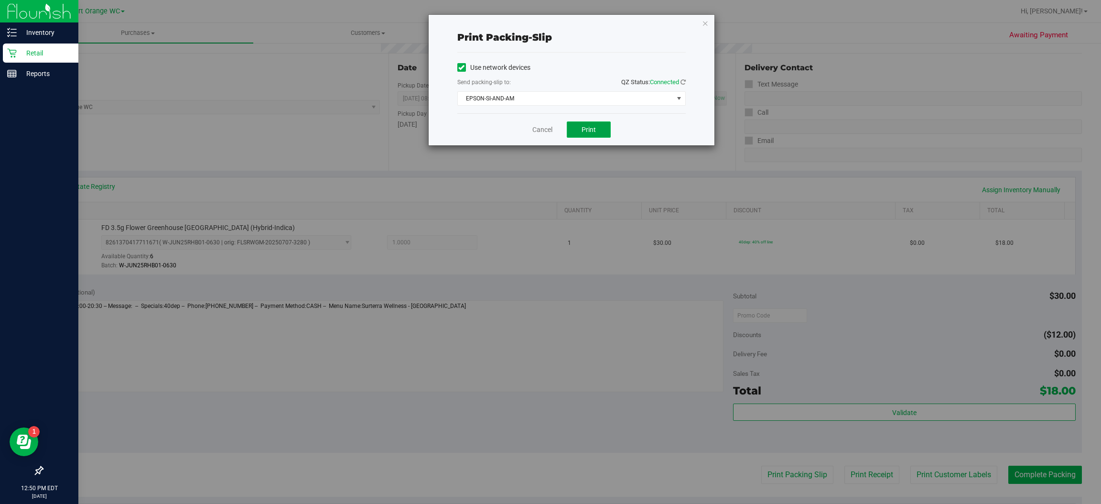
click at [588, 129] on span "Print" at bounding box center [589, 130] width 14 height 8
click at [703, 18] on icon "button" at bounding box center [705, 22] width 7 height 11
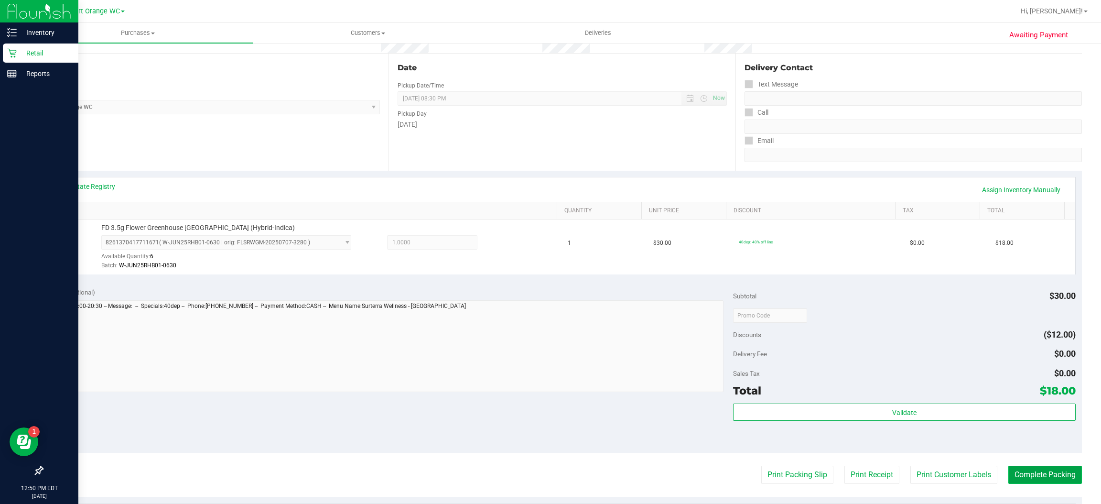
click at [1030, 475] on button "Complete Packing" at bounding box center [1045, 474] width 74 height 18
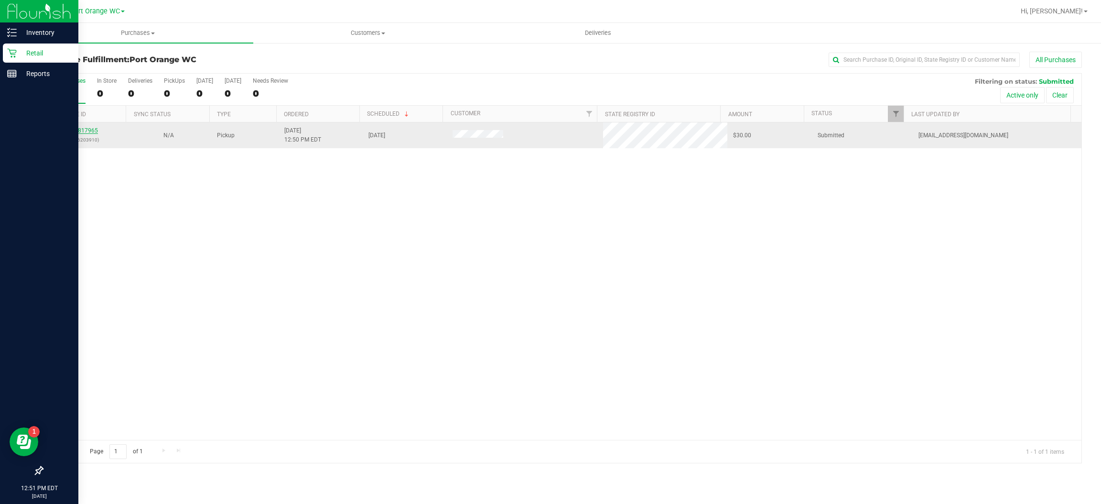
click at [93, 133] on link "11817965" at bounding box center [84, 130] width 27 height 7
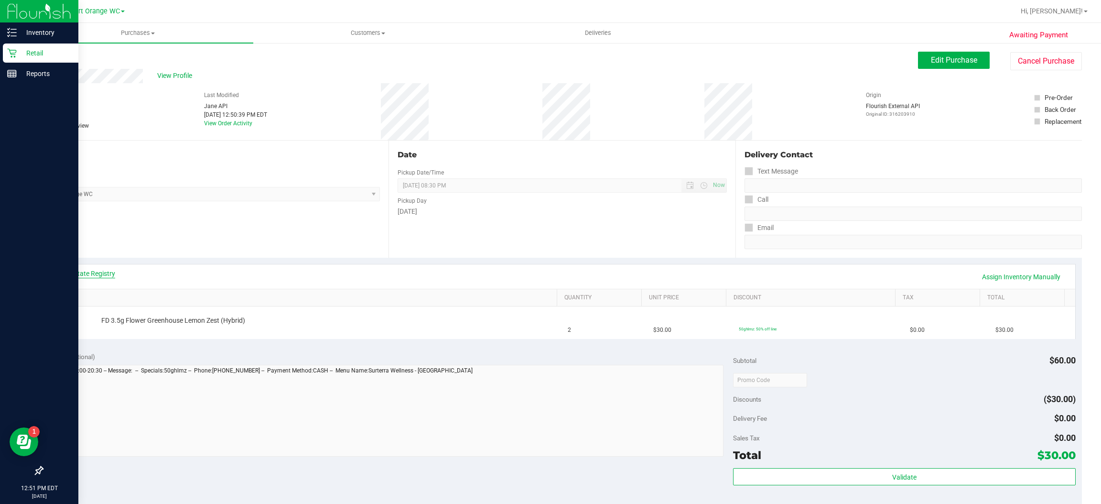
click at [110, 273] on link "View State Registry" at bounding box center [86, 274] width 57 height 10
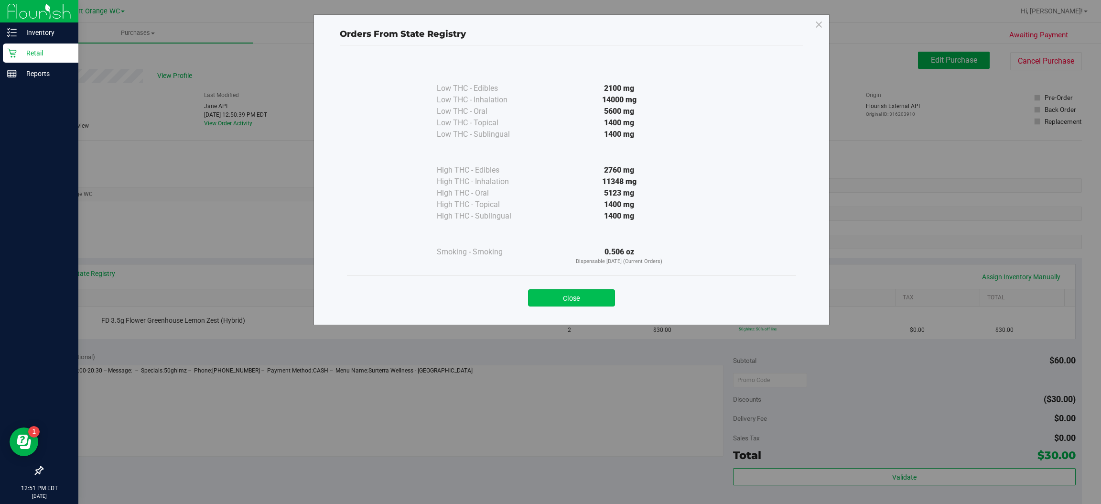
click at [595, 299] on button "Close" at bounding box center [571, 297] width 87 height 17
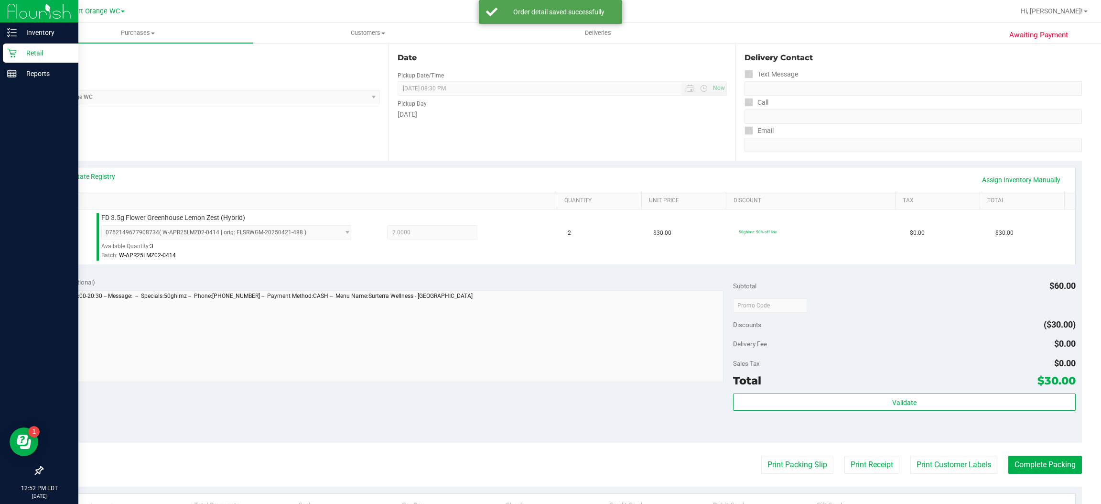
scroll to position [150, 0]
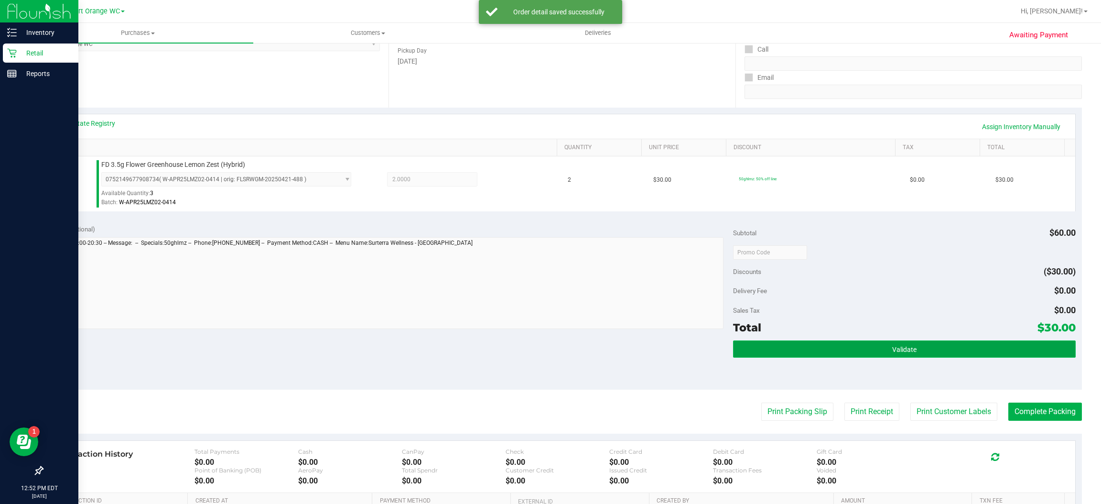
click at [896, 349] on span "Validate" at bounding box center [904, 349] width 24 height 8
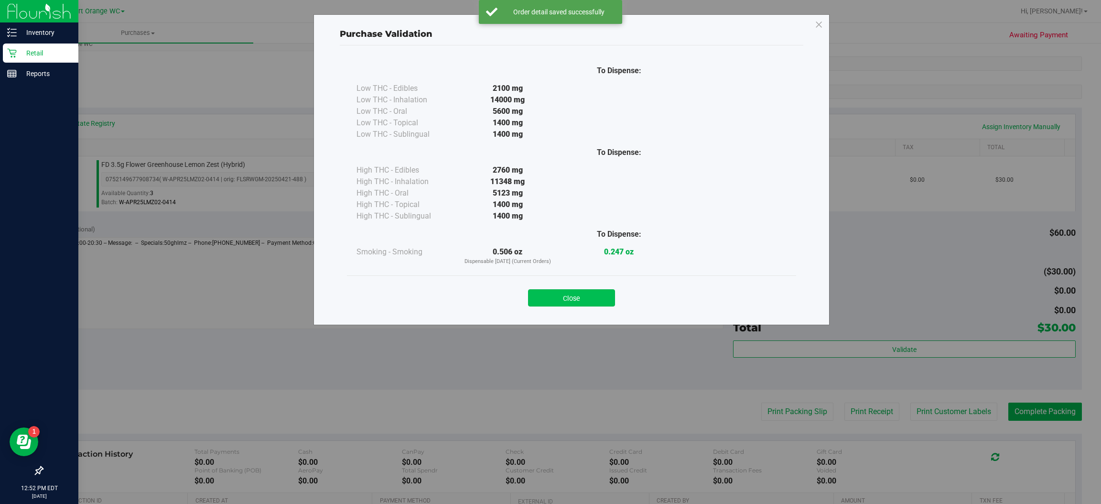
click at [584, 298] on button "Close" at bounding box center [571, 297] width 87 height 17
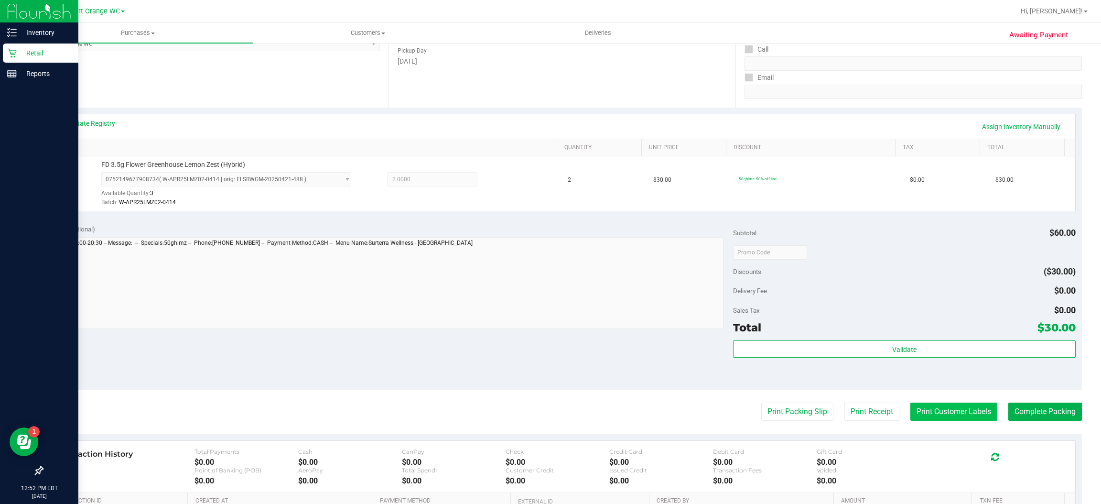
click at [947, 414] on button "Print Customer Labels" at bounding box center [953, 411] width 87 height 18
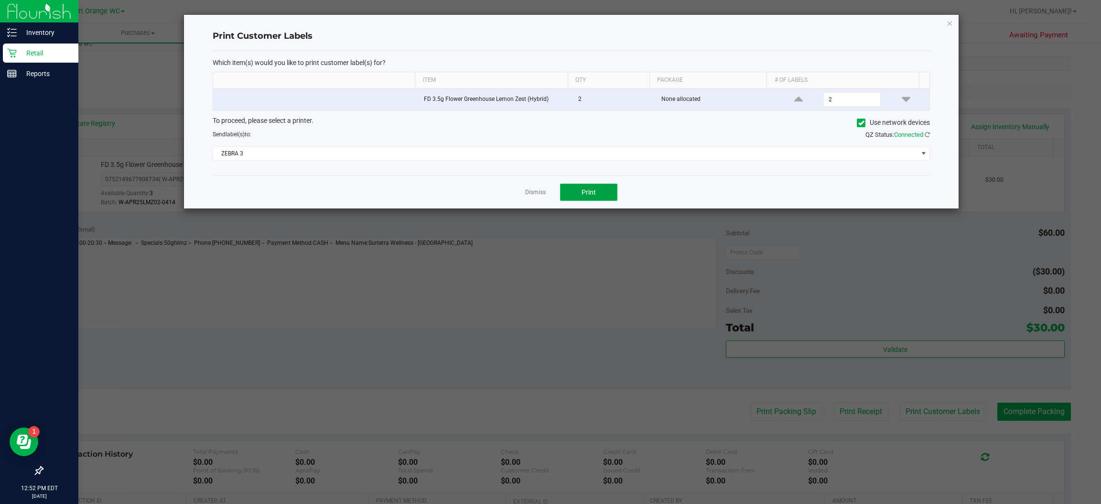
click at [601, 197] on button "Print" at bounding box center [588, 191] width 57 height 17
click at [949, 22] on icon "button" at bounding box center [950, 22] width 7 height 11
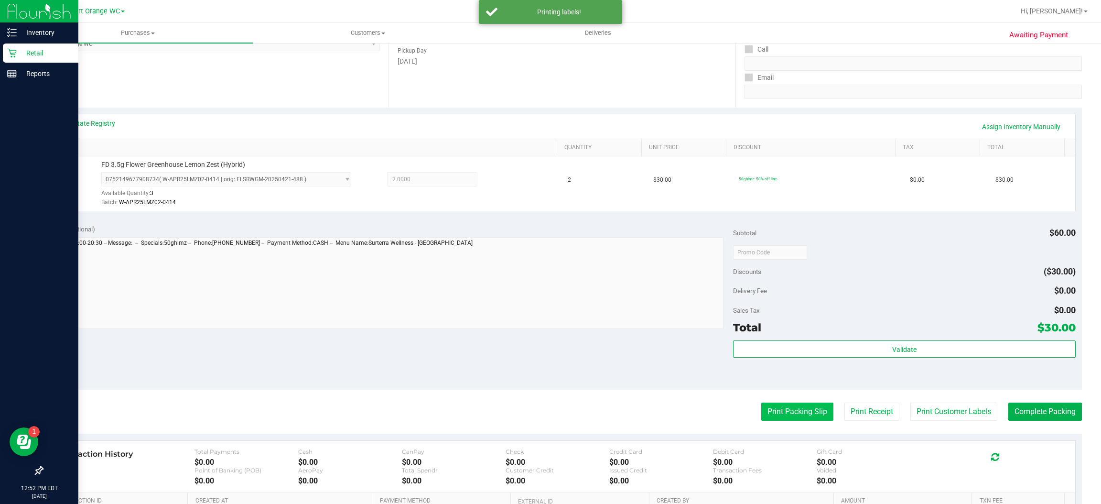
click at [794, 413] on button "Print Packing Slip" at bounding box center [797, 411] width 72 height 18
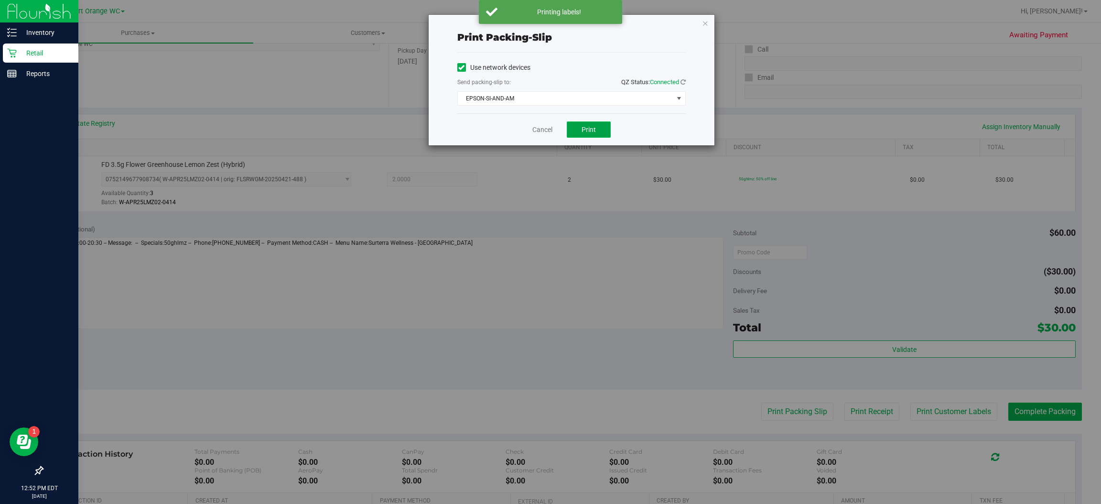
click at [601, 125] on button "Print" at bounding box center [589, 129] width 44 height 16
click at [703, 19] on icon "button" at bounding box center [705, 22] width 7 height 11
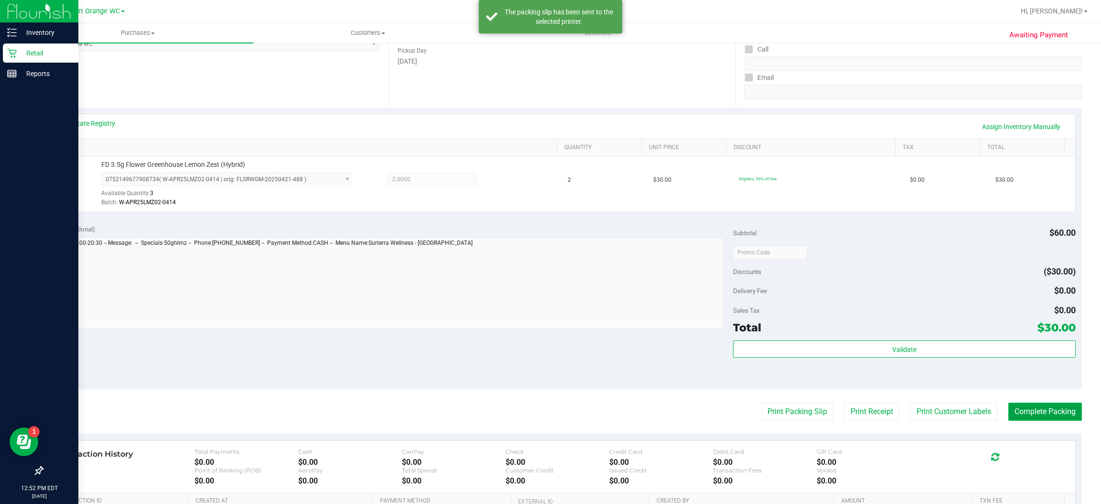
click at [1053, 415] on button "Complete Packing" at bounding box center [1045, 411] width 74 height 18
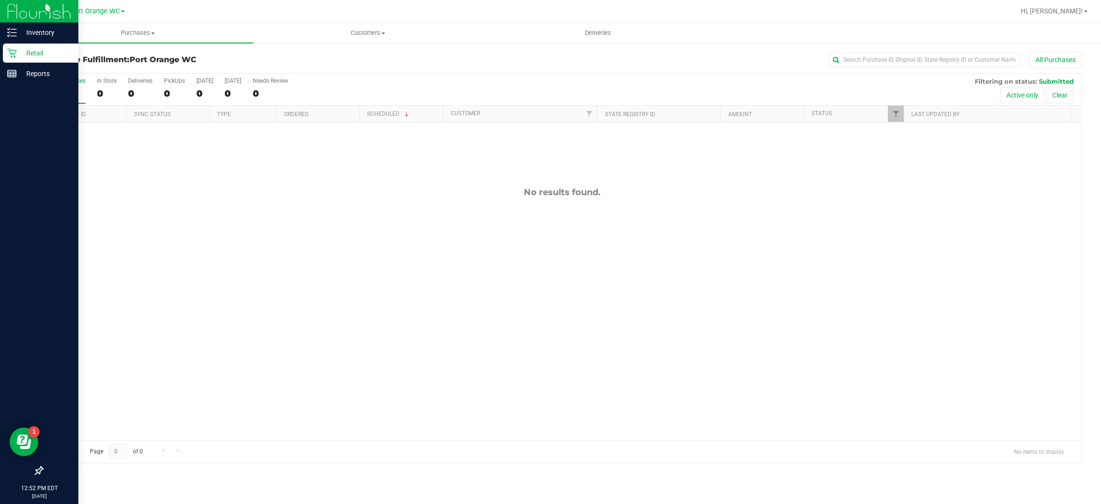
click at [11, 53] on icon at bounding box center [12, 53] width 10 height 10
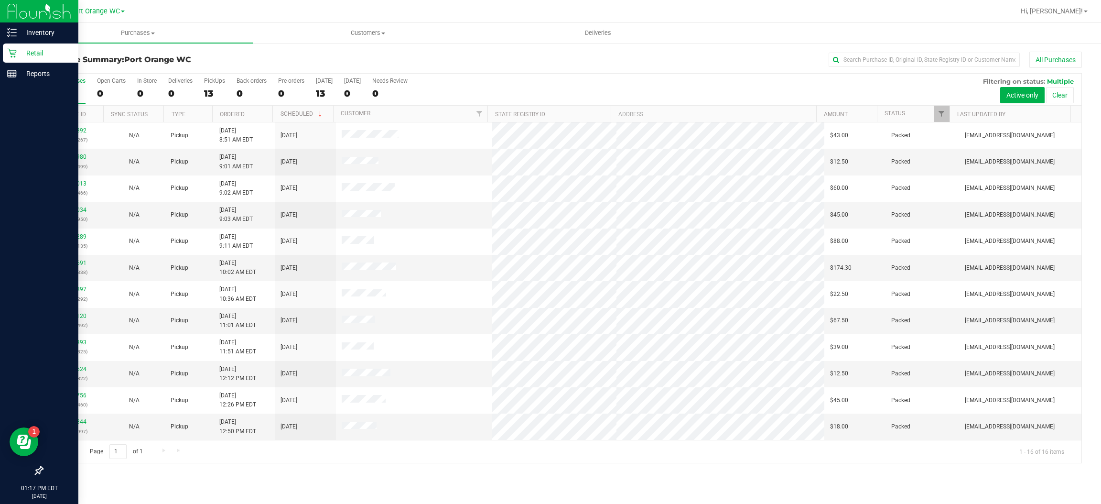
scroll to position [107, 0]
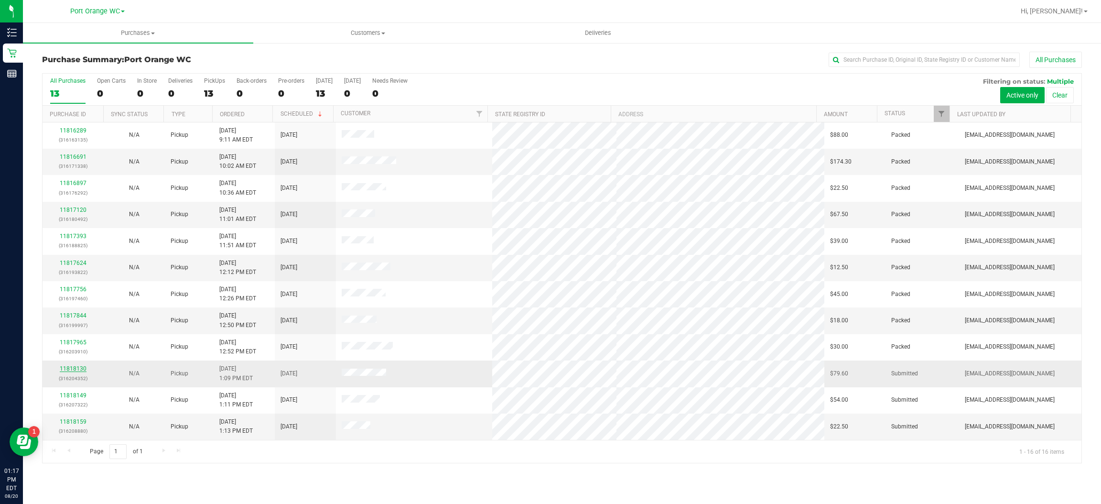
click at [65, 369] on link "11818130" at bounding box center [73, 368] width 27 height 7
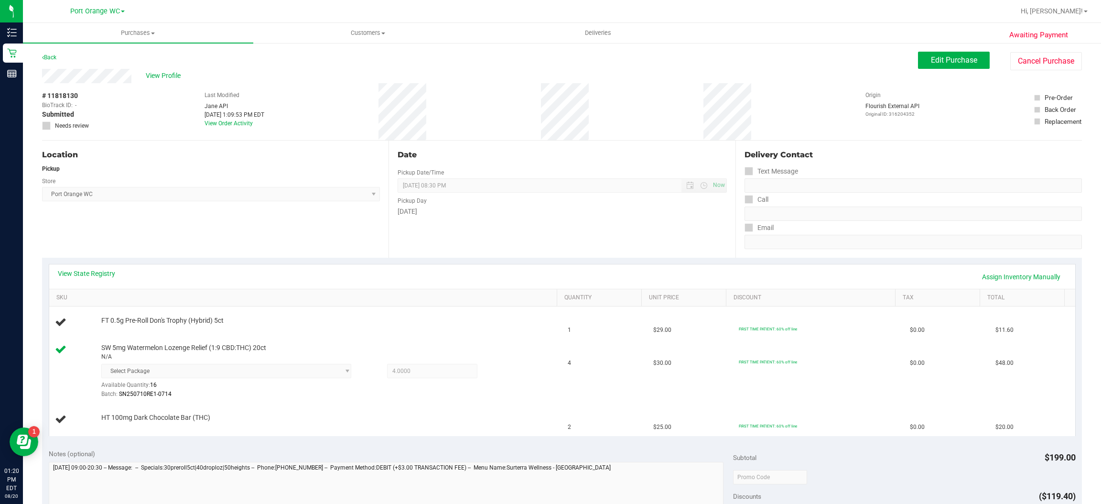
scroll to position [66, 0]
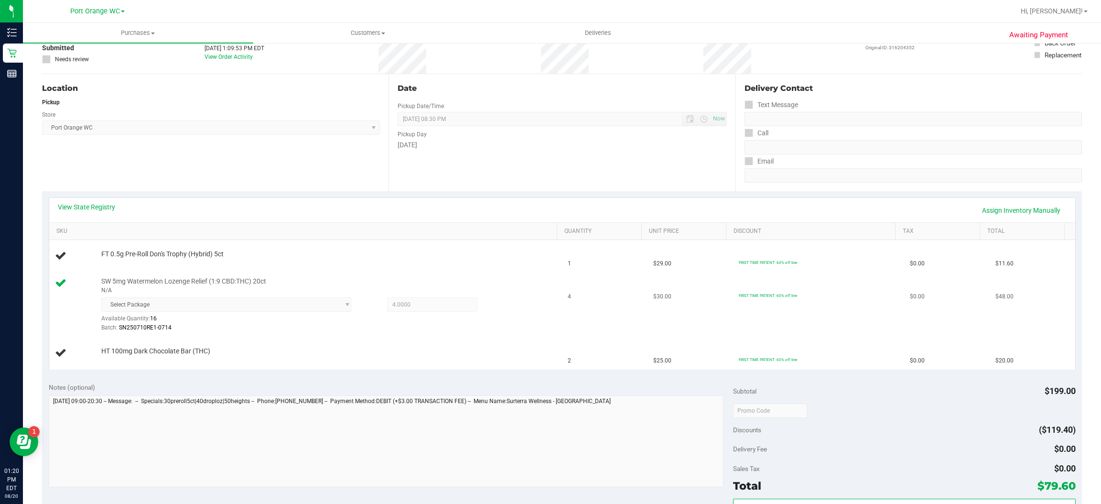
click at [830, 336] on td "FIRST TIME PATIENT: 60% off line" at bounding box center [818, 305] width 171 height 65
click at [106, 206] on link "View State Registry" at bounding box center [86, 207] width 57 height 10
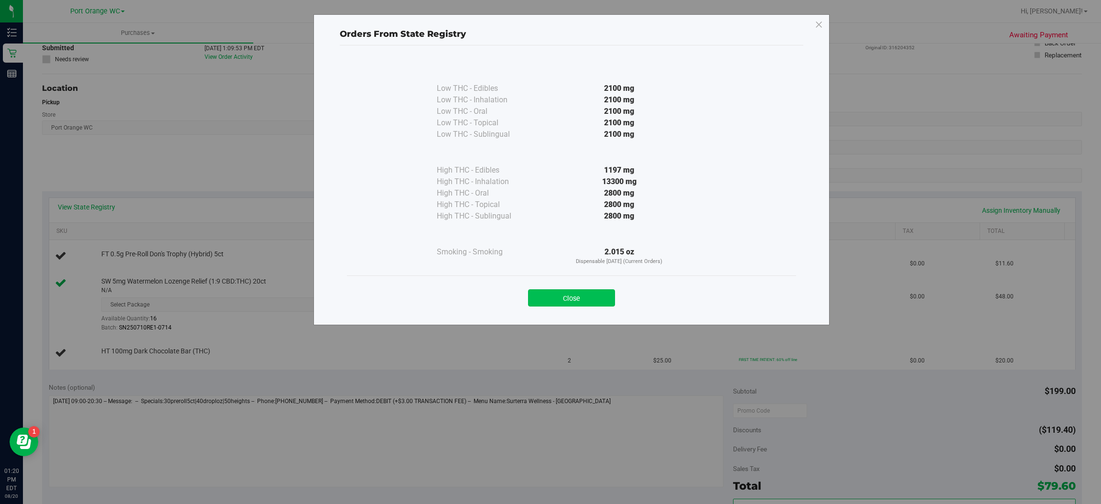
click at [586, 300] on button "Close" at bounding box center [571, 297] width 87 height 17
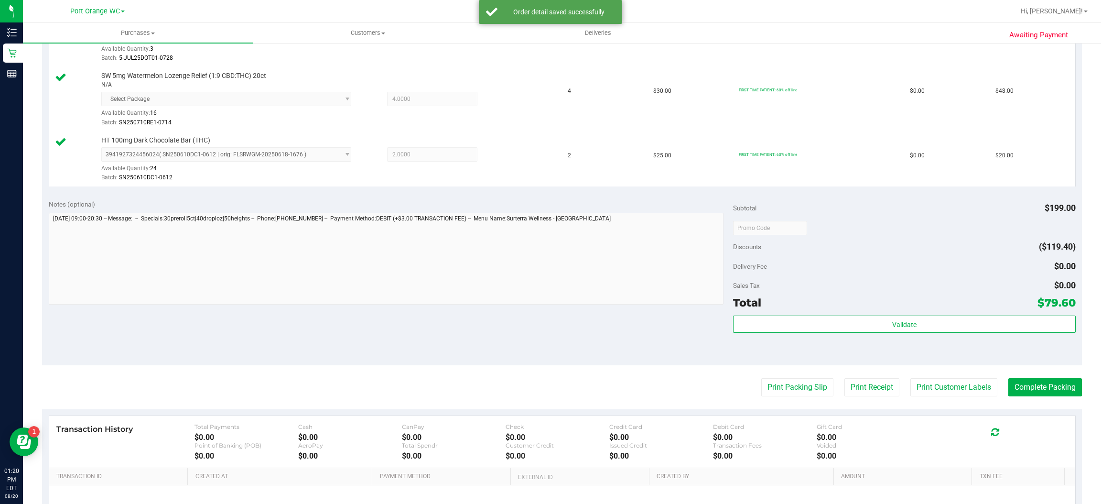
scroll to position [296, 0]
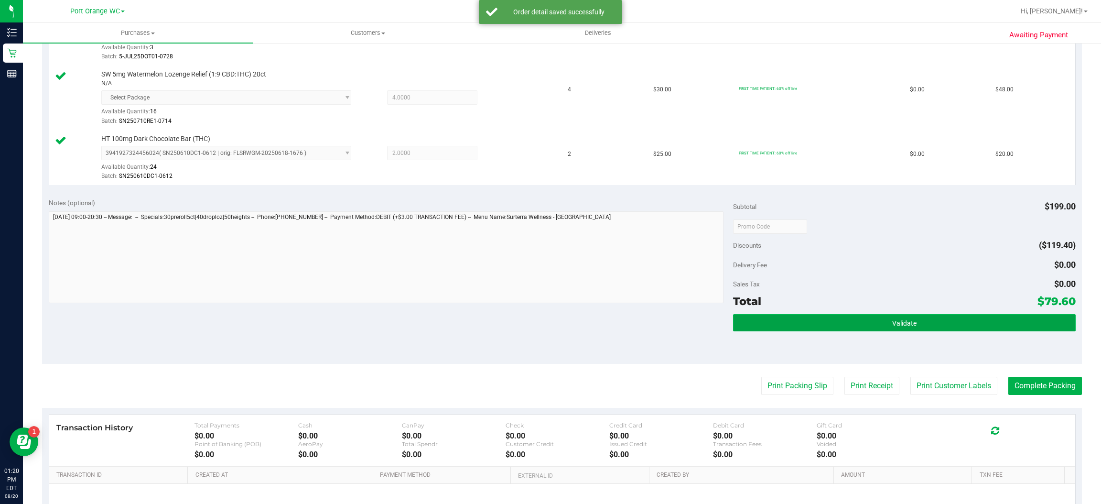
click at [906, 323] on span "Validate" at bounding box center [904, 323] width 24 height 8
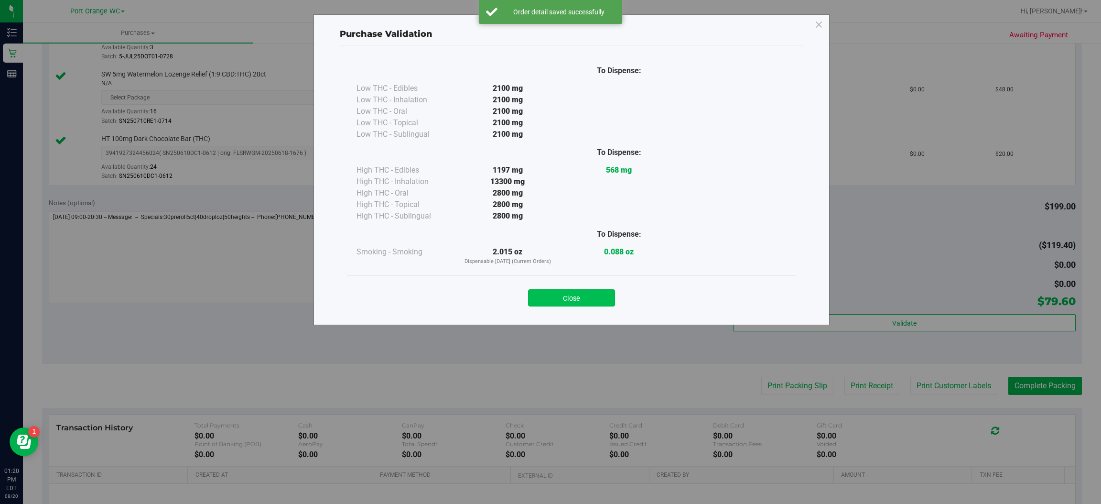
click at [580, 296] on button "Close" at bounding box center [571, 297] width 87 height 17
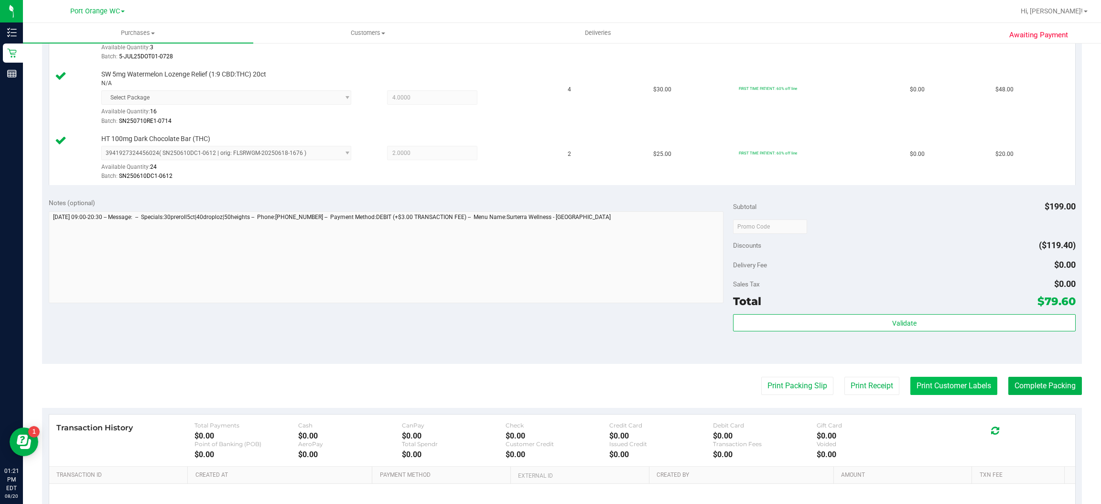
click at [954, 386] on button "Print Customer Labels" at bounding box center [953, 386] width 87 height 18
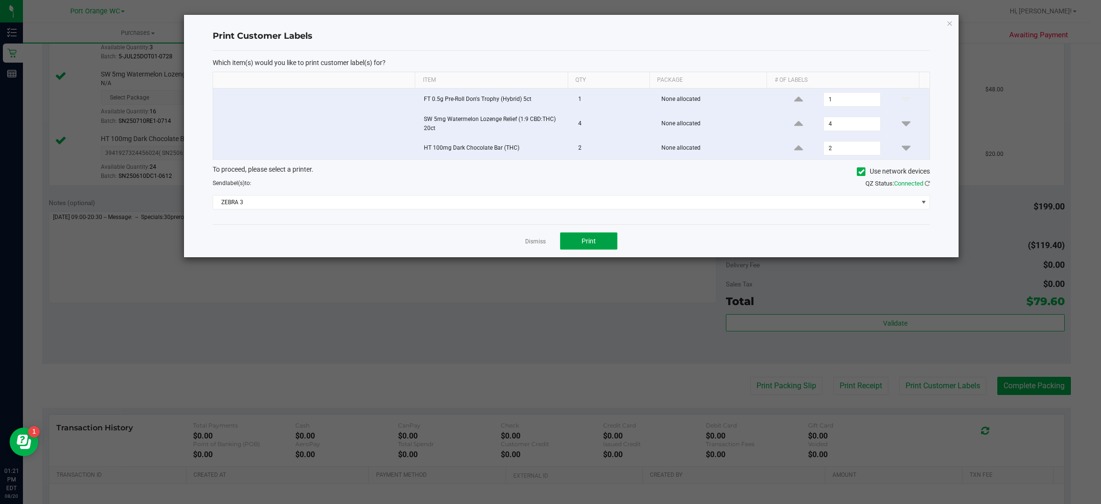
click at [603, 237] on button "Print" at bounding box center [588, 240] width 57 height 17
click at [947, 20] on icon "button" at bounding box center [950, 22] width 7 height 11
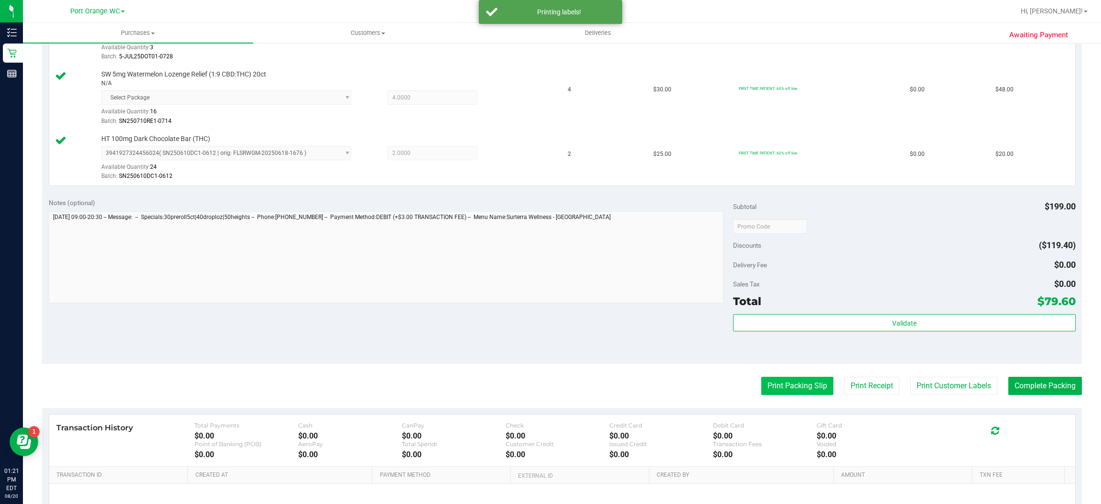
click at [791, 386] on button "Print Packing Slip" at bounding box center [797, 386] width 72 height 18
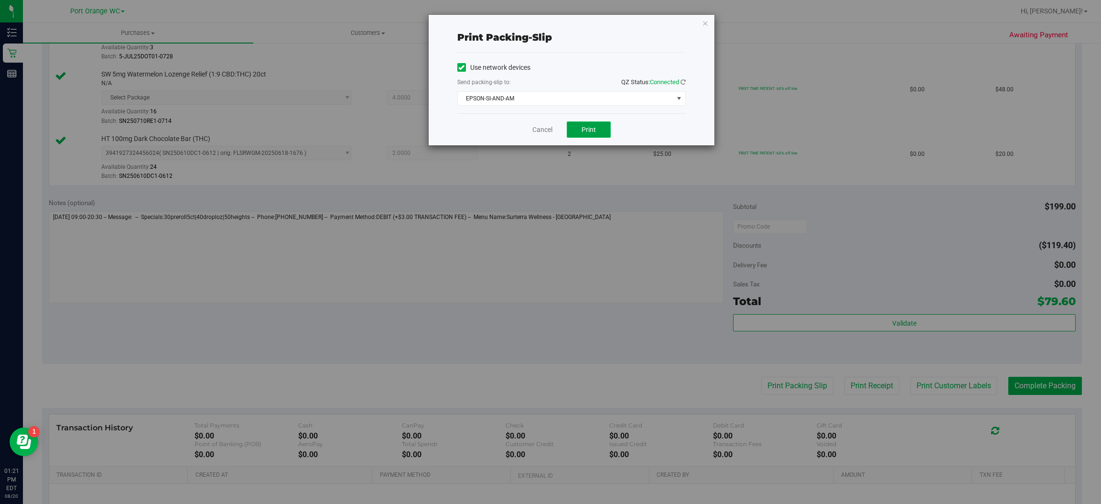
click at [595, 128] on button "Print" at bounding box center [589, 129] width 44 height 16
click at [706, 22] on icon "button" at bounding box center [705, 22] width 7 height 11
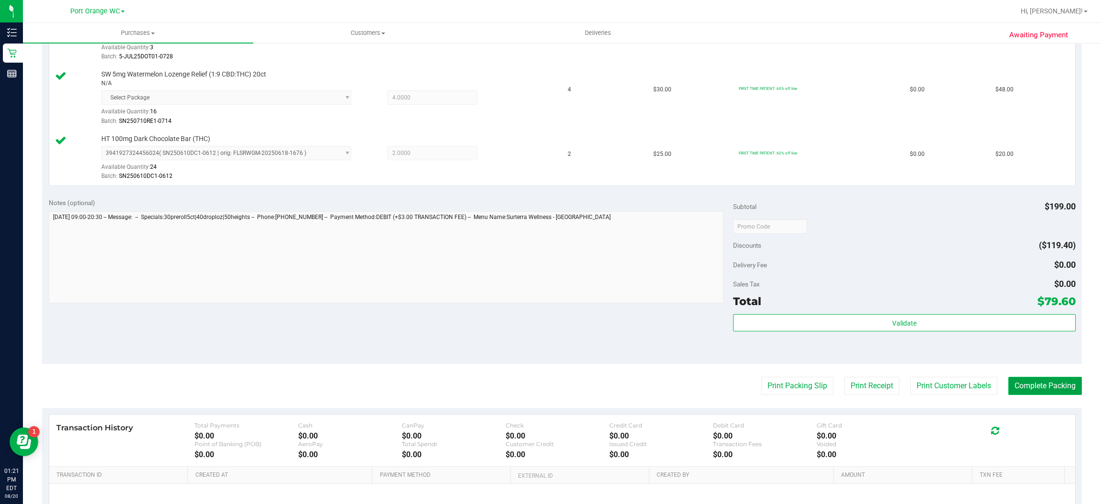
click at [1047, 386] on button "Complete Packing" at bounding box center [1045, 386] width 74 height 18
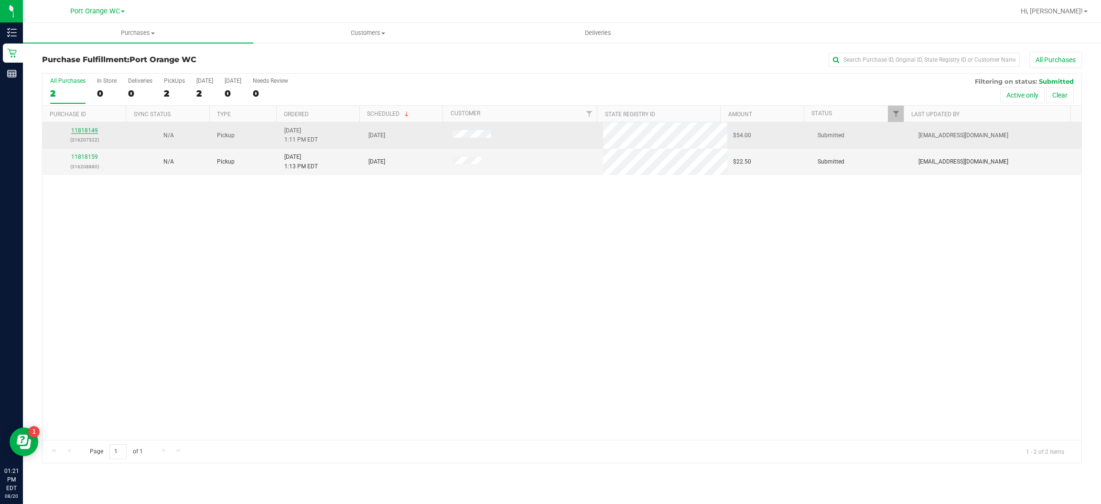
click at [88, 130] on link "11818149" at bounding box center [84, 130] width 27 height 7
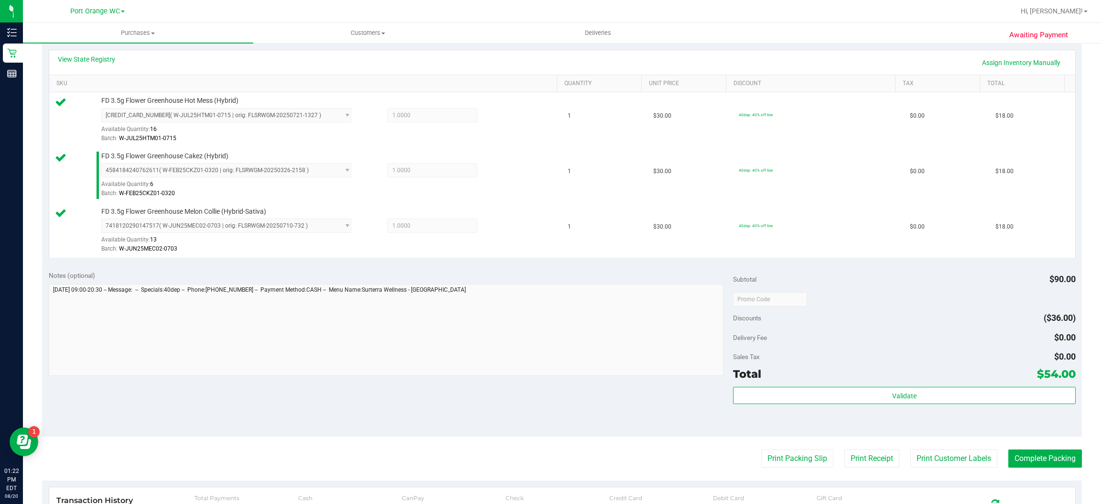
scroll to position [224, 0]
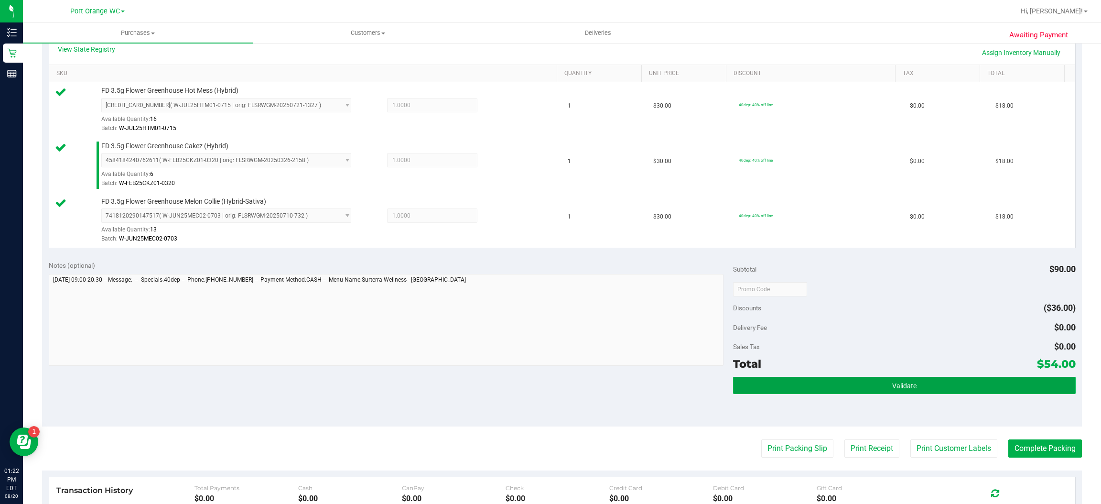
click at [926, 389] on button "Validate" at bounding box center [904, 385] width 342 height 17
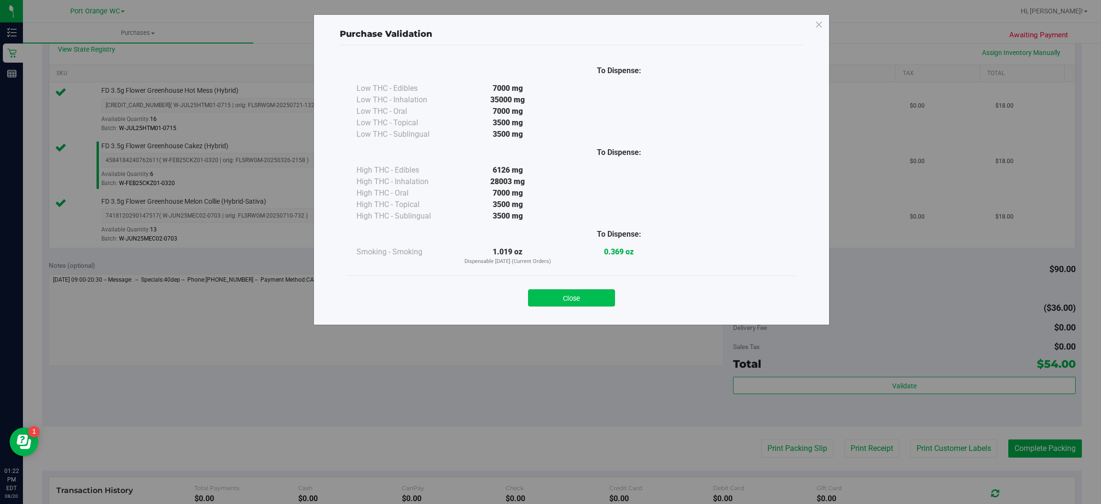
click at [601, 293] on button "Close" at bounding box center [571, 297] width 87 height 17
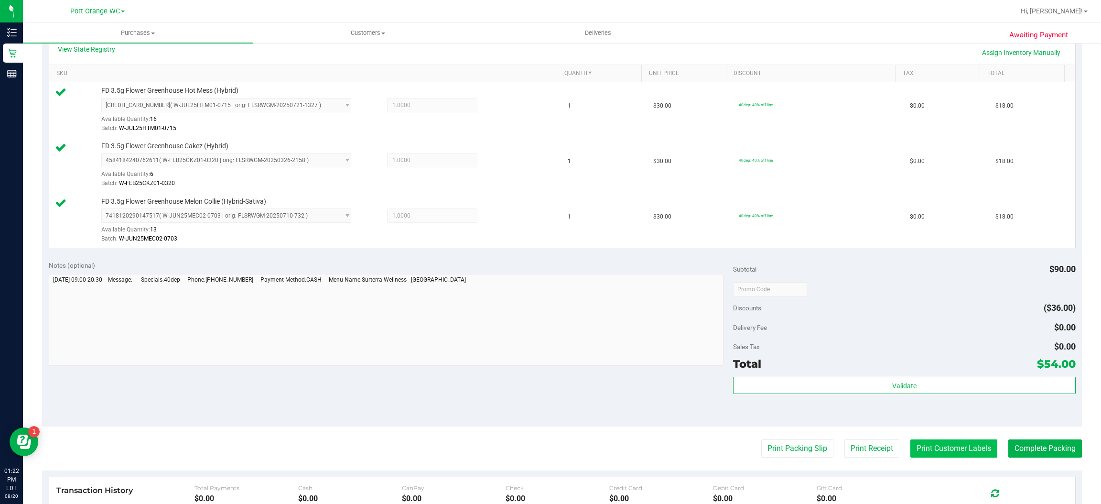
click at [960, 448] on button "Print Customer Labels" at bounding box center [953, 448] width 87 height 18
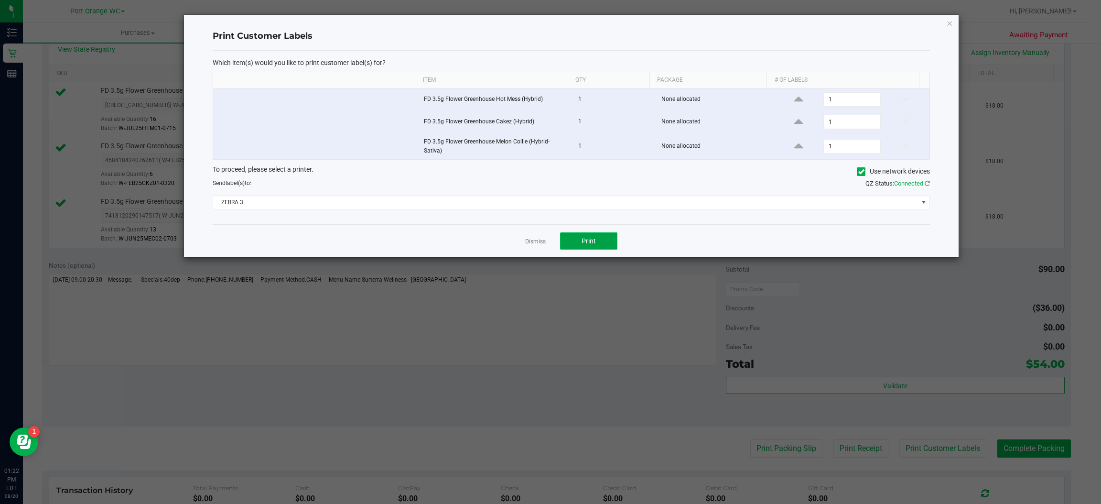
click at [604, 237] on button "Print" at bounding box center [588, 240] width 57 height 17
click at [948, 17] on icon "button" at bounding box center [950, 22] width 7 height 11
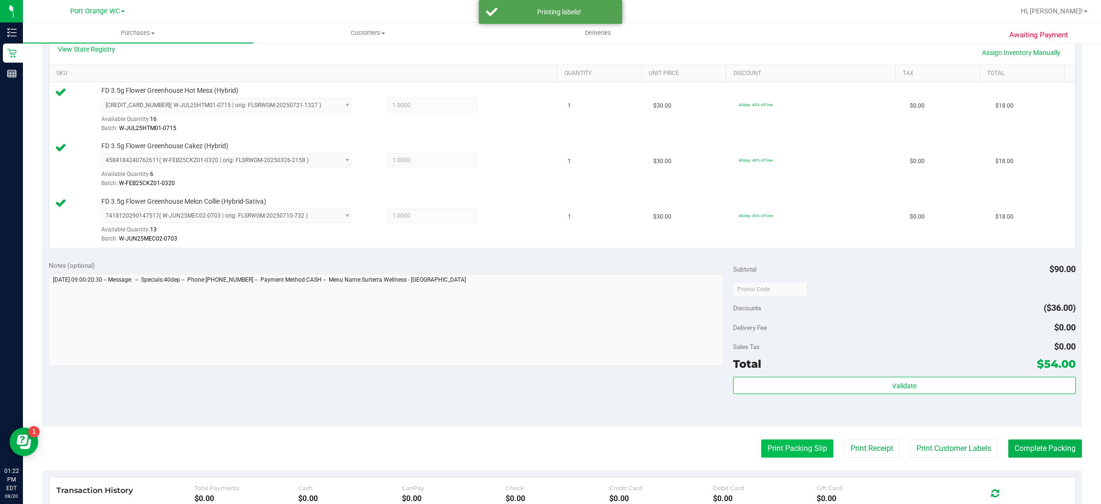
click at [796, 450] on button "Print Packing Slip" at bounding box center [797, 448] width 72 height 18
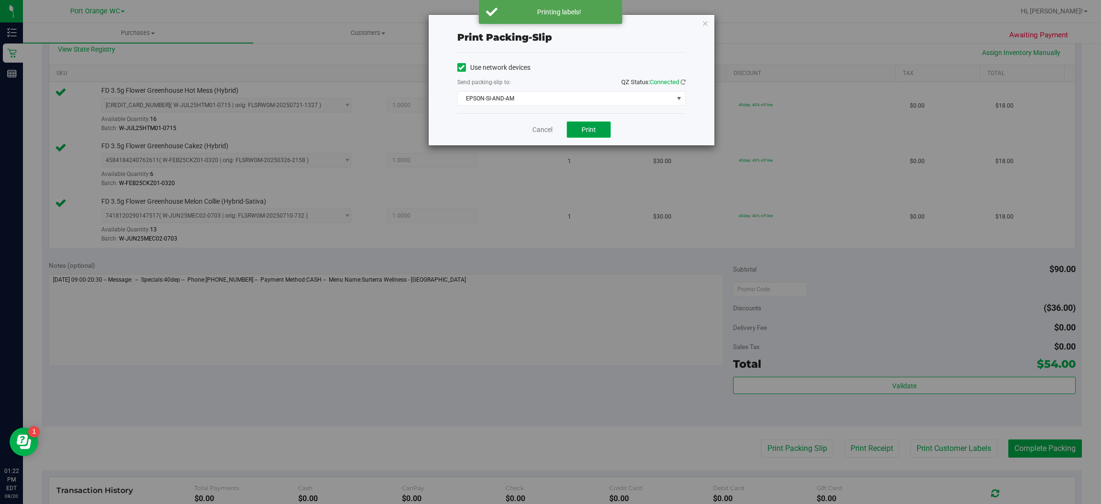
click at [598, 132] on button "Print" at bounding box center [589, 129] width 44 height 16
click at [702, 21] on icon "button" at bounding box center [705, 22] width 7 height 11
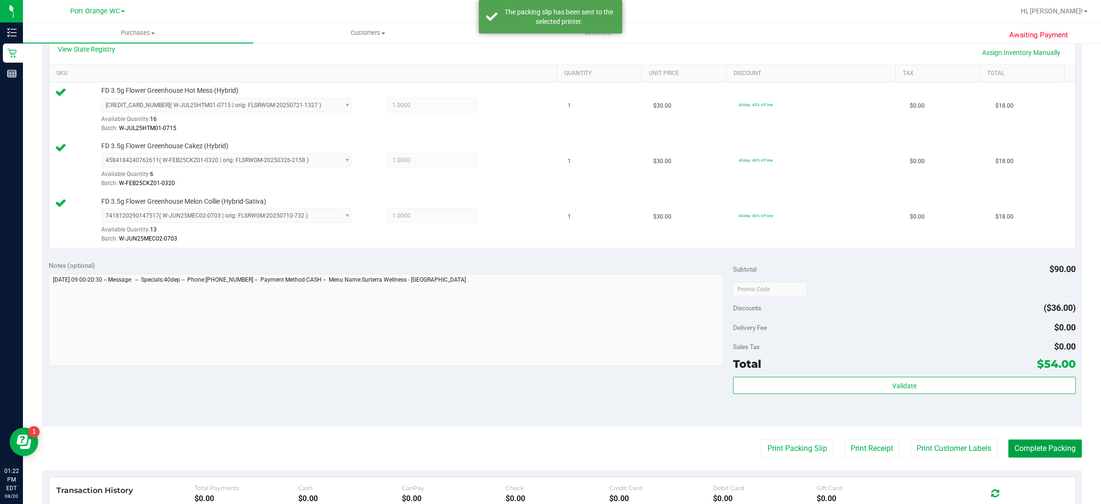
click at [1046, 449] on button "Complete Packing" at bounding box center [1045, 448] width 74 height 18
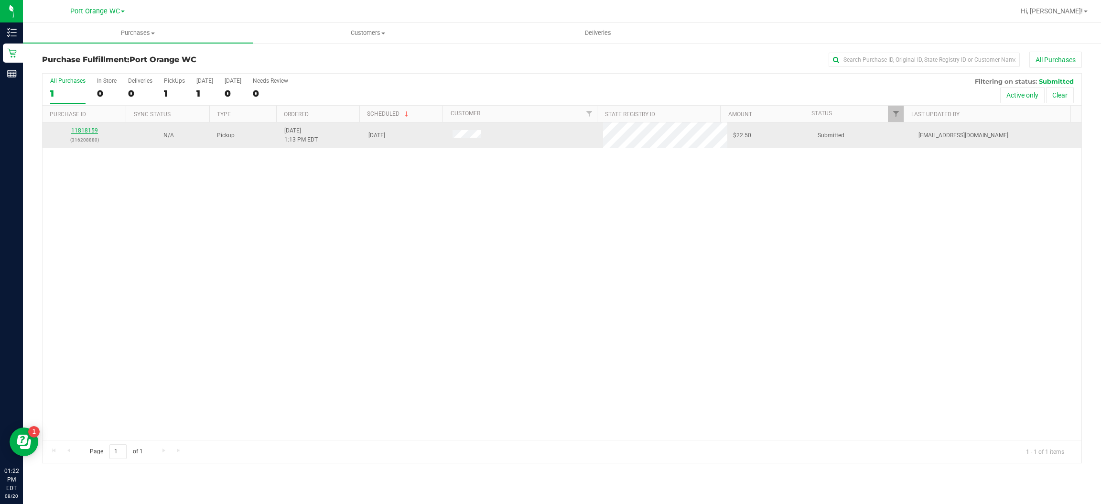
click at [93, 131] on link "11818159" at bounding box center [84, 130] width 27 height 7
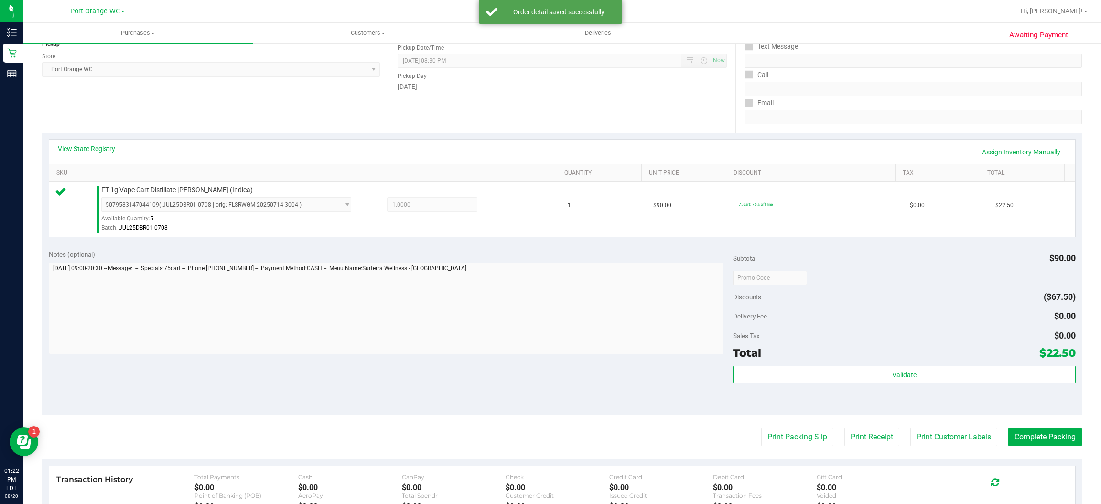
scroll to position [136, 0]
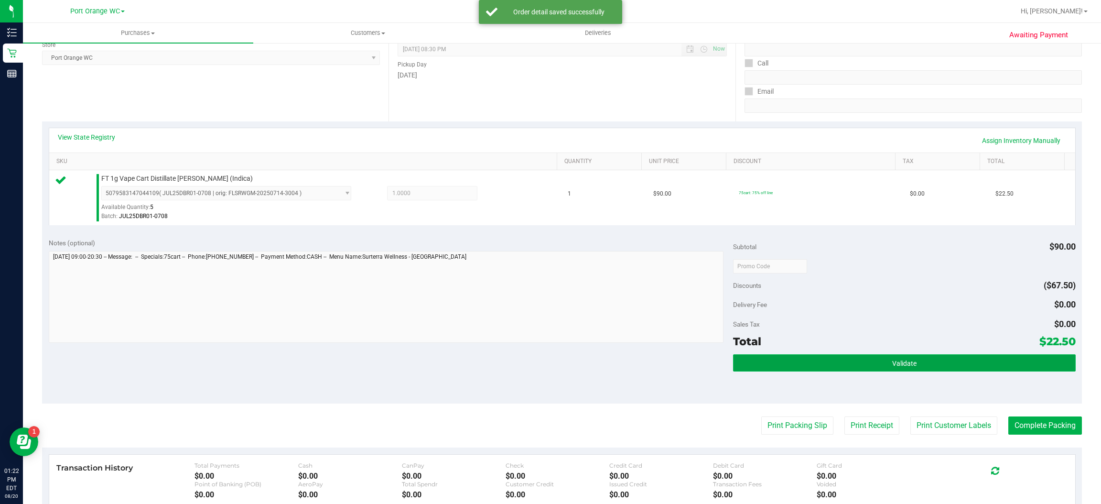
click at [925, 359] on button "Validate" at bounding box center [904, 362] width 342 height 17
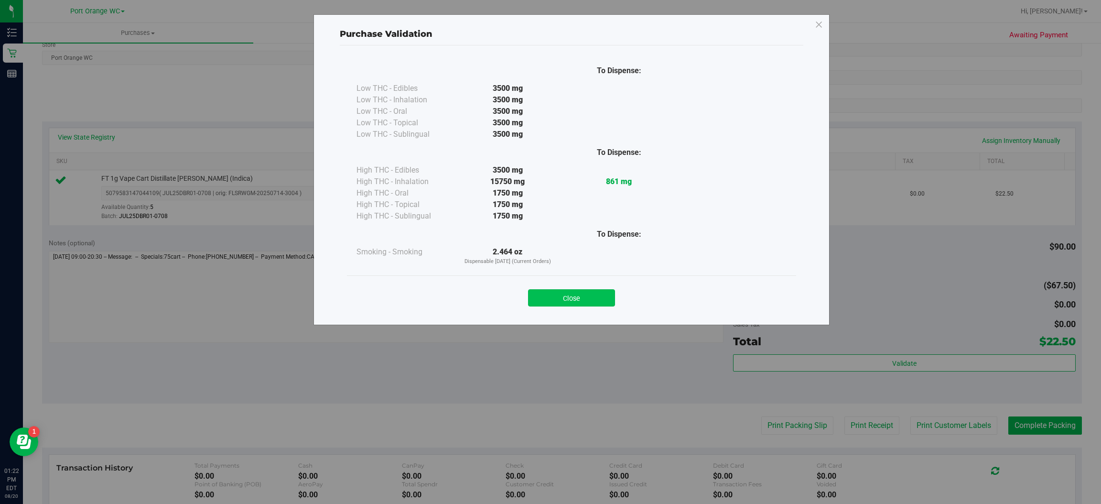
click at [592, 300] on button "Close" at bounding box center [571, 297] width 87 height 17
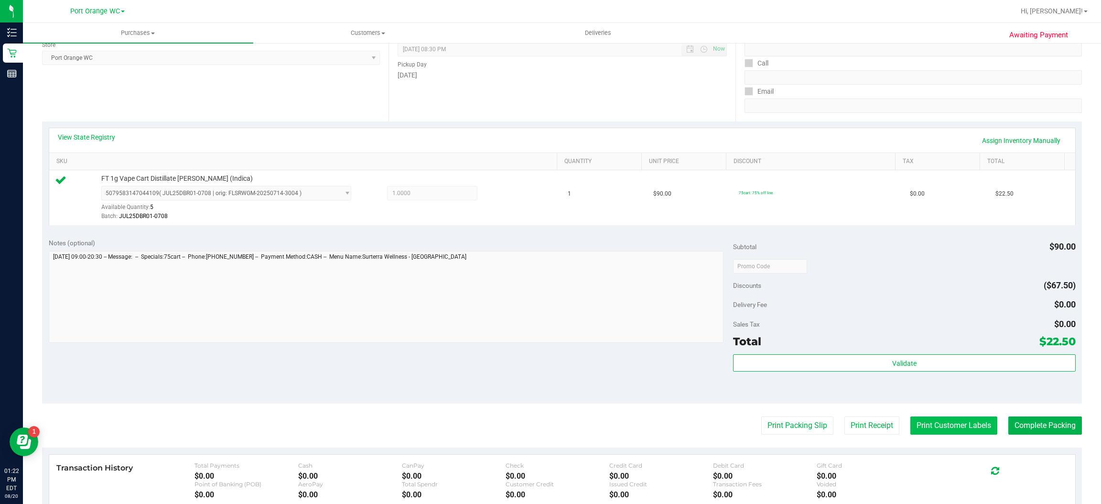
click at [955, 426] on button "Print Customer Labels" at bounding box center [953, 425] width 87 height 18
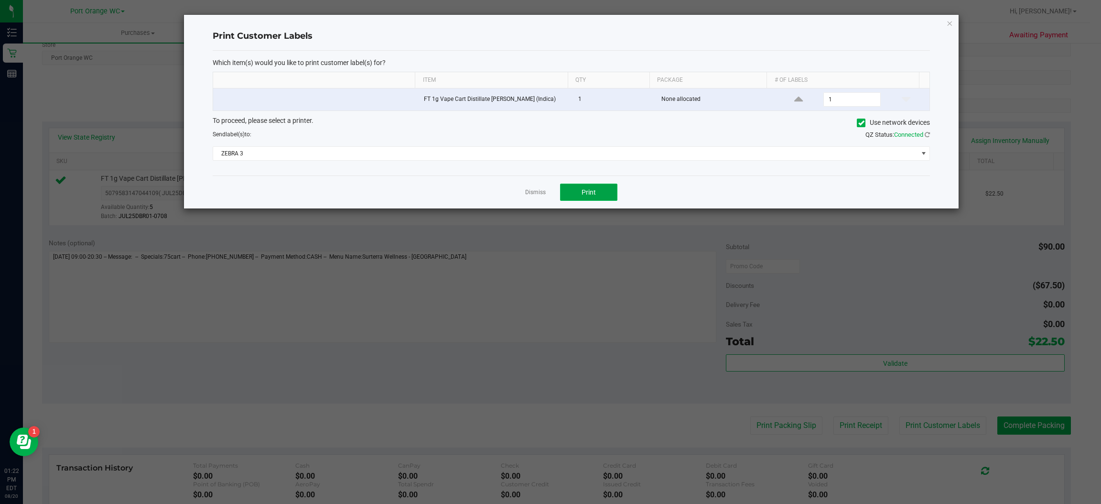
click at [588, 194] on span "Print" at bounding box center [589, 192] width 14 height 8
click at [950, 20] on icon "button" at bounding box center [950, 22] width 7 height 11
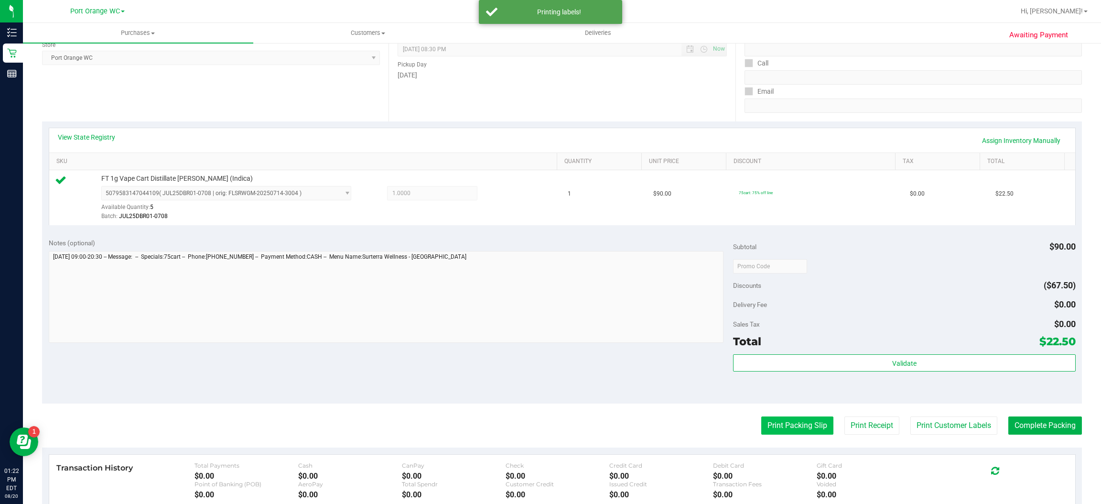
click at [798, 425] on button "Print Packing Slip" at bounding box center [797, 425] width 72 height 18
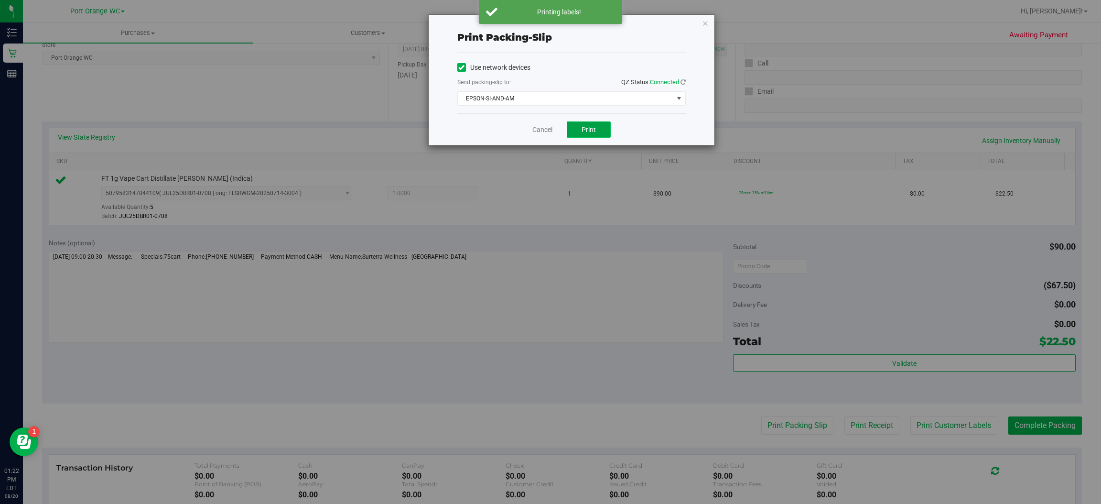
click at [594, 133] on button "Print" at bounding box center [589, 129] width 44 height 16
click at [704, 21] on icon "button" at bounding box center [705, 22] width 7 height 11
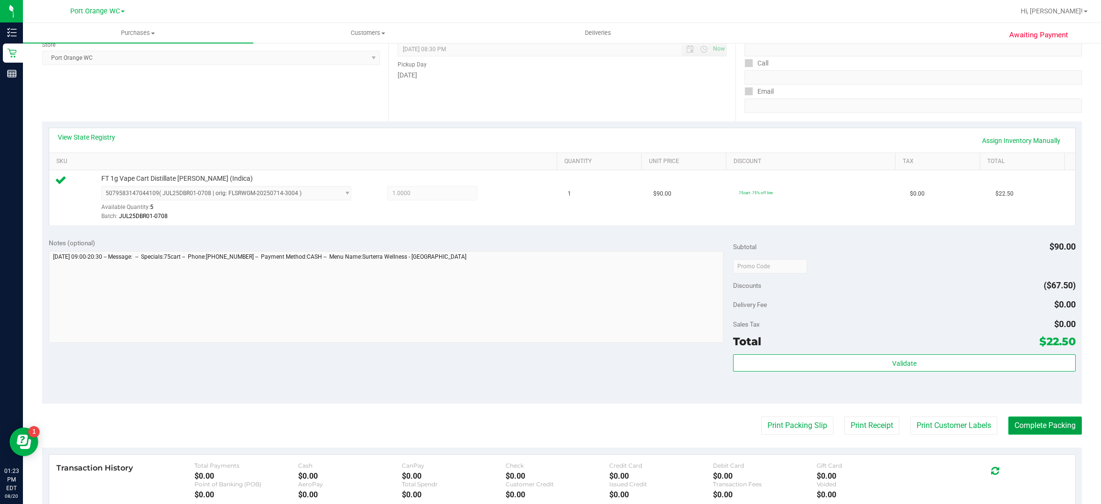
click at [1045, 421] on button "Complete Packing" at bounding box center [1045, 425] width 74 height 18
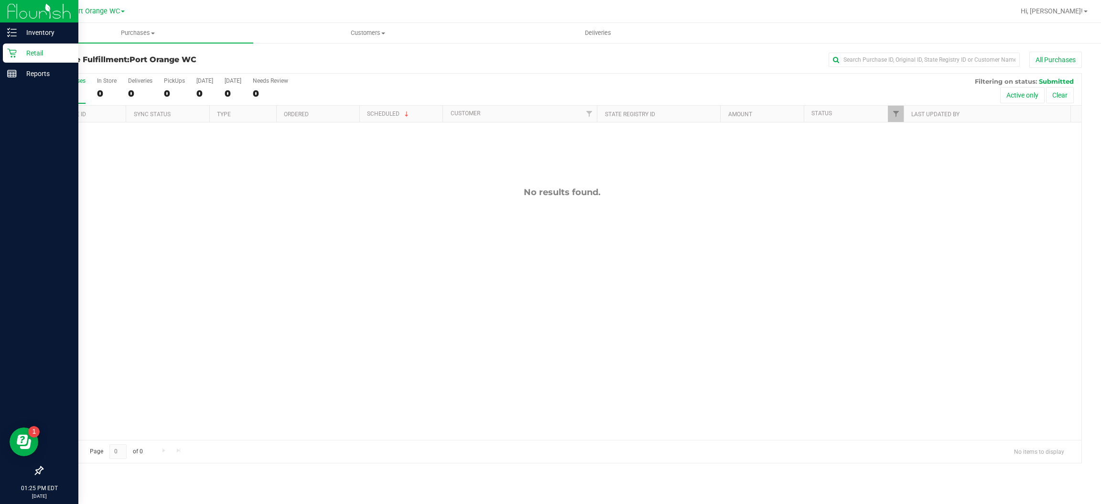
click at [18, 52] on p "Retail" at bounding box center [45, 52] width 57 height 11
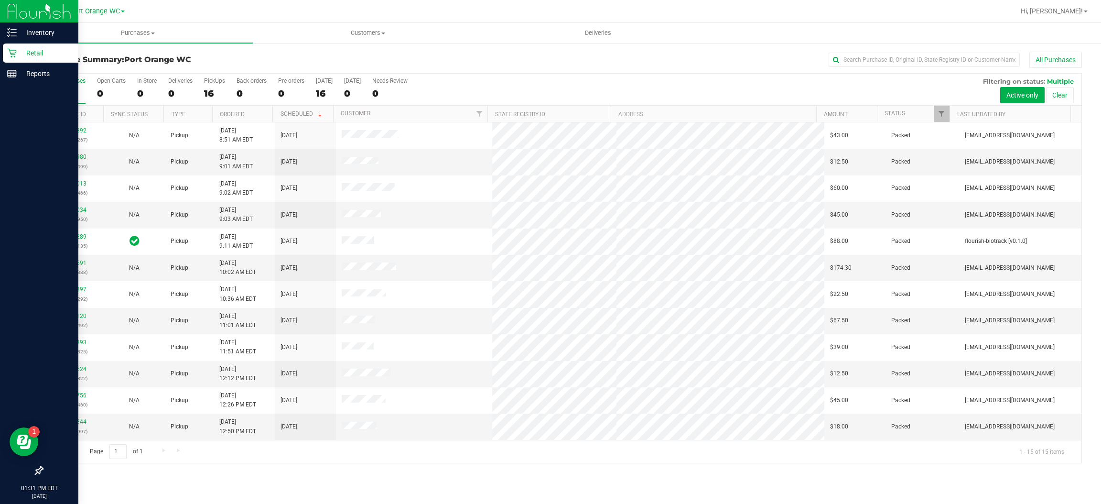
scroll to position [80, 0]
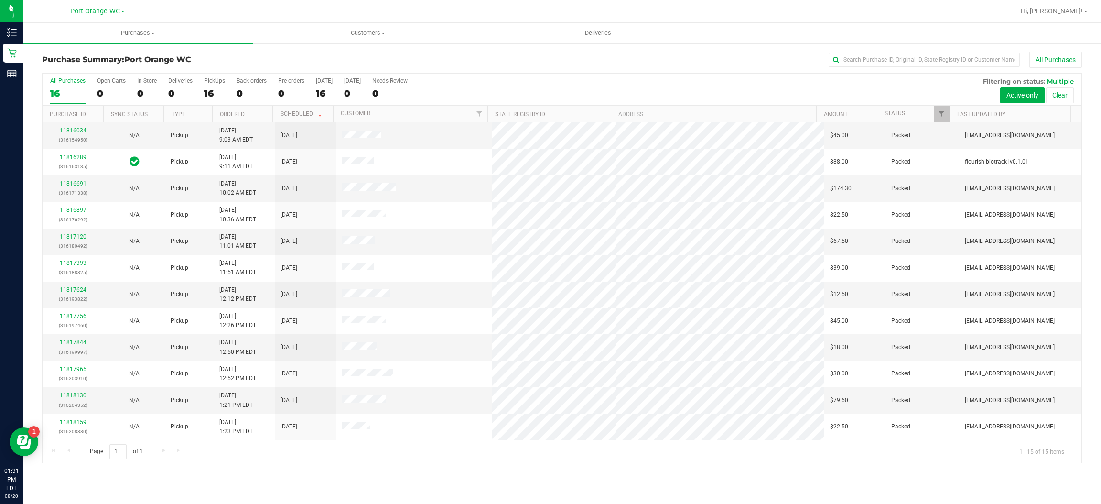
click at [652, 463] on div "Page 1 of 1 1 - 15 of 15 items" at bounding box center [562, 451] width 1039 height 23
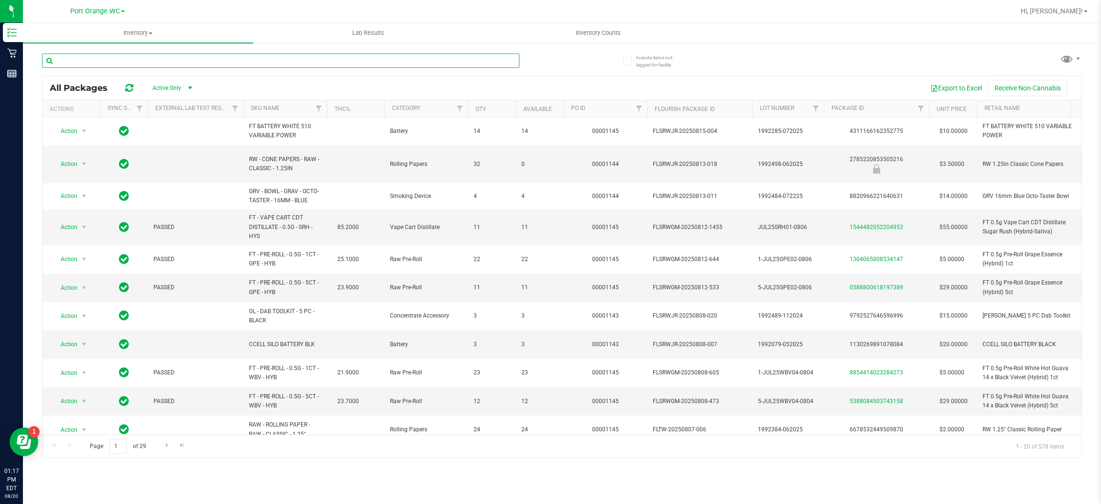
click at [205, 61] on input "text" at bounding box center [280, 61] width 477 height 14
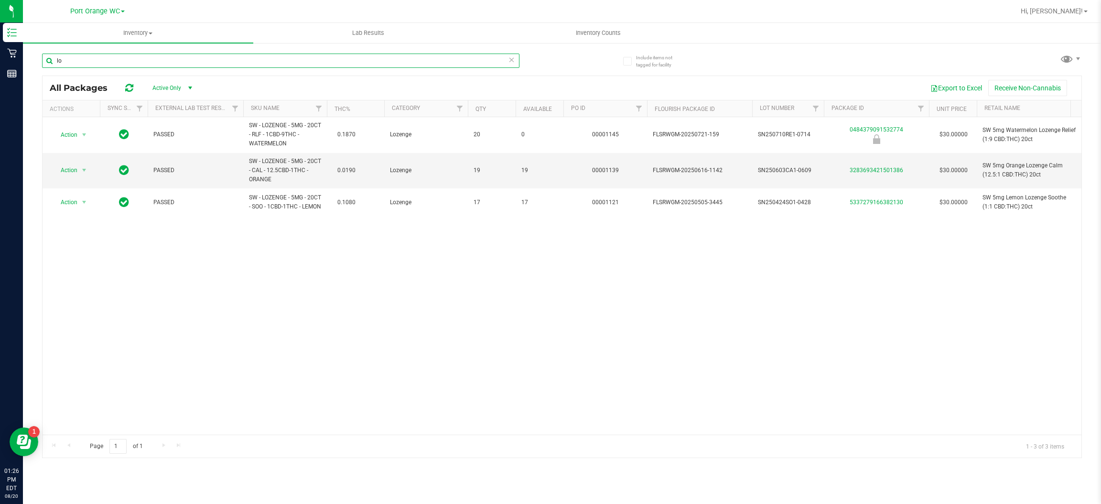
type input "l"
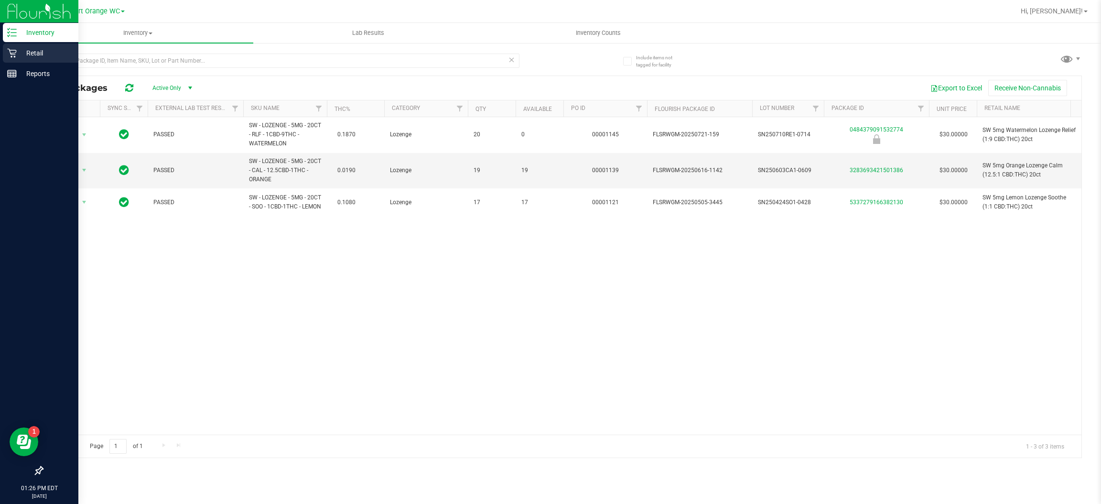
click at [11, 53] on icon at bounding box center [12, 53] width 10 height 10
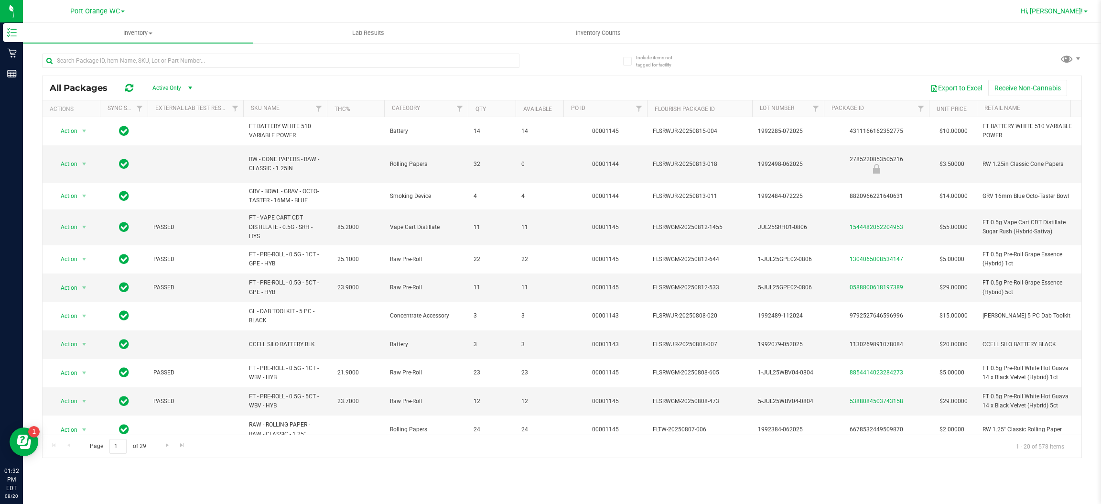
click at [1065, 16] on link "Hi, [PERSON_NAME]!" at bounding box center [1054, 11] width 75 height 10
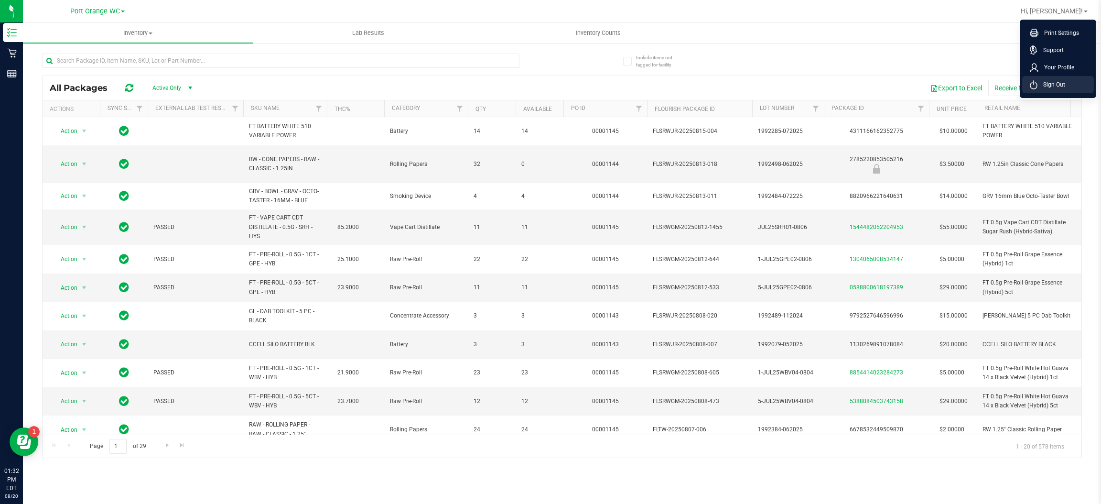
click at [1039, 83] on span "Sign Out" at bounding box center [1051, 85] width 28 height 10
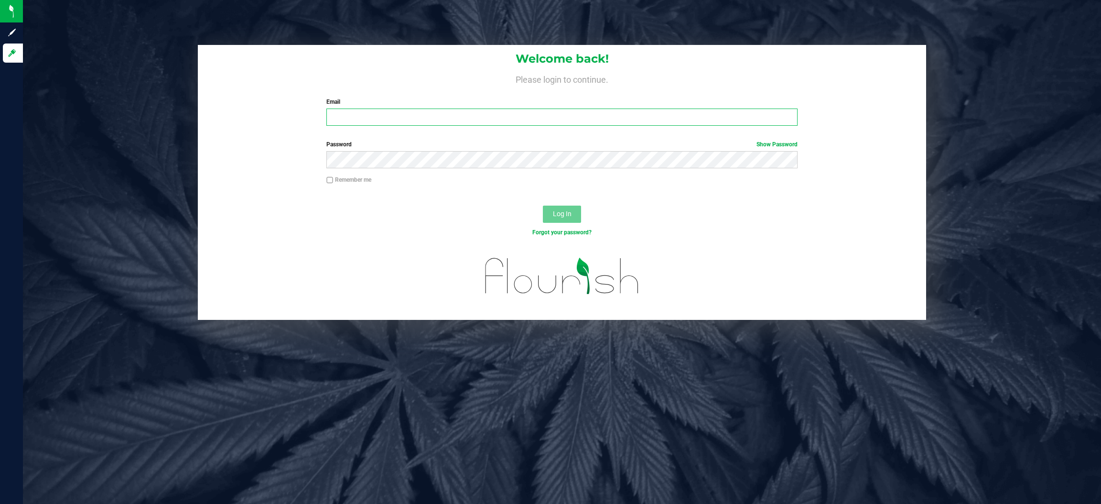
click at [430, 122] on input "Email" at bounding box center [561, 116] width 471 height 17
type input "[EMAIL_ADDRESS][DOMAIN_NAME]"
click at [543, 205] on button "Log In" at bounding box center [562, 213] width 38 height 17
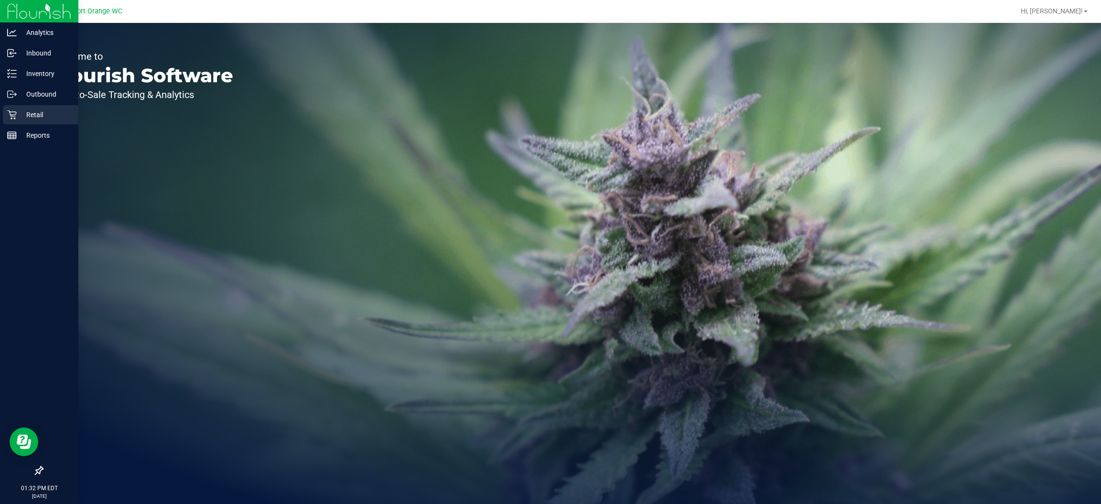
click at [34, 113] on p "Retail" at bounding box center [45, 114] width 57 height 11
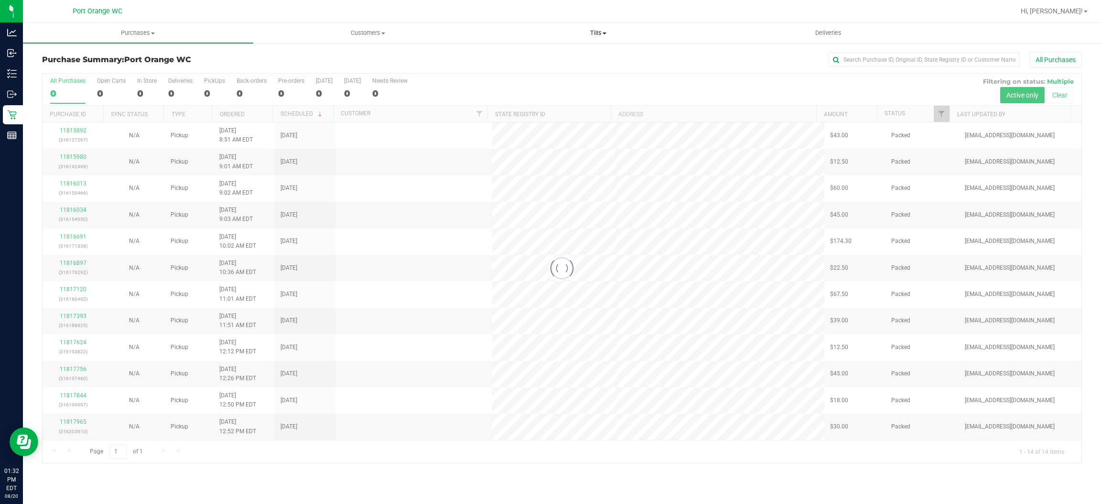
click at [594, 37] on uib-tab-heading "Tills Manage tills Reconcile e-payments" at bounding box center [598, 32] width 229 height 19
click at [594, 53] on li "Manage tills" at bounding box center [598, 57] width 230 height 11
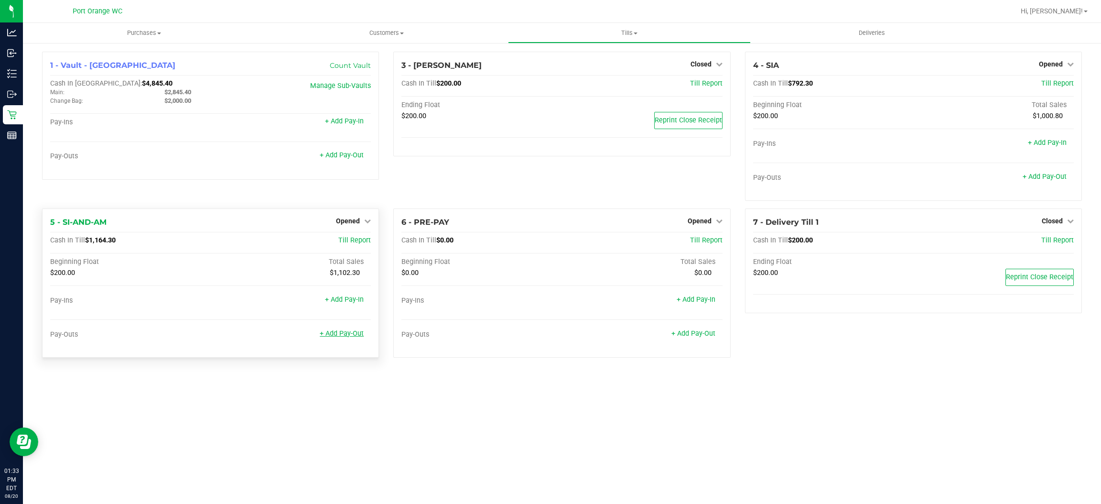
click at [334, 331] on link "+ Add Pay-Out" at bounding box center [342, 333] width 44 height 8
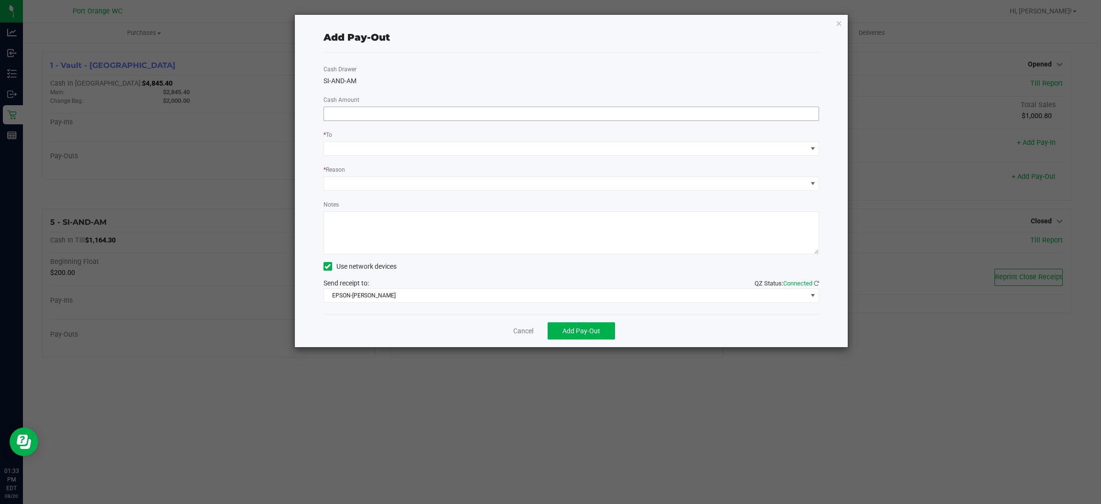
click at [406, 114] on input at bounding box center [571, 113] width 495 height 13
type input "$900.00"
click at [385, 149] on span at bounding box center [565, 148] width 483 height 13
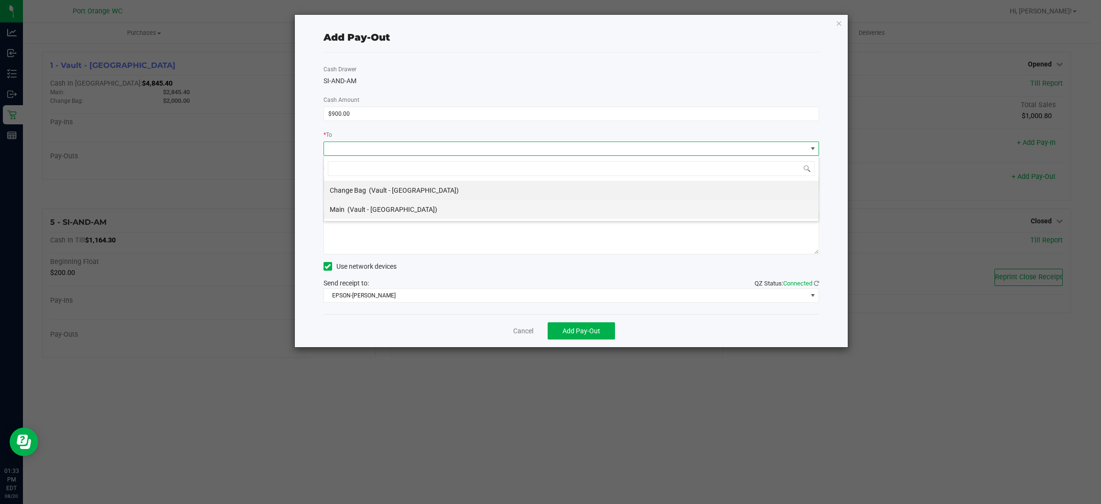
drag, startPoint x: 369, startPoint y: 209, endPoint x: 369, endPoint y: 194, distance: 14.8
click at [369, 209] on span "(Vault - [GEOGRAPHIC_DATA])" at bounding box center [392, 209] width 90 height 8
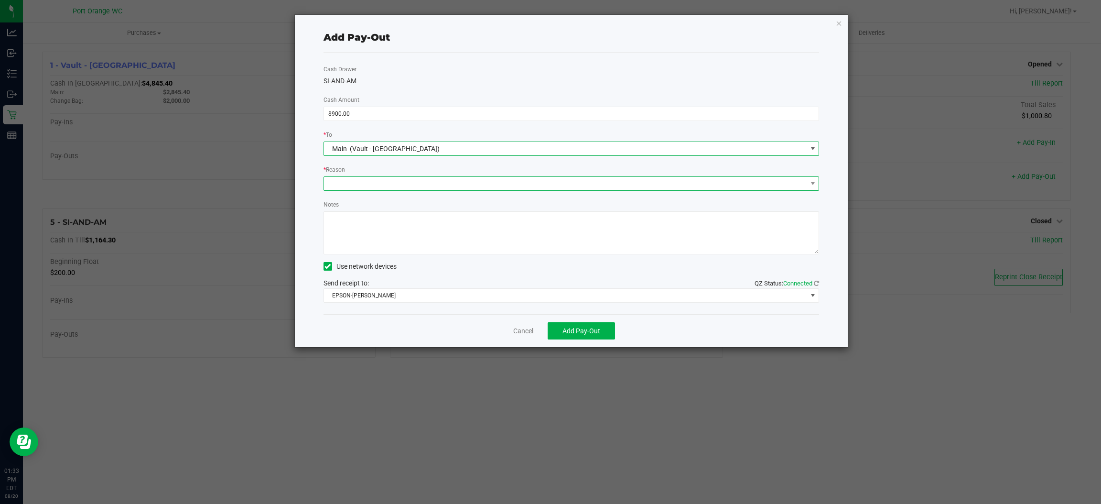
click at [369, 177] on span at bounding box center [565, 183] width 483 height 13
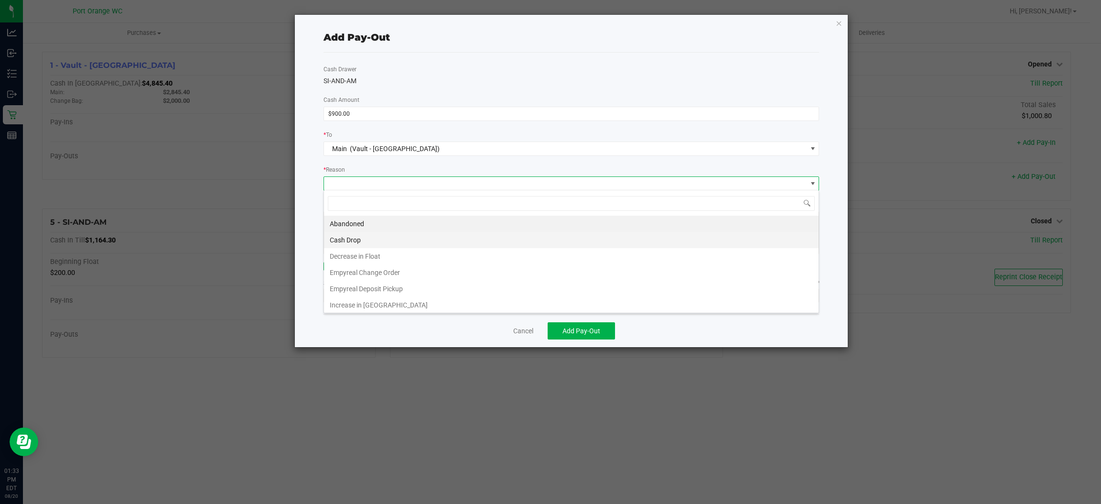
click at [354, 238] on li "Cash Drop" at bounding box center [571, 240] width 495 height 16
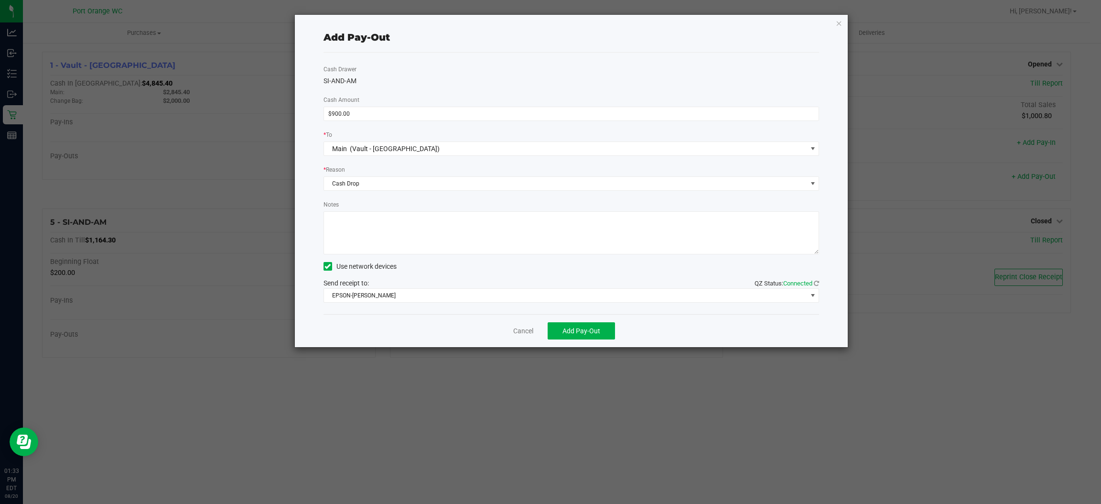
click at [366, 235] on textarea "Notes" at bounding box center [572, 232] width 496 height 43
type textarea "ps"
click at [410, 298] on span "EPSON-BOBBIE-GENTRY" at bounding box center [565, 295] width 483 height 13
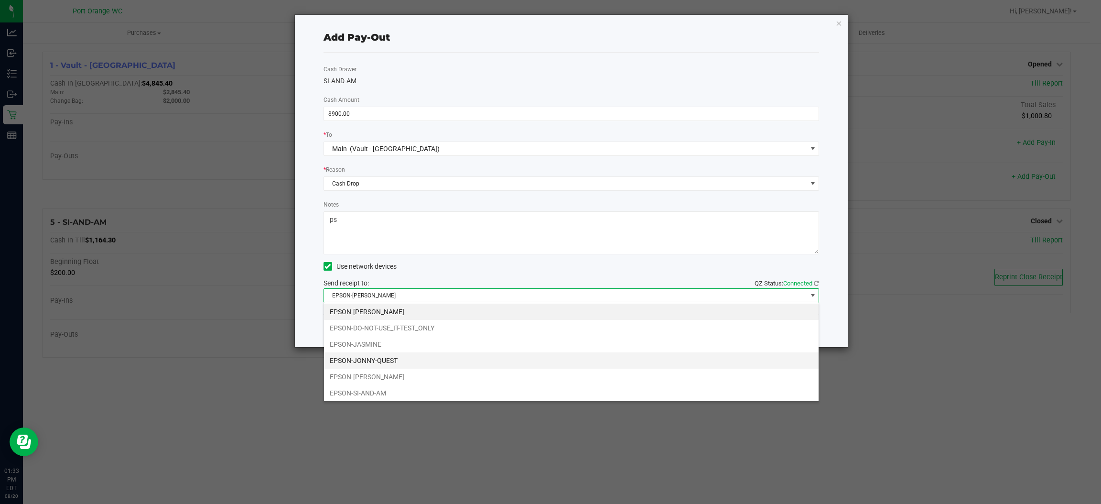
scroll to position [19, 0]
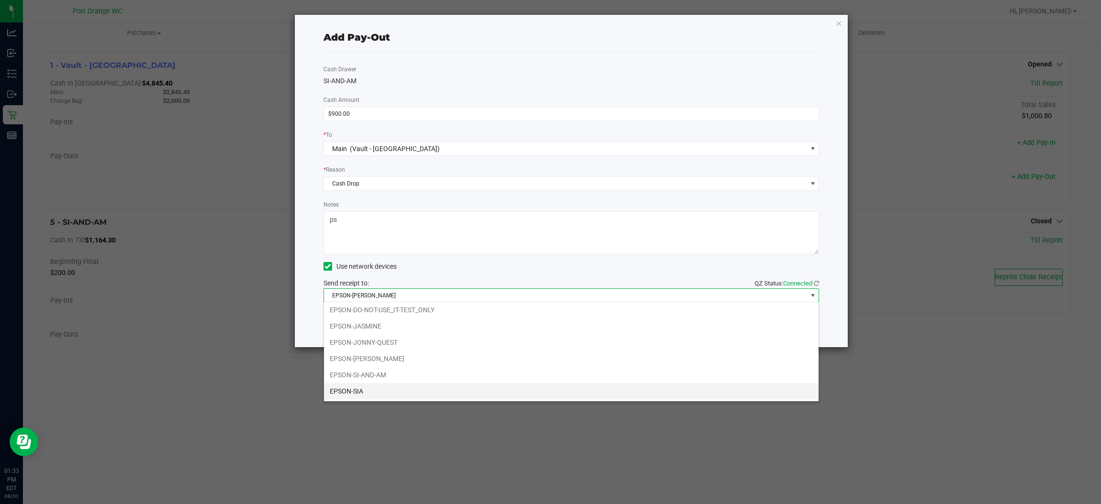
click at [372, 397] on li "EPSON-SIA" at bounding box center [571, 391] width 495 height 16
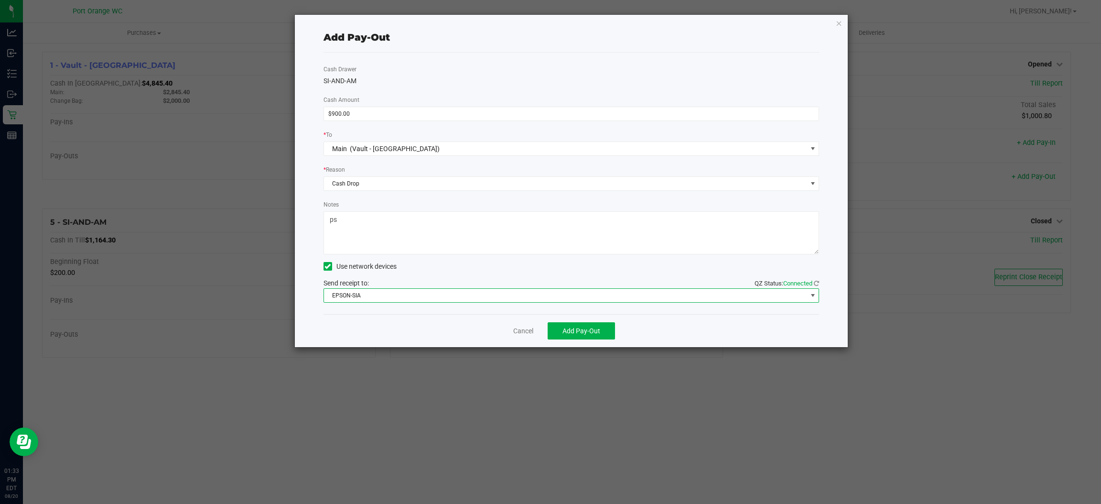
drag, startPoint x: 395, startPoint y: 294, endPoint x: 399, endPoint y: 292, distance: 4.9
click at [396, 294] on span "EPSON-SIA" at bounding box center [565, 295] width 483 height 13
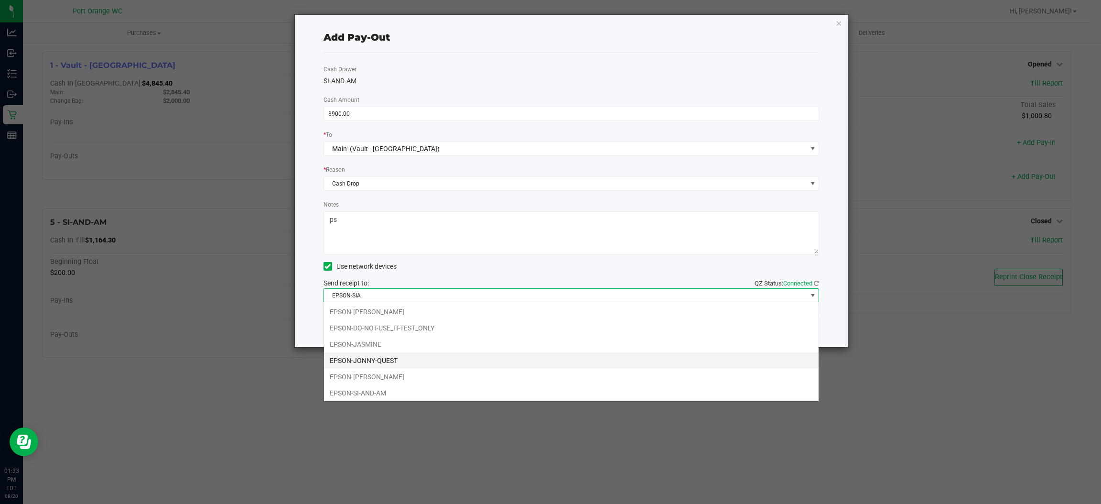
scroll to position [19, 0]
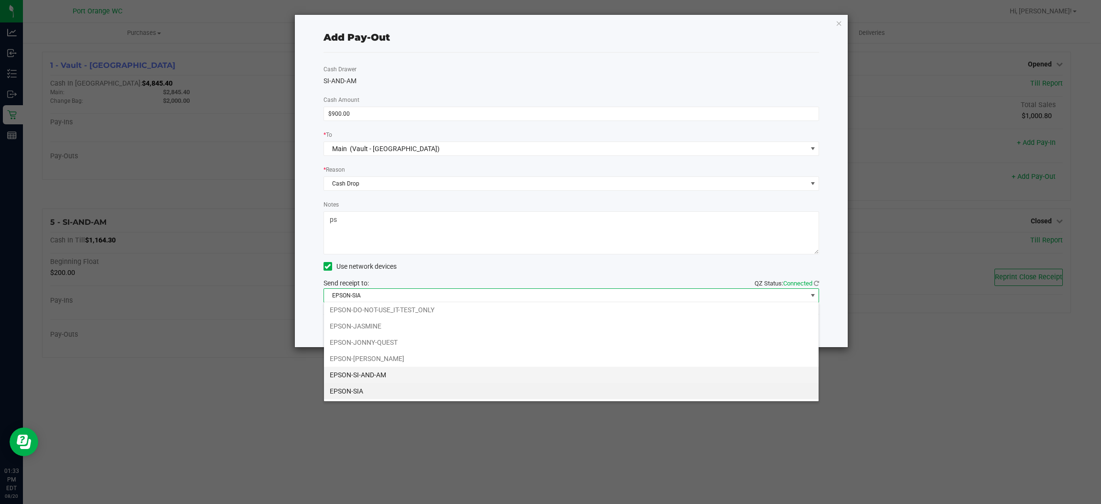
click at [379, 379] on li "EPSON-SI-AND-AM" at bounding box center [571, 375] width 495 height 16
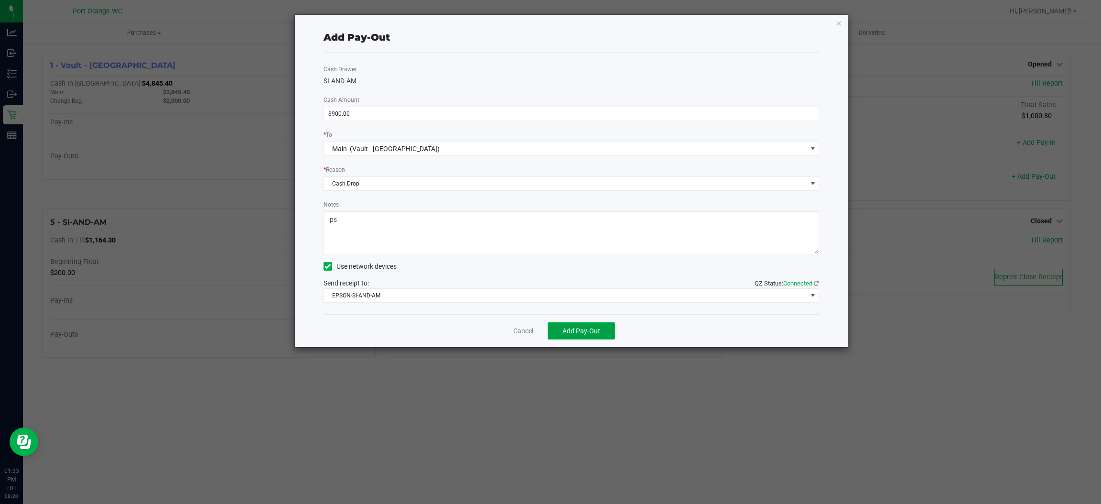
click at [568, 330] on span "Add Pay-Out" at bounding box center [581, 331] width 38 height 8
click at [837, 27] on icon "button" at bounding box center [839, 22] width 7 height 11
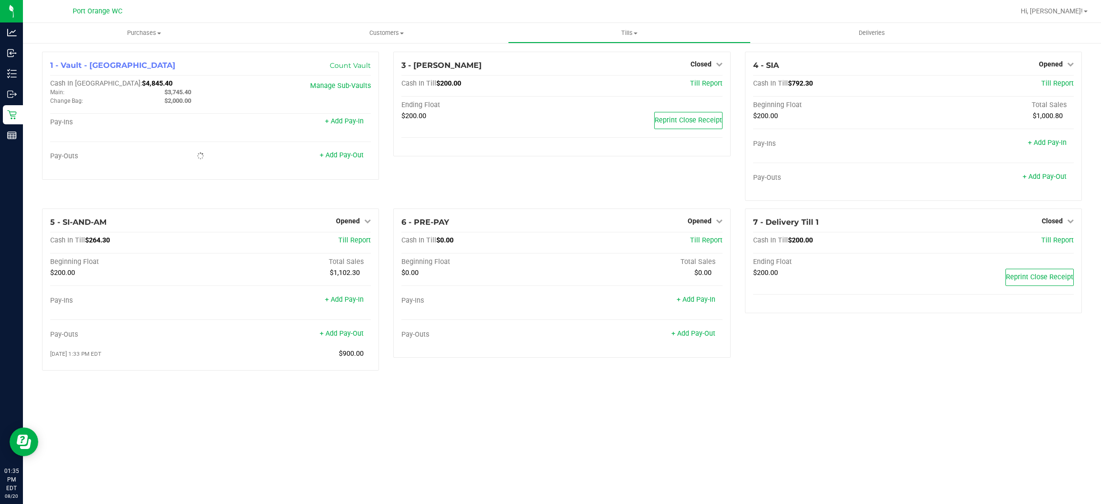
click at [1085, 11] on span at bounding box center [1086, 12] width 4 height 2
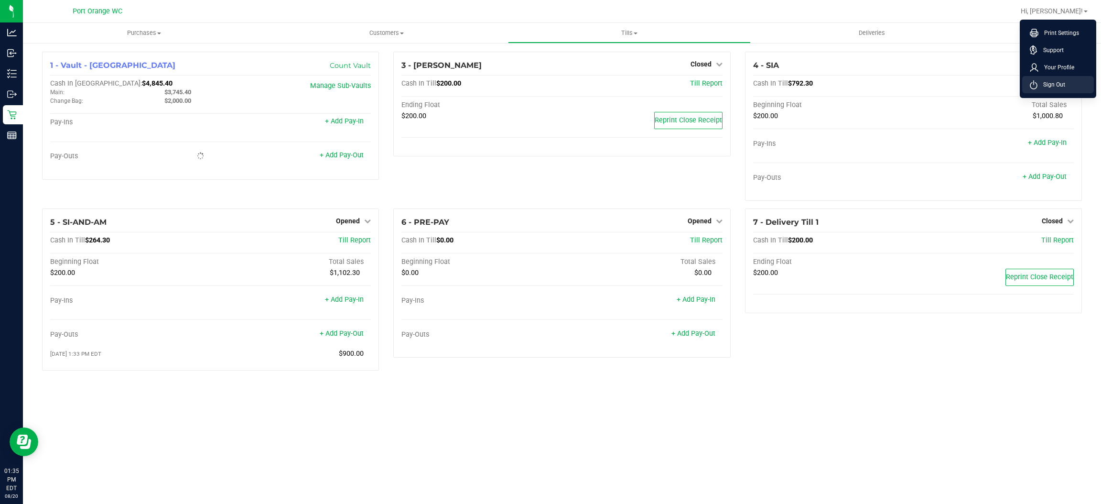
click at [1059, 83] on span "Sign Out" at bounding box center [1051, 85] width 28 height 10
